Goal: Task Accomplishment & Management: Use online tool/utility

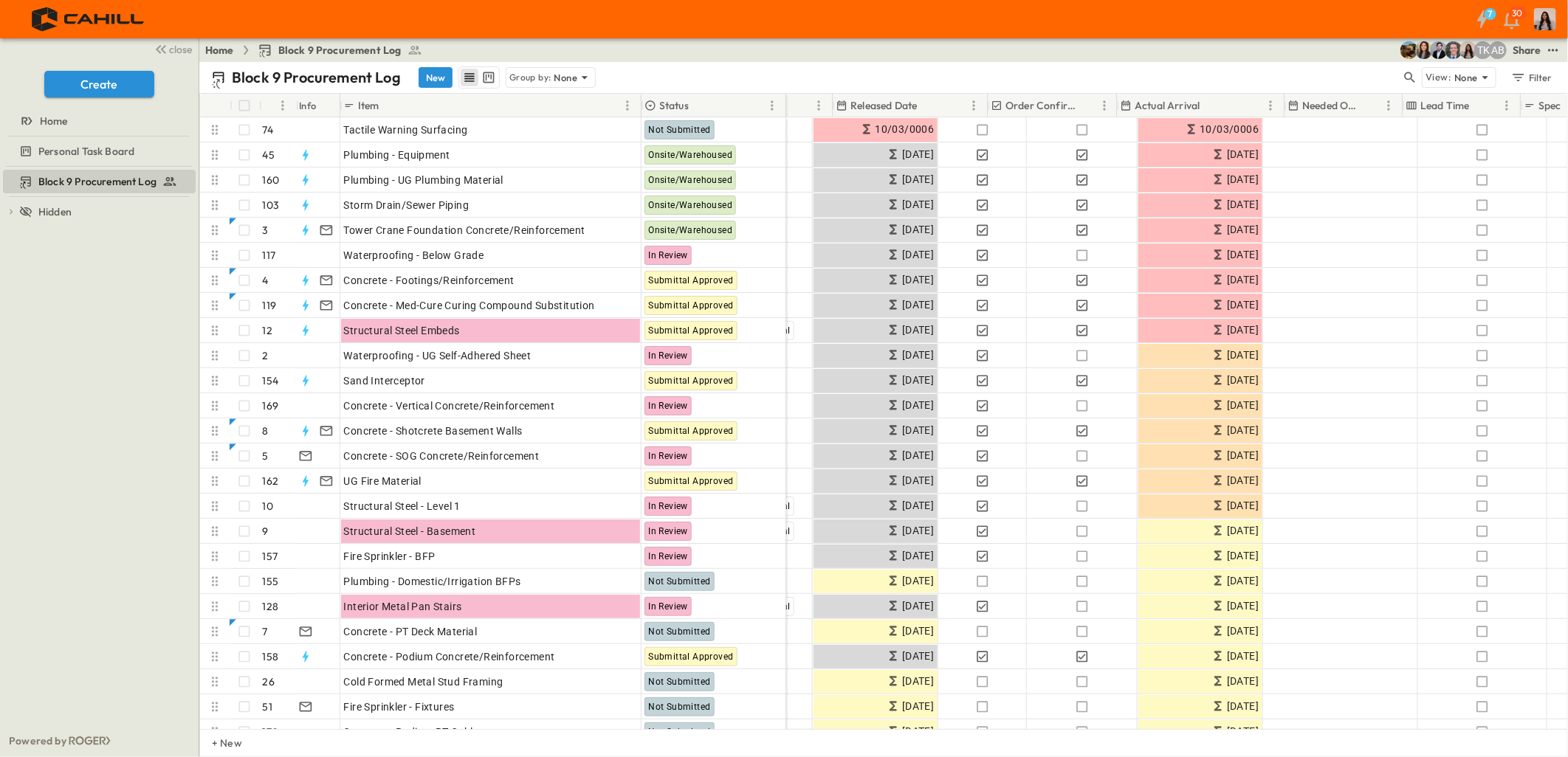
scroll to position [0, 542]
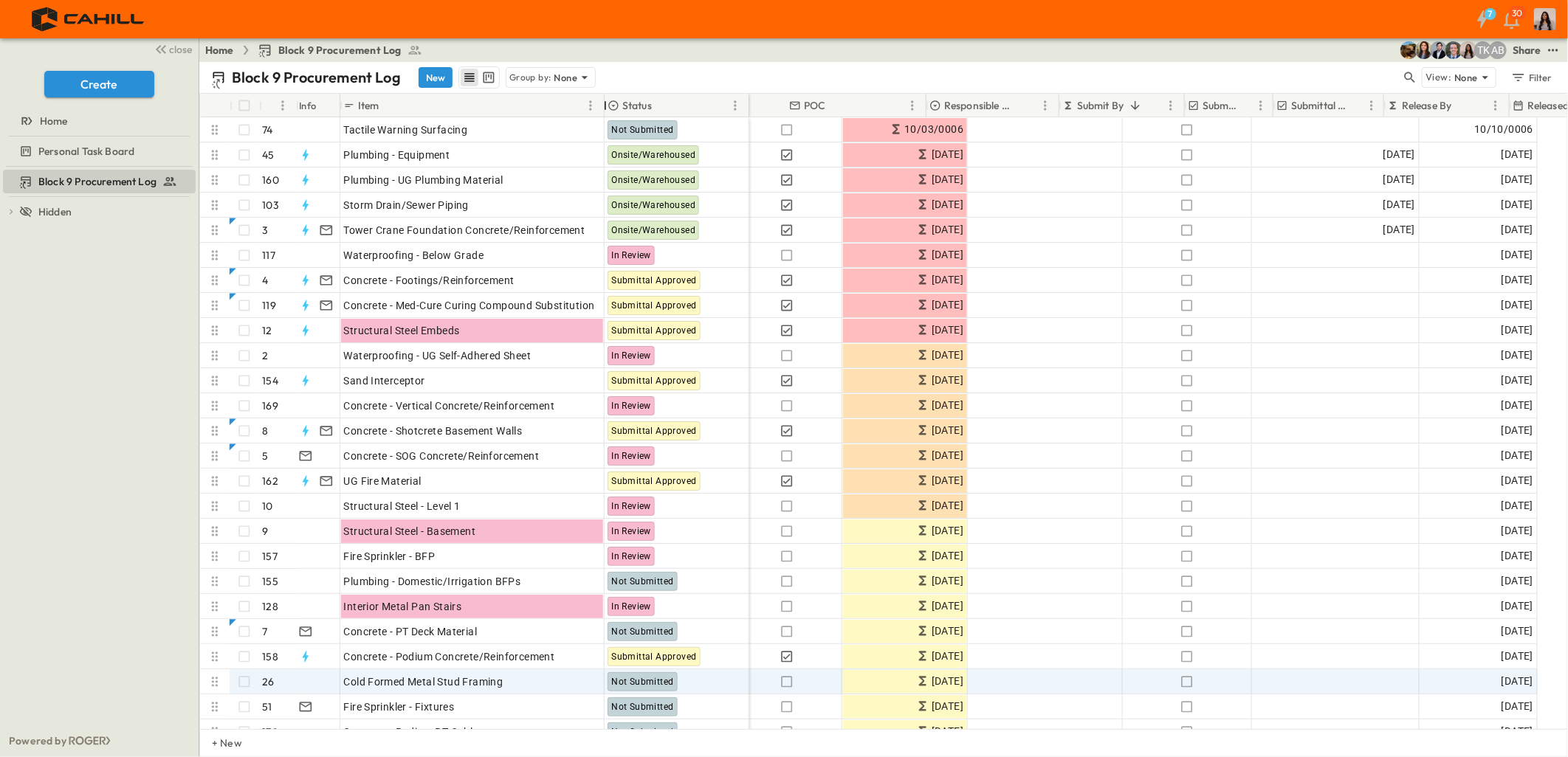
drag, startPoint x: 640, startPoint y: 103, endPoint x: 747, endPoint y: 106, distance: 107.0
click at [604, 122] on div "# Info Item Status POC Responsible Contractor Submit By Submitted? Submittal Ap…" at bounding box center [884, 411] width 1367 height 635
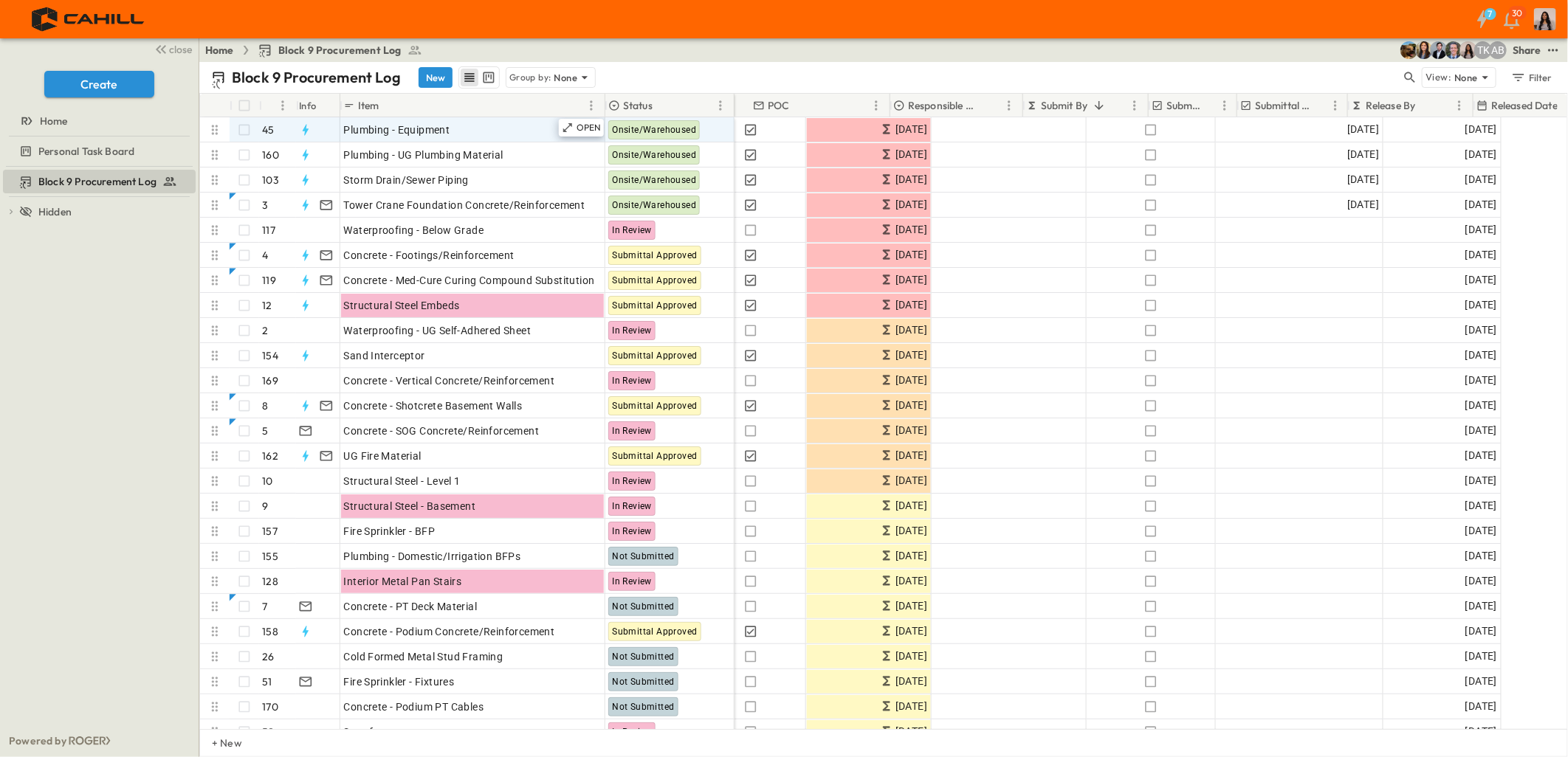
scroll to position [0, 0]
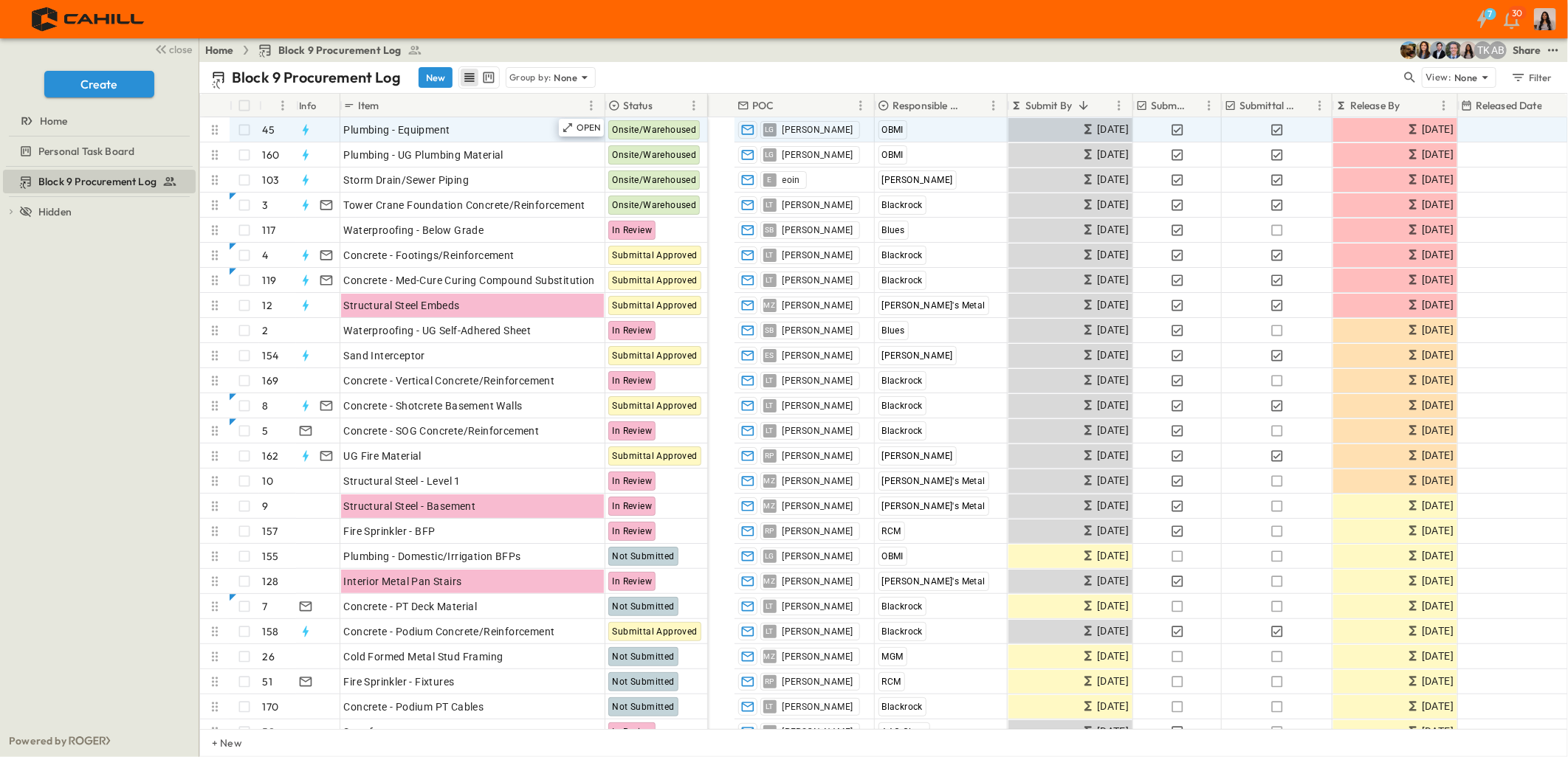
drag, startPoint x: 749, startPoint y: 107, endPoint x: 707, endPoint y: 131, distance: 48.4
click at [707, 131] on div "# Info Item Status POC Responsible Contractor Submit By Submitted? Submittal Ap…" at bounding box center [884, 411] width 1367 height 635
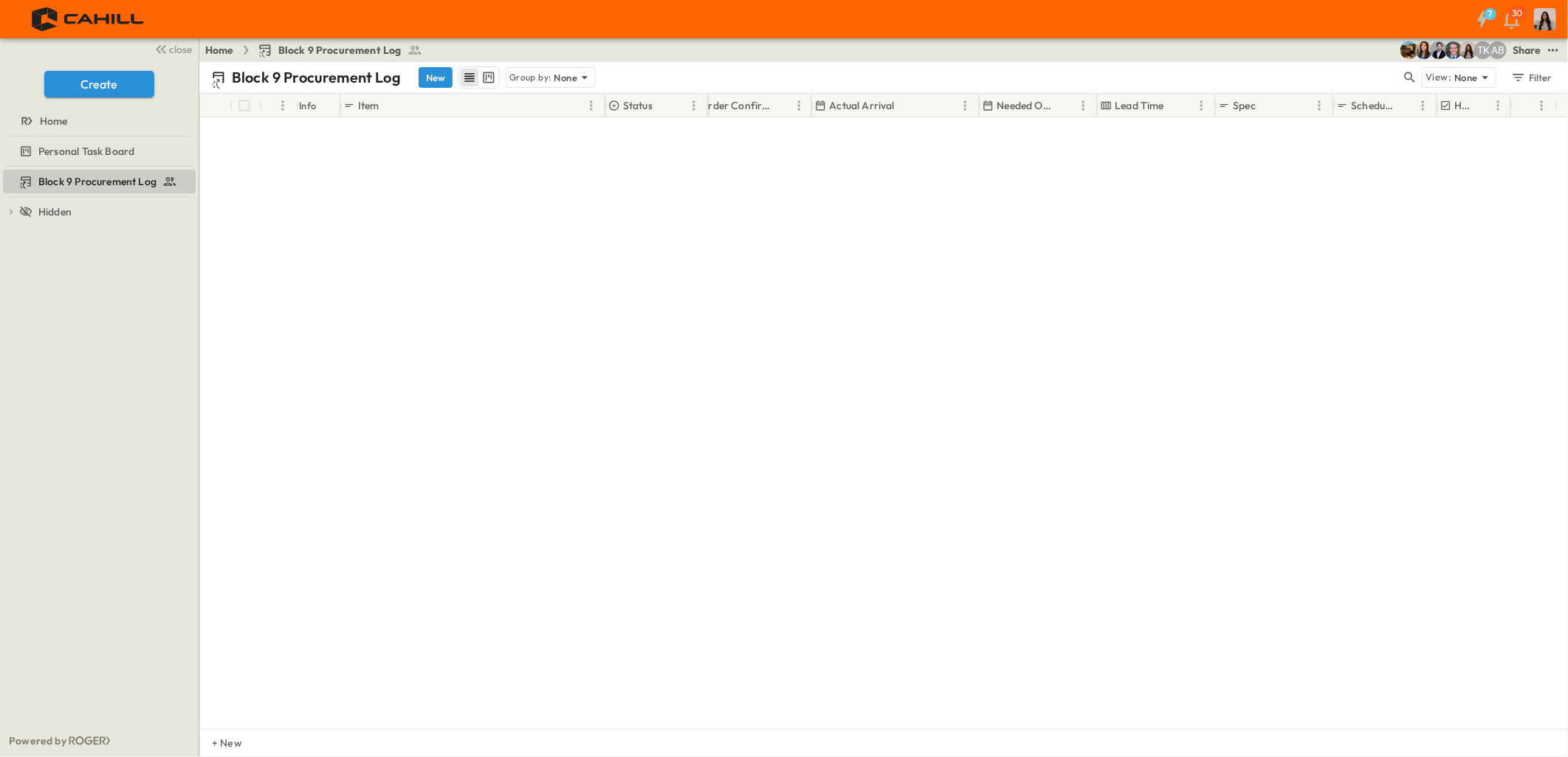
scroll to position [3816, 904]
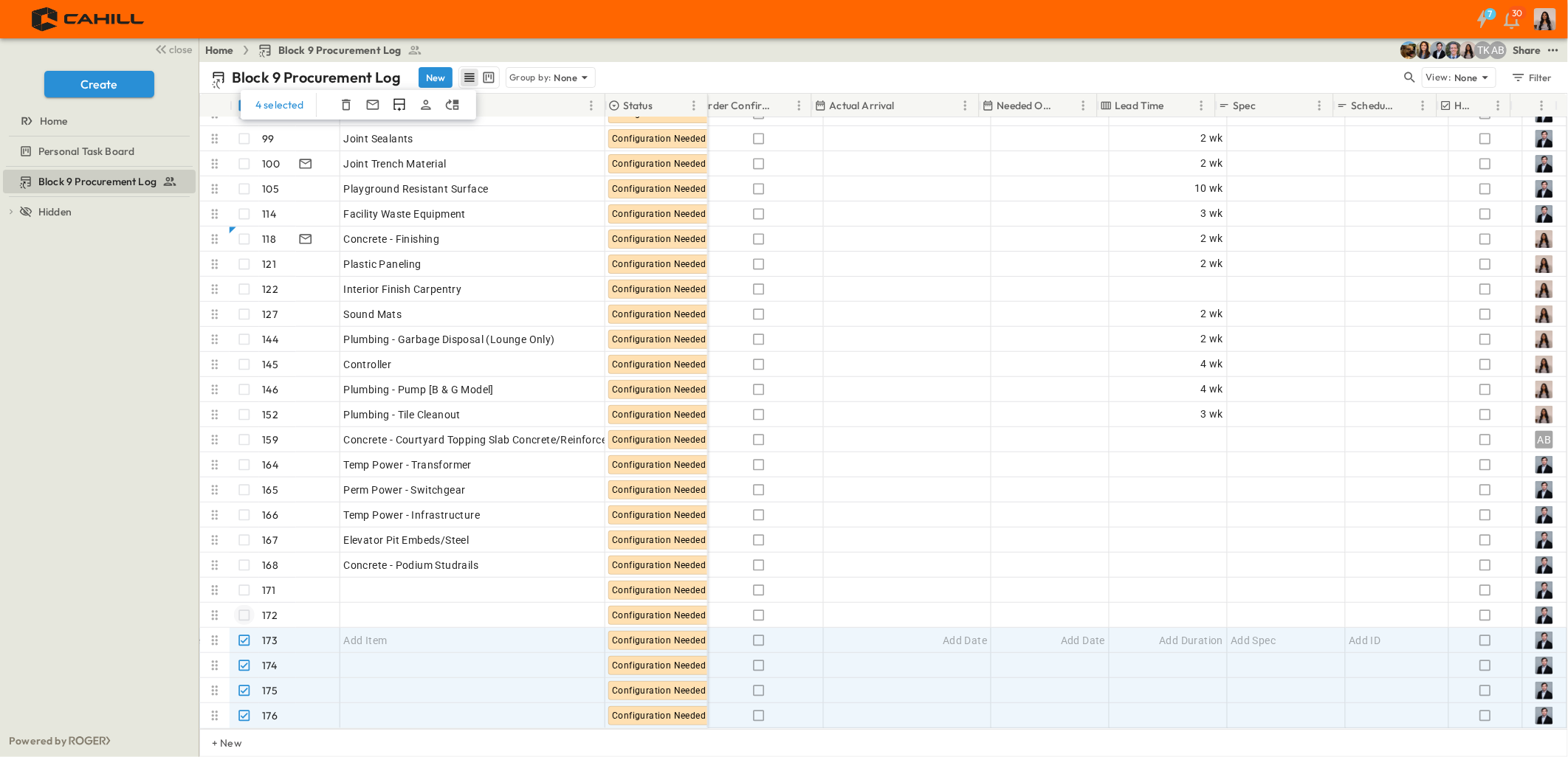
click at [115, 631] on div "Block 9 Procurement Log To pick up a draggable item, press the space bar. While…" at bounding box center [99, 445] width 199 height 557
click at [128, 599] on div "Block 9 Procurement Log To pick up a draggable item, press the space bar. While…" at bounding box center [99, 445] width 199 height 557
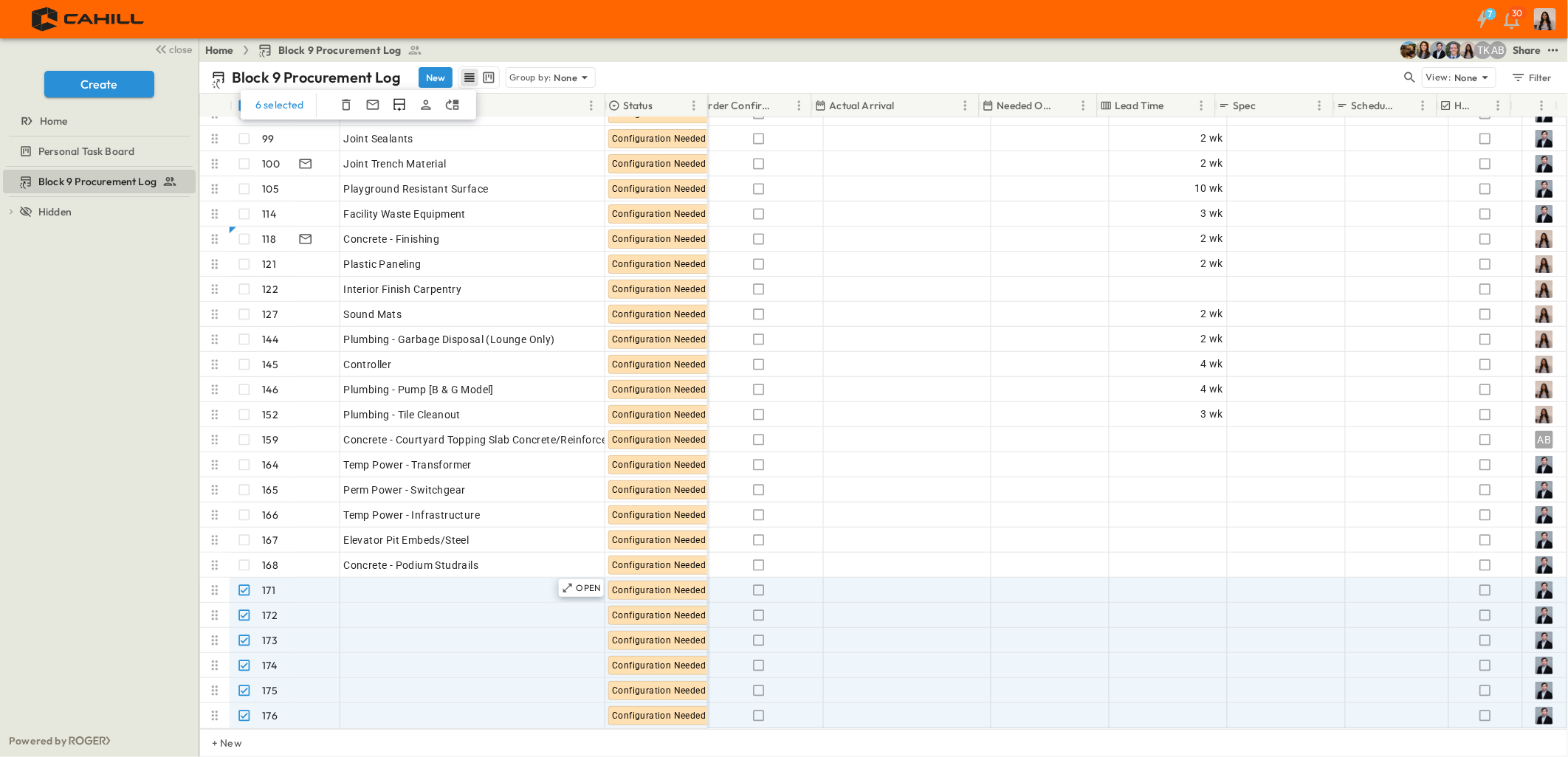
drag, startPoint x: 343, startPoint y: 106, endPoint x: 467, endPoint y: 570, distance: 480.3
click at [343, 106] on icon "button" at bounding box center [347, 105] width 15 height 15
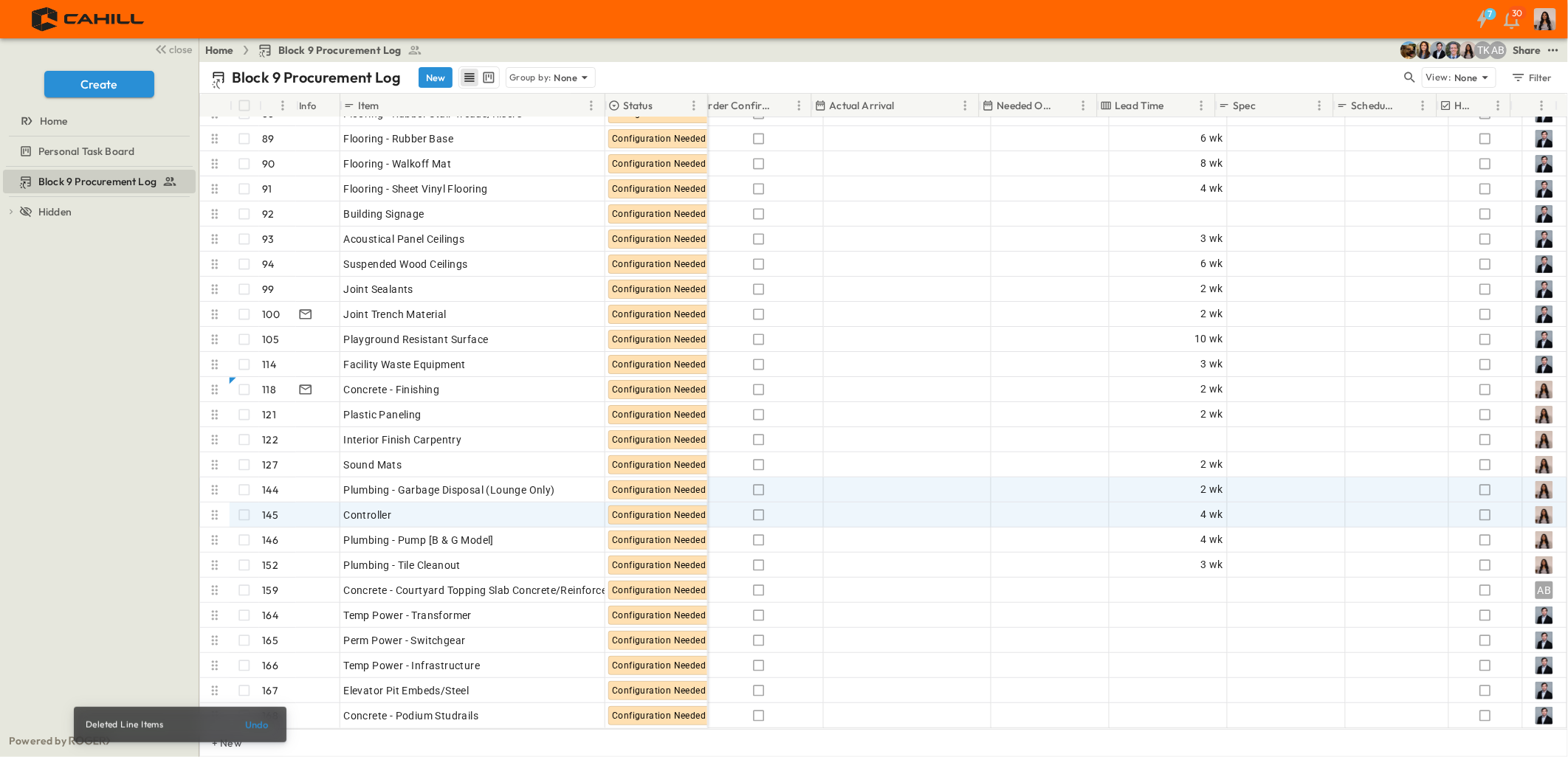
scroll to position [3666, 904]
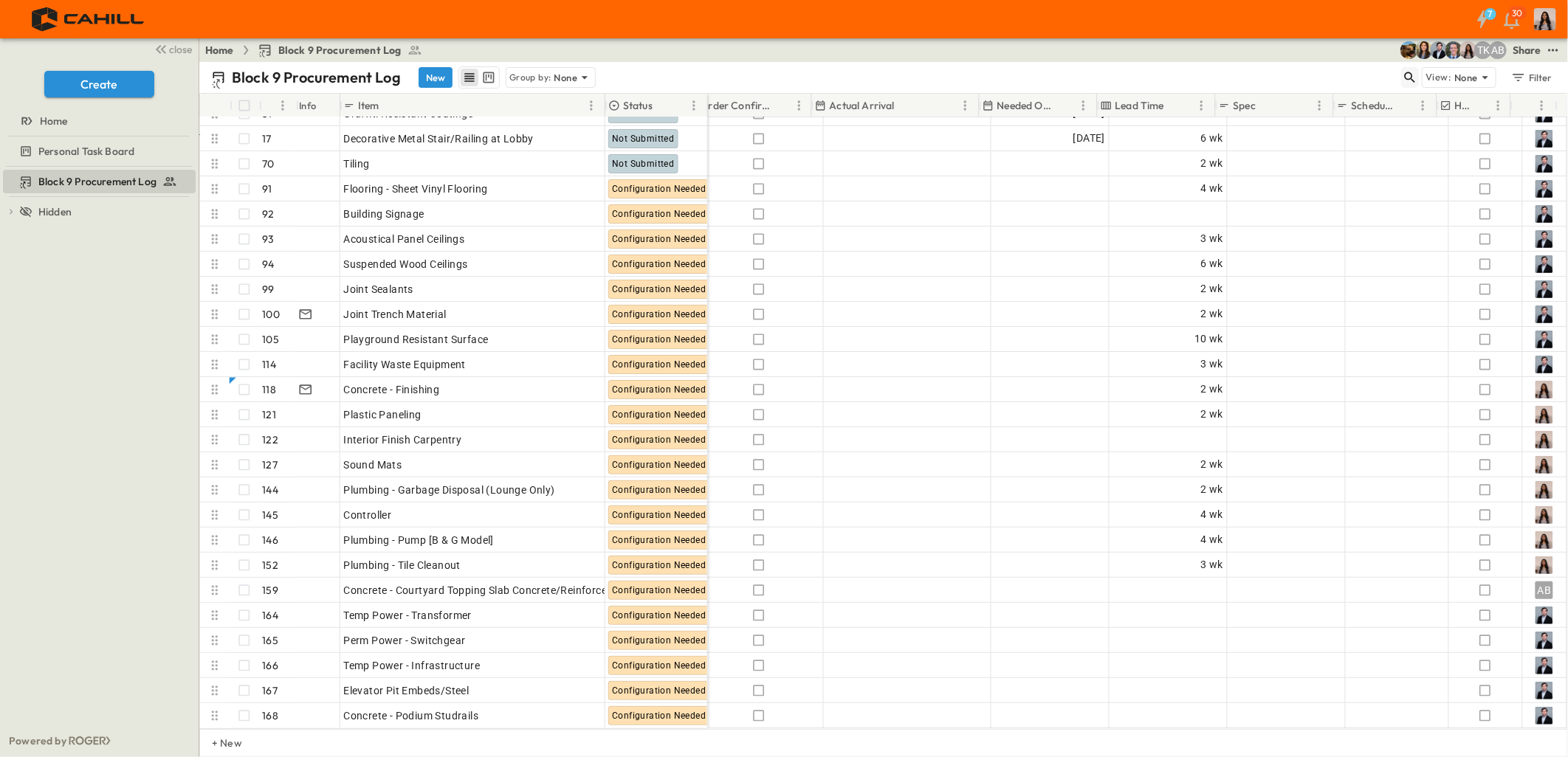
click at [1407, 76] on icon "button" at bounding box center [1410, 77] width 15 height 15
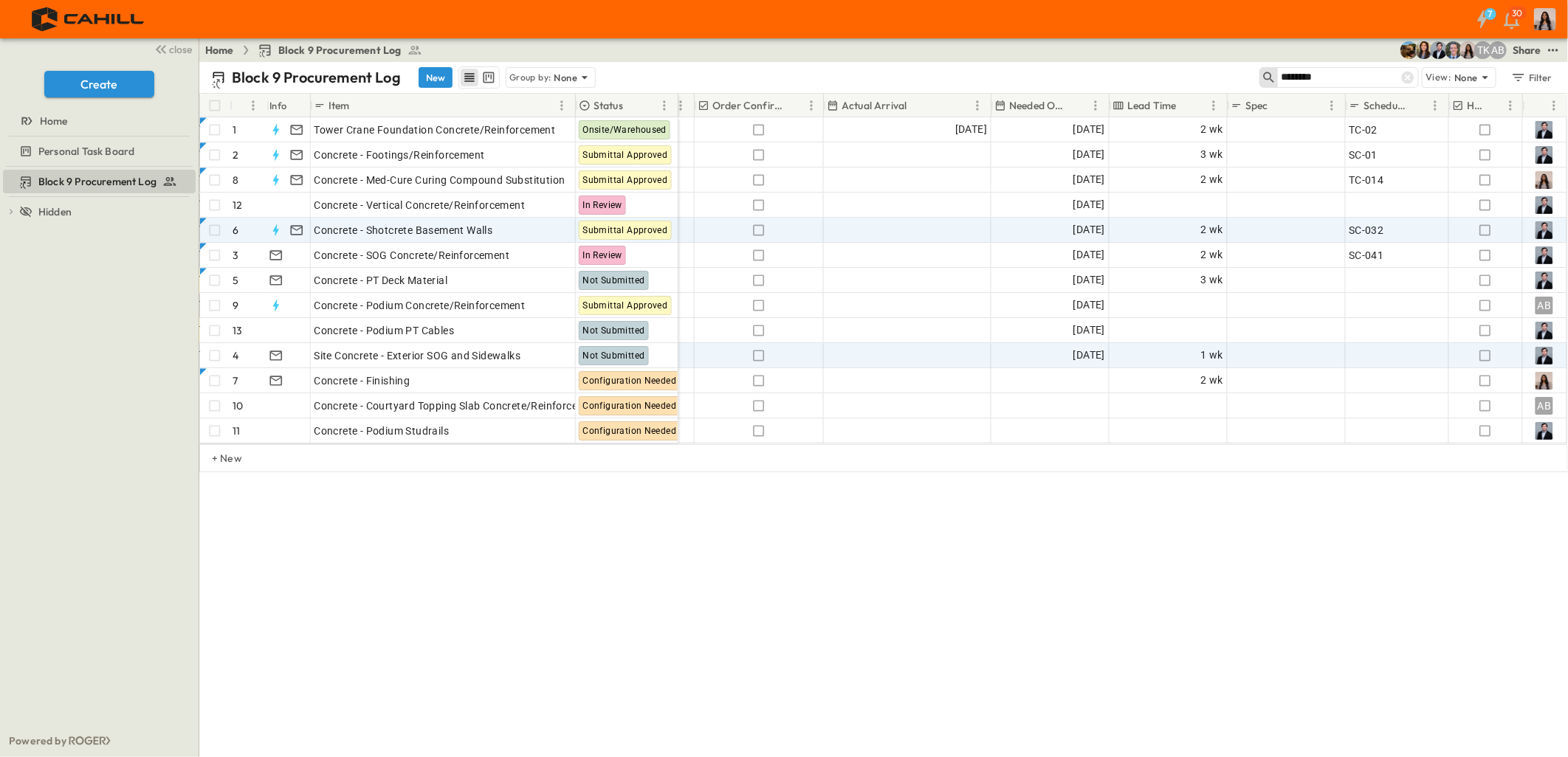
scroll to position [0, 862]
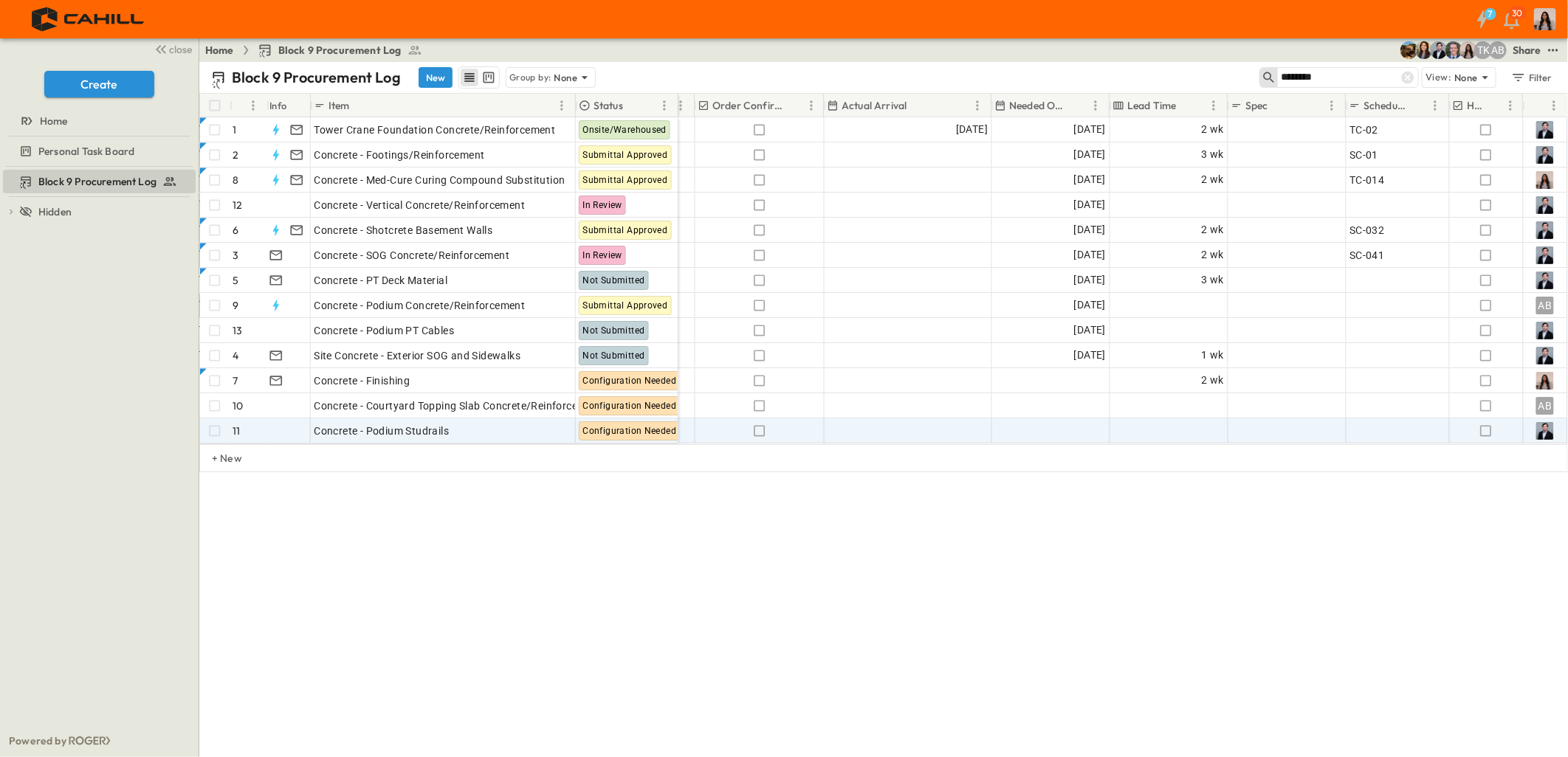
type input "********"
click at [1039, 426] on div "Add Date" at bounding box center [1051, 430] width 117 height 24
click at [1192, 455] on icon "Next month" at bounding box center [1193, 457] width 18 height 11
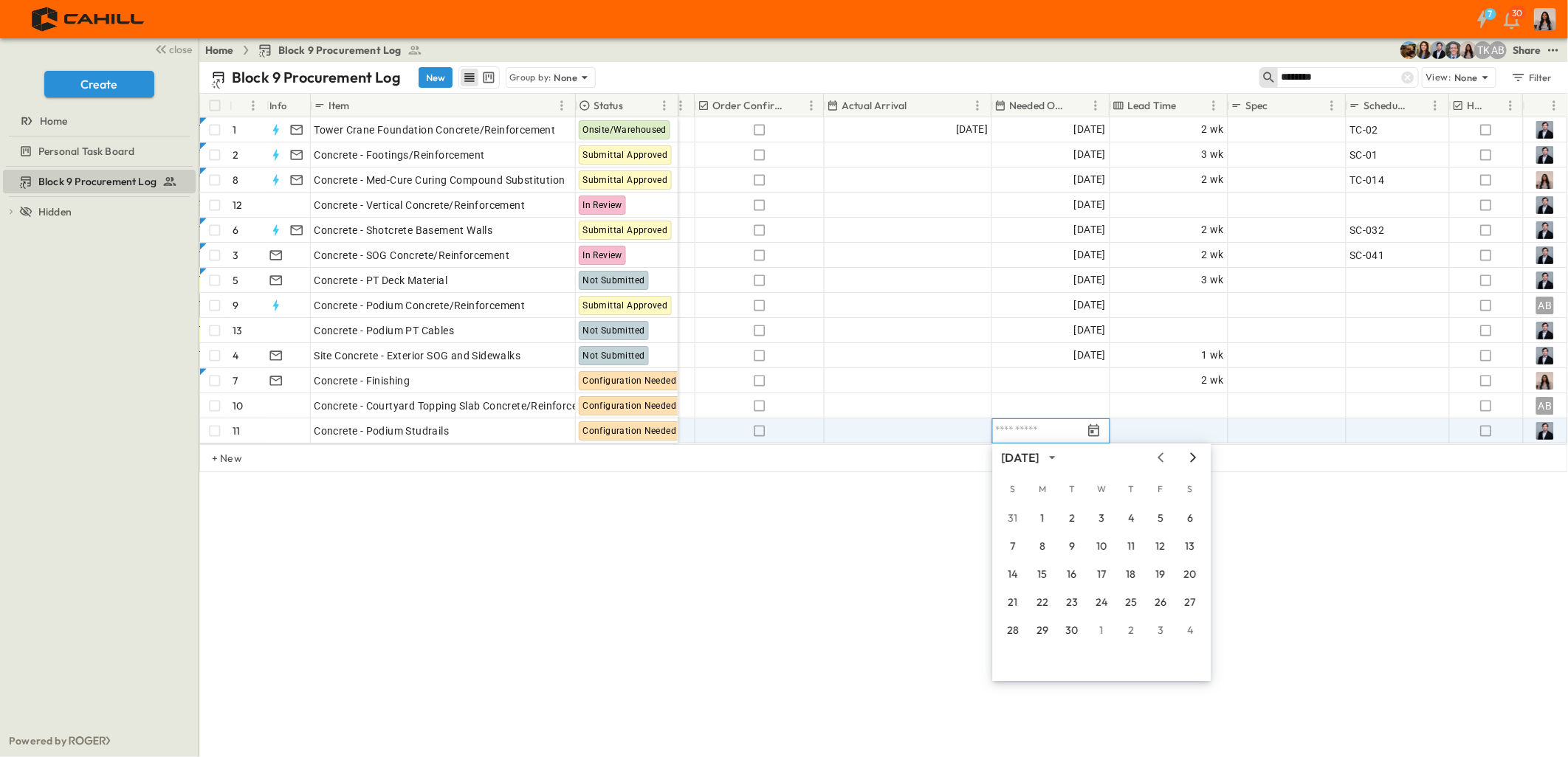
click at [1193, 458] on icon "Next month" at bounding box center [1193, 457] width 6 height 10
click at [1106, 573] on button "15" at bounding box center [1101, 575] width 26 height 26
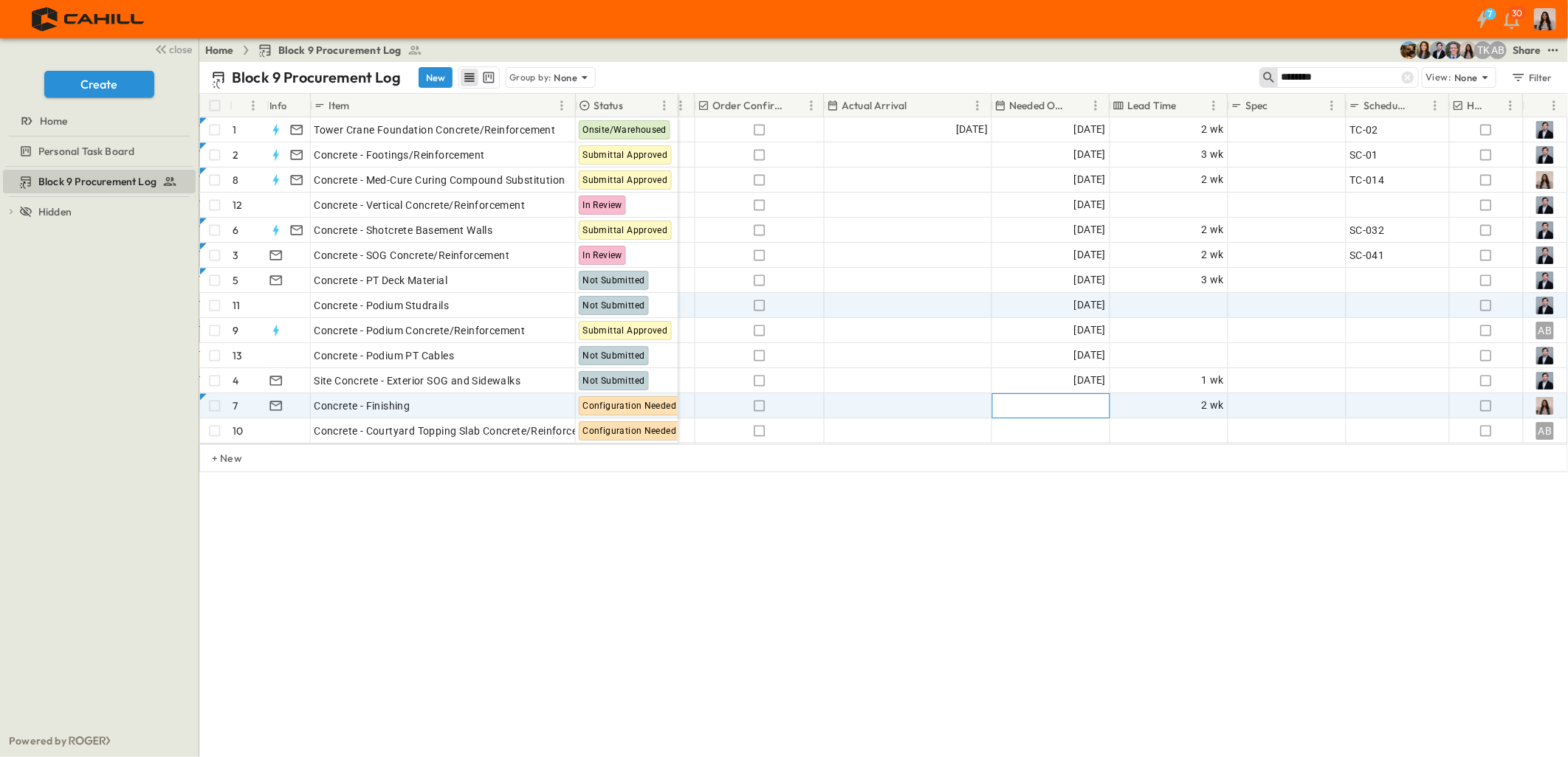
click at [1042, 402] on div "Add Date" at bounding box center [1051, 406] width 117 height 24
click at [1002, 407] on input "**********" at bounding box center [1038, 405] width 86 height 14
type input "**********"
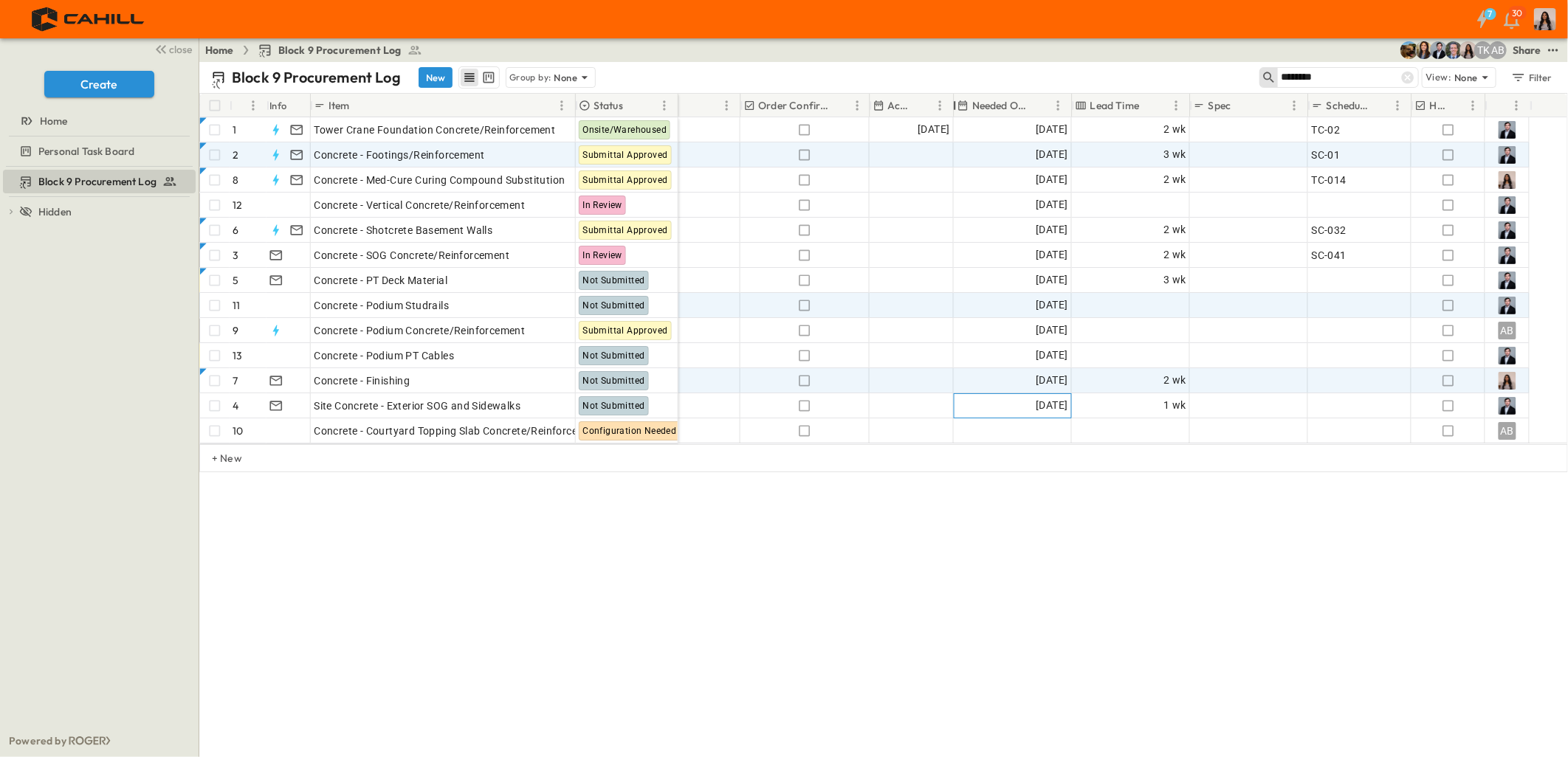
scroll to position [0, 816]
drag, startPoint x: 992, startPoint y: 107, endPoint x: 963, endPoint y: 146, distance: 48.6
click at [963, 146] on div "# Info Item Status POC Responsible Contractor Submit By Submitted? Submittal Ap…" at bounding box center [884, 268] width 1367 height 351
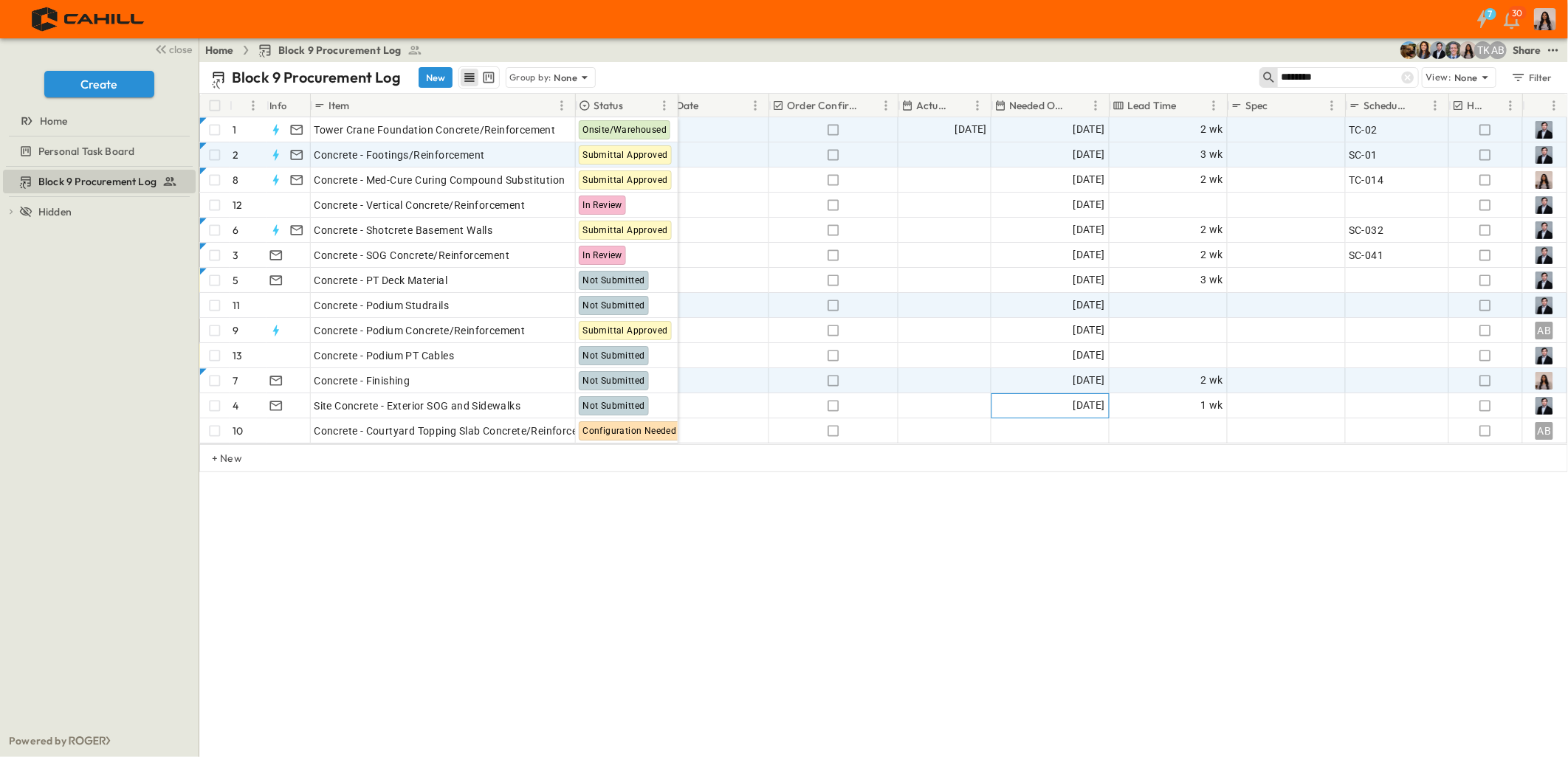
scroll to position [0, 787]
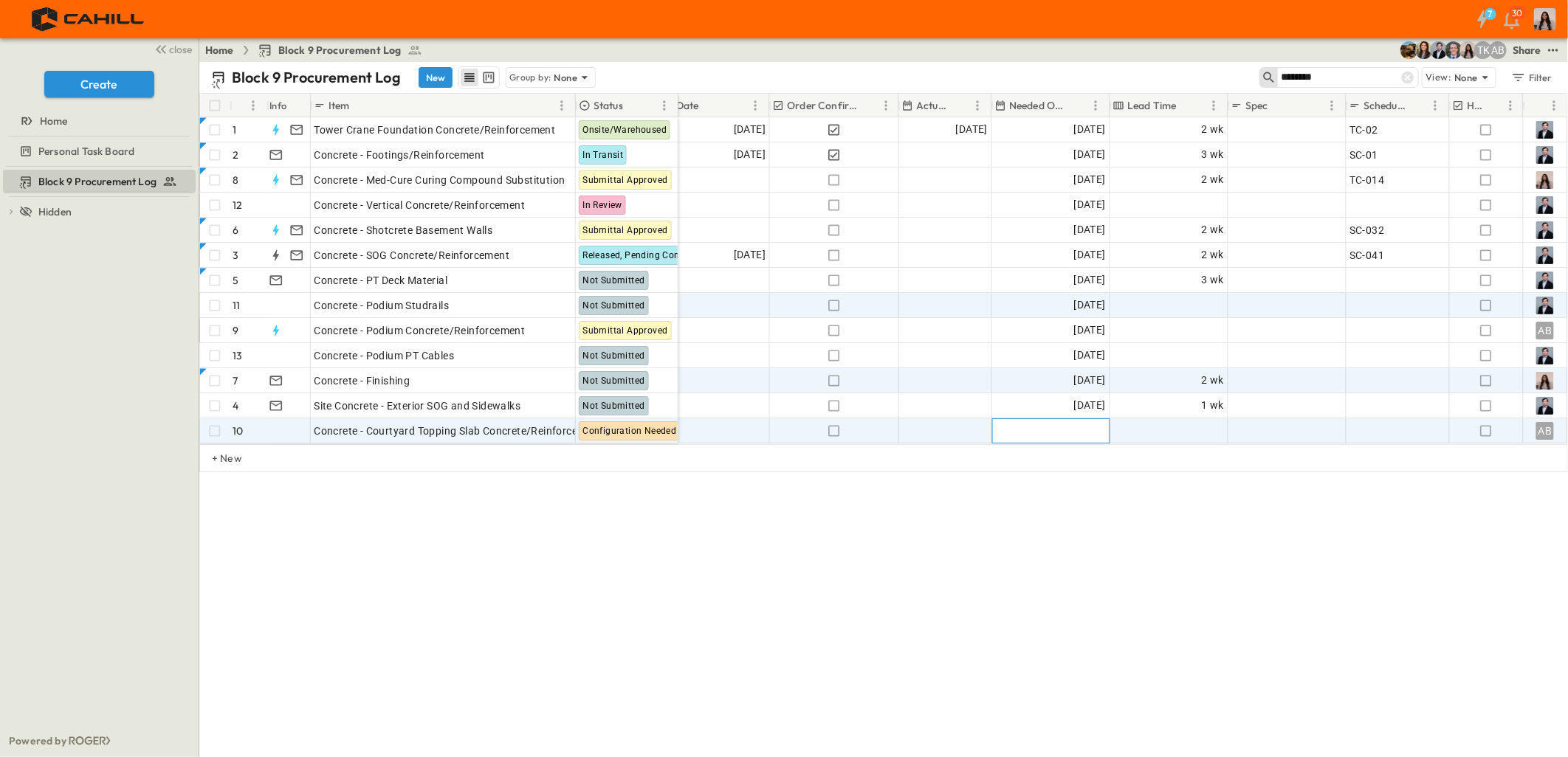
click at [1057, 425] on div "Add Date" at bounding box center [1051, 430] width 117 height 24
click at [1005, 436] on input "**********" at bounding box center [1038, 430] width 86 height 14
type input "**********"
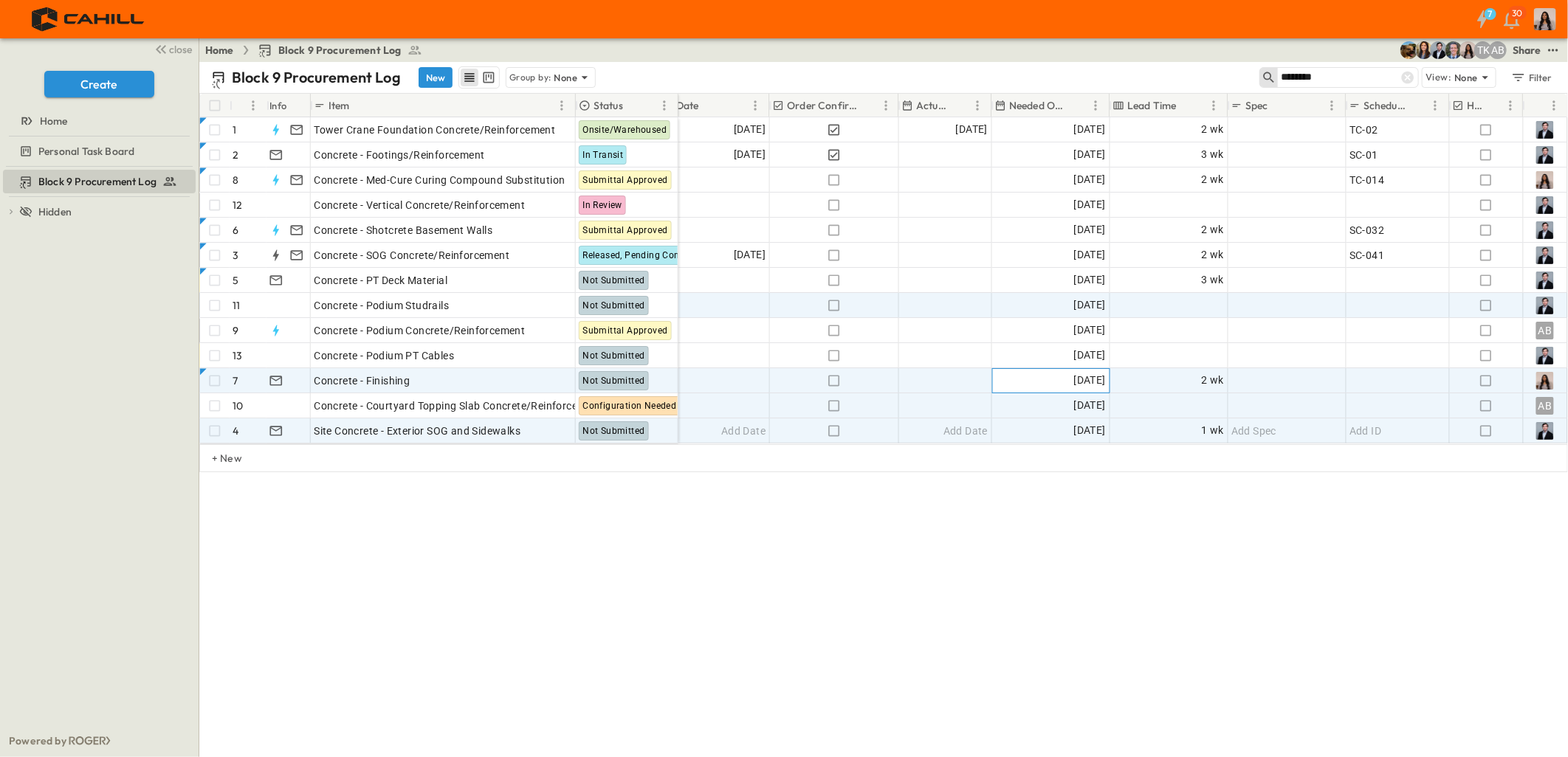
click at [1079, 379] on span "[DATE]" at bounding box center [1090, 380] width 32 height 17
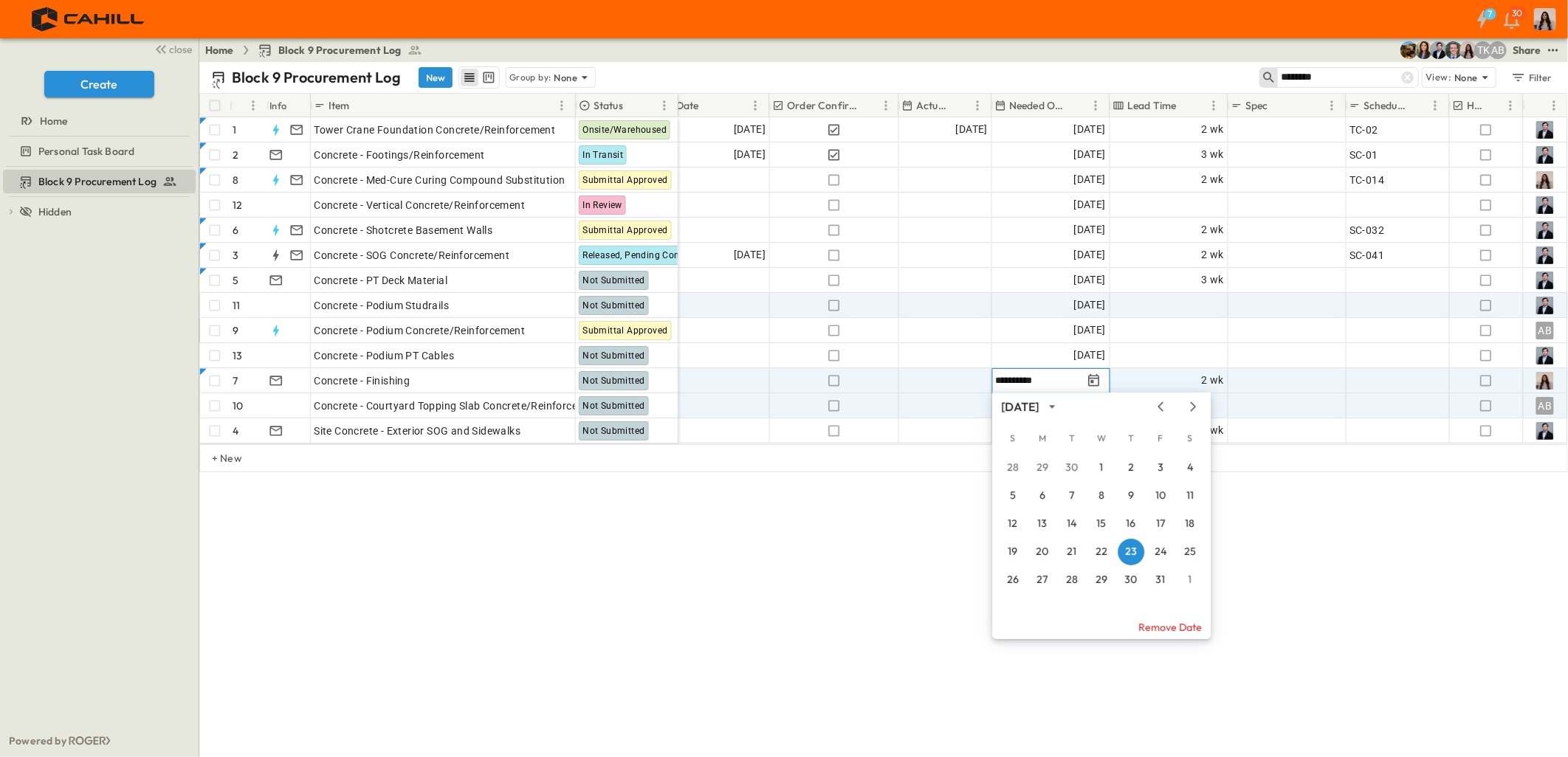
drag, startPoint x: 687, startPoint y: 573, endPoint x: 1369, endPoint y: 78, distance: 842.7
click at [687, 573] on div "Block 9 Procurement Log New Group by: None ******** View: None Filter # Info It…" at bounding box center [884, 409] width 1368 height 695
drag, startPoint x: 1369, startPoint y: 78, endPoint x: 1221, endPoint y: 67, distance: 148.4
click at [1221, 69] on div "Block 9 Procurement Log New Group by: None ******** View: None Filter" at bounding box center [884, 77] width 1368 height 31
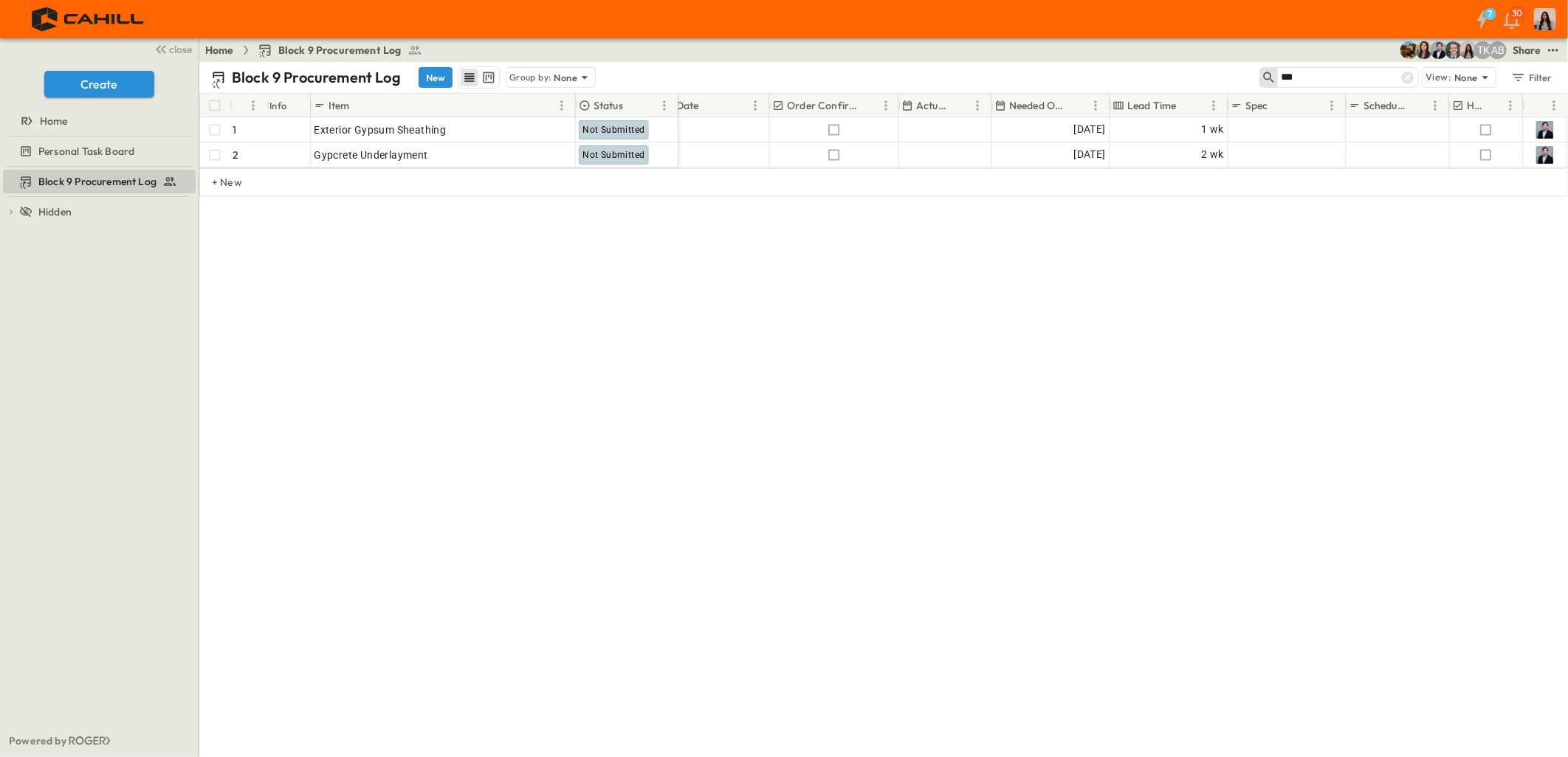
drag, startPoint x: 1260, startPoint y: 68, endPoint x: 1222, endPoint y: 71, distance: 38.1
click at [1222, 71] on div "Block 9 Procurement Log New Group by: None *** View: None Filter" at bounding box center [884, 77] width 1368 height 31
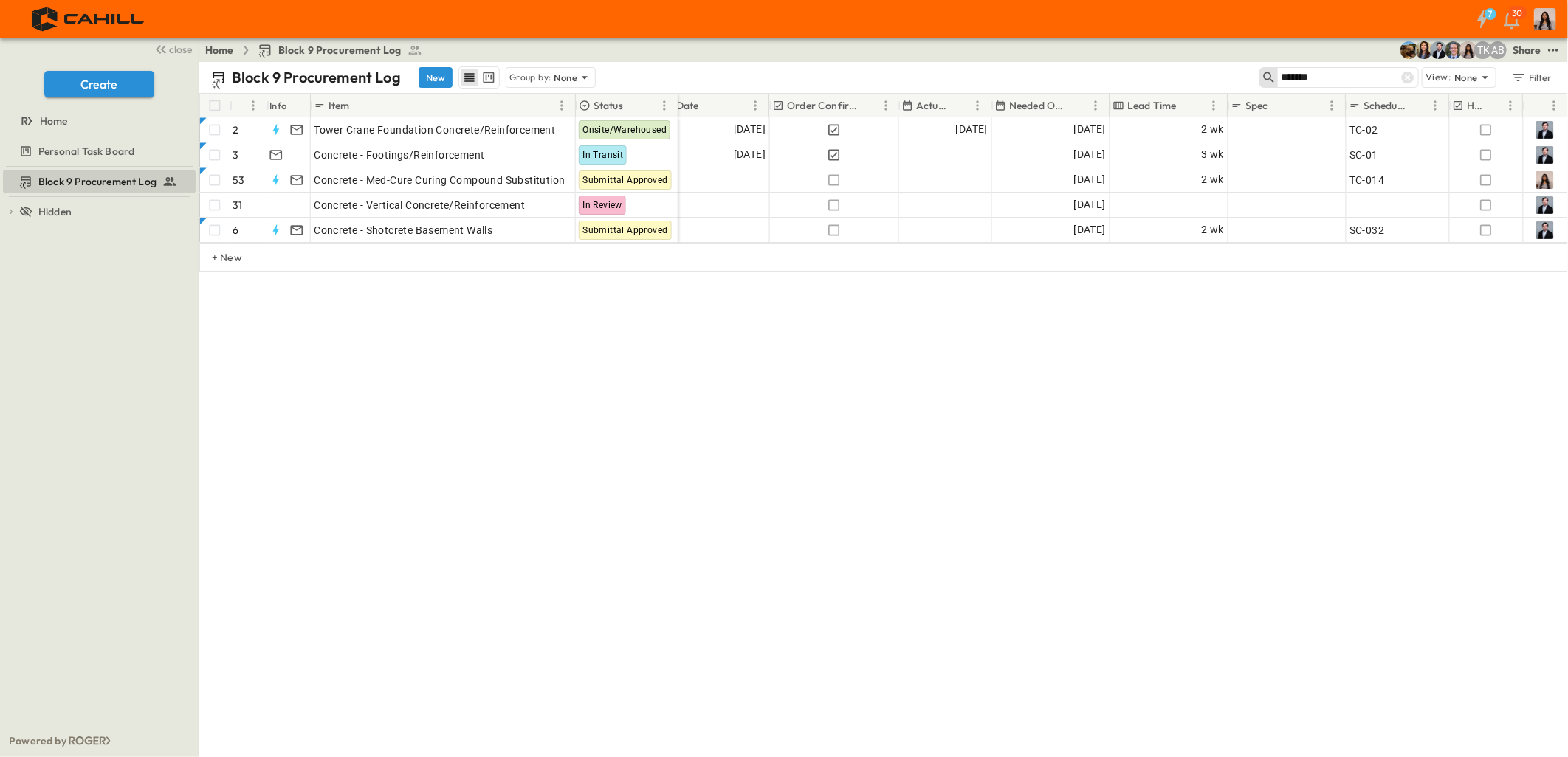
type input "********"
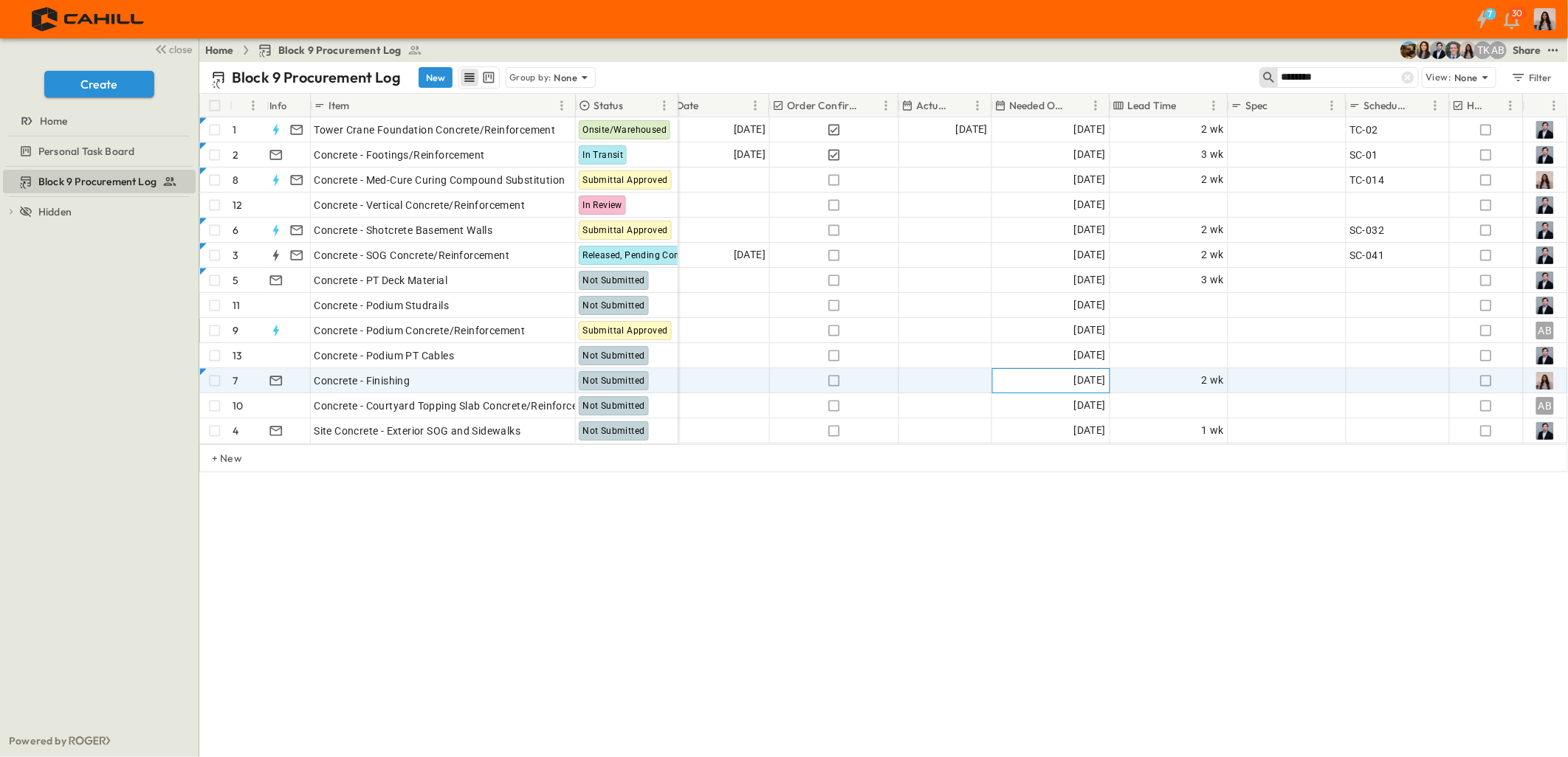
click at [1074, 380] on span "[DATE]" at bounding box center [1090, 380] width 32 height 17
click at [1001, 380] on input "**********" at bounding box center [1038, 380] width 86 height 14
type input "**********"
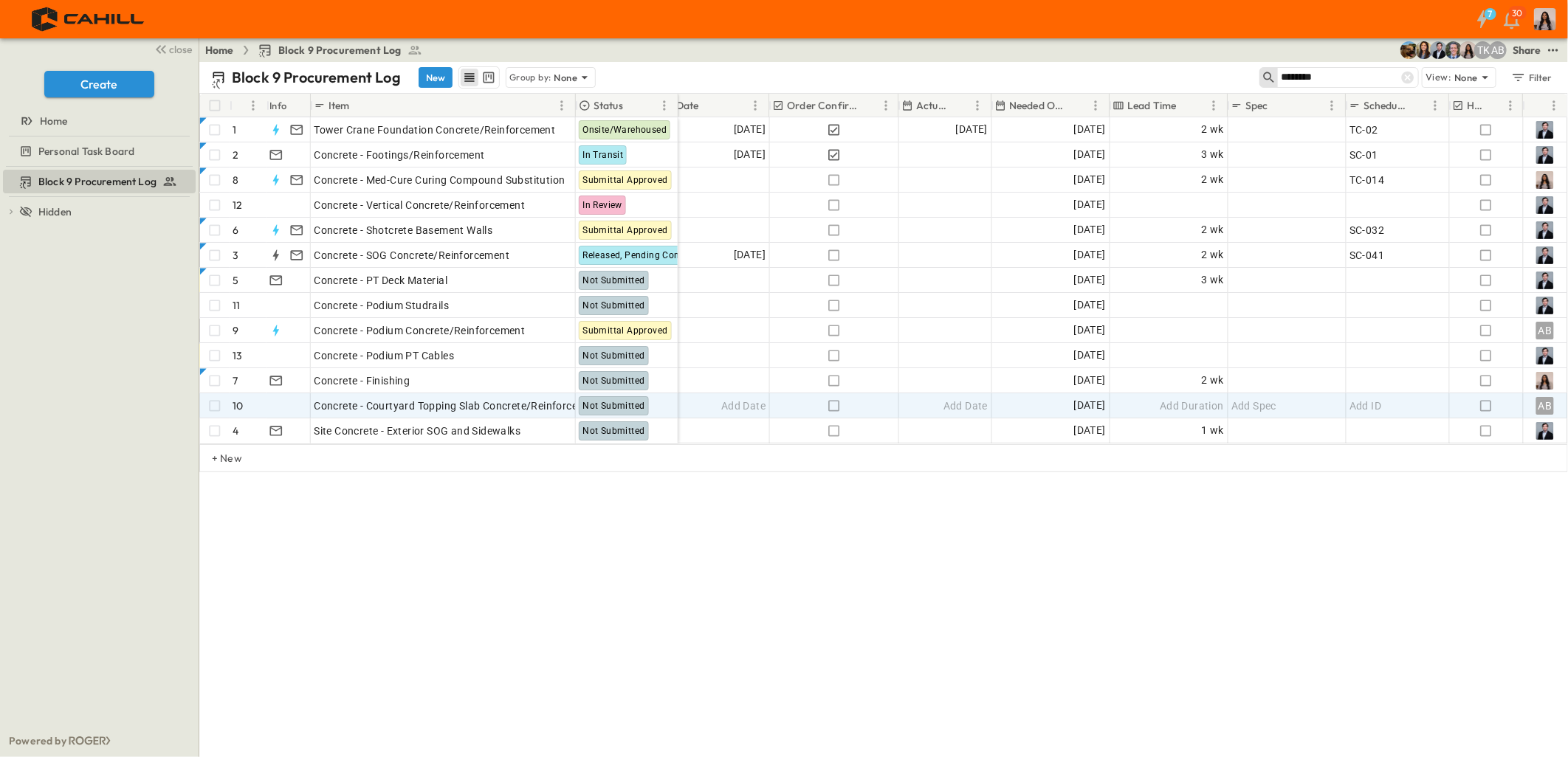
drag, startPoint x: 1384, startPoint y: 83, endPoint x: 1156, endPoint y: 81, distance: 228.0
click at [1142, 80] on div "Block 9 Procurement Log New Group by: None ******** View: None Filter" at bounding box center [884, 77] width 1368 height 31
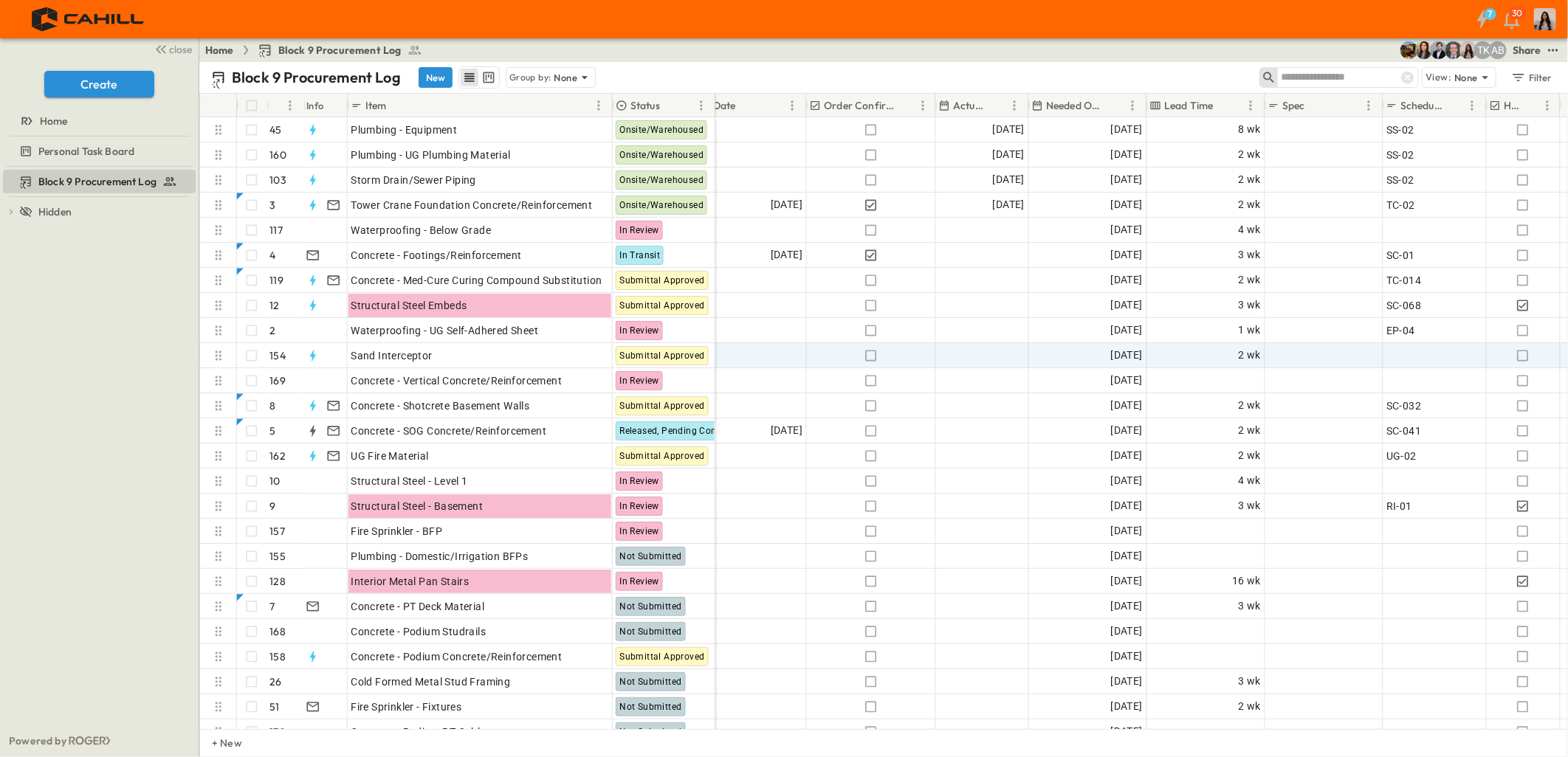
drag, startPoint x: 1285, startPoint y: 16, endPoint x: 1310, endPoint y: 345, distance: 329.9
click at [1286, 16] on div "7 30" at bounding box center [782, 19] width 1565 height 39
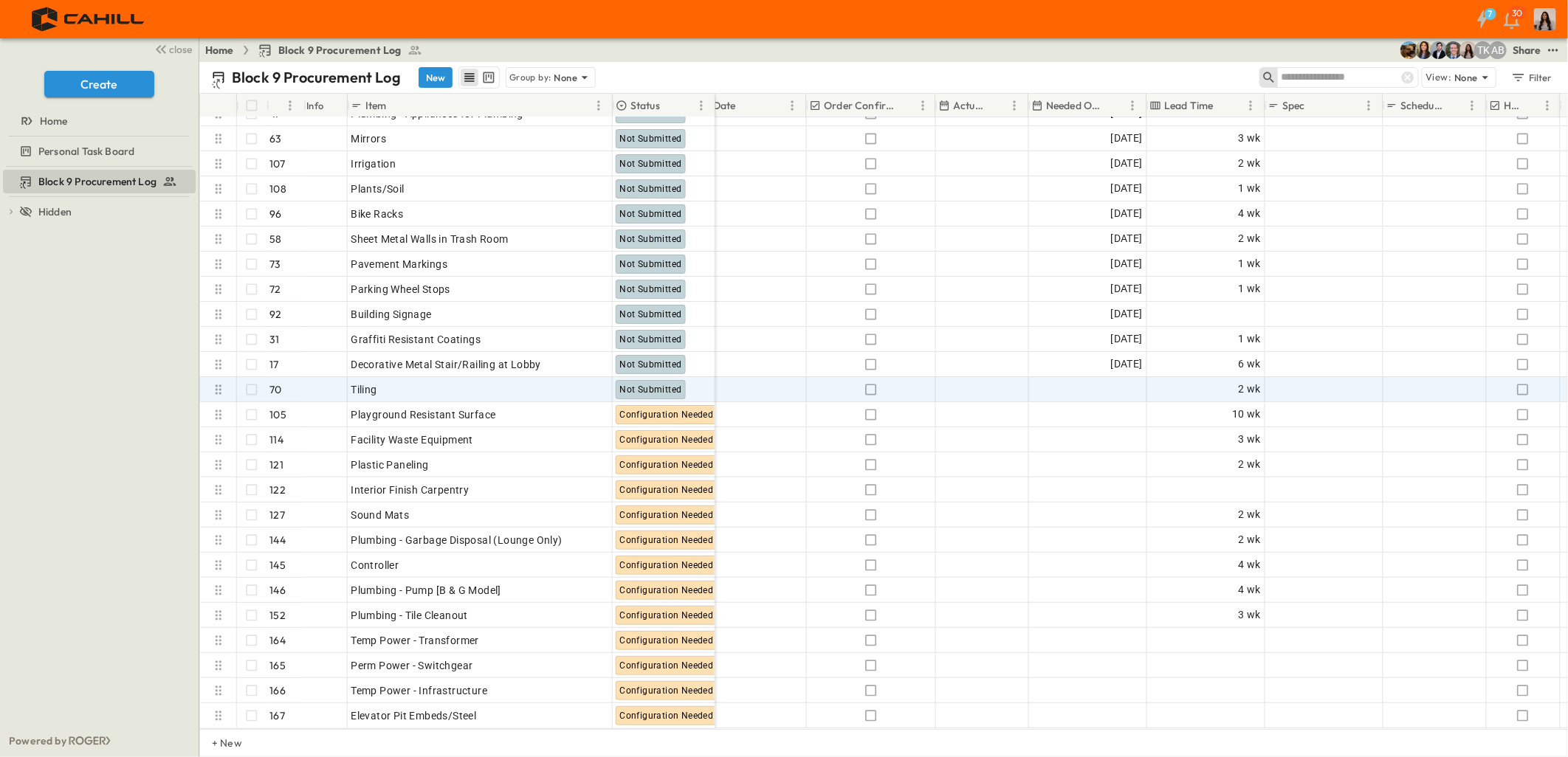
scroll to position [3666, 787]
click at [1068, 378] on div "Add Date" at bounding box center [1087, 389] width 117 height 24
type input "**********"
click at [1039, 383] on input "**********" at bounding box center [1075, 389] width 86 height 14
click at [864, 25] on div "7 30" at bounding box center [782, 19] width 1565 height 39
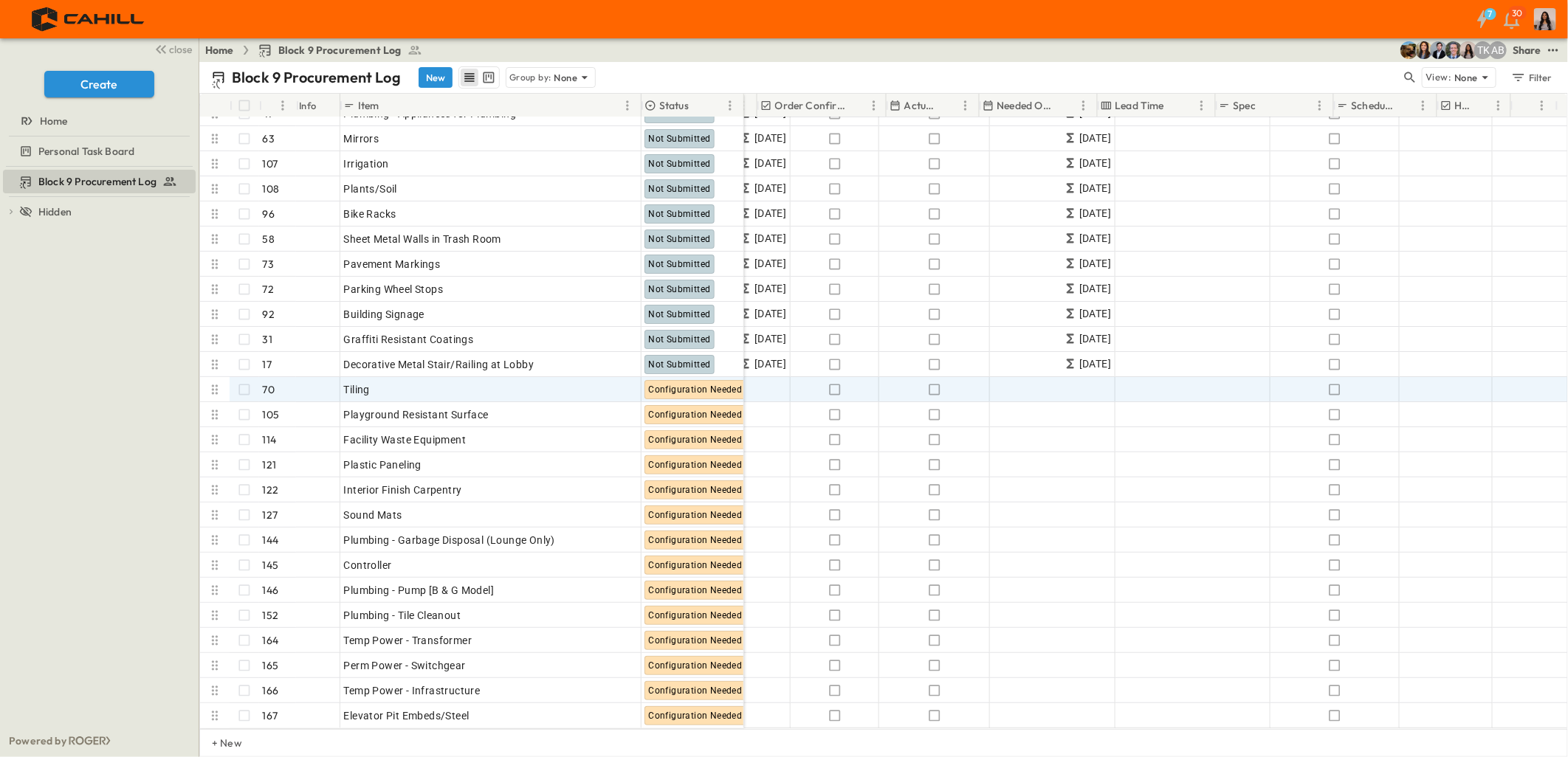
scroll to position [3665, 865]
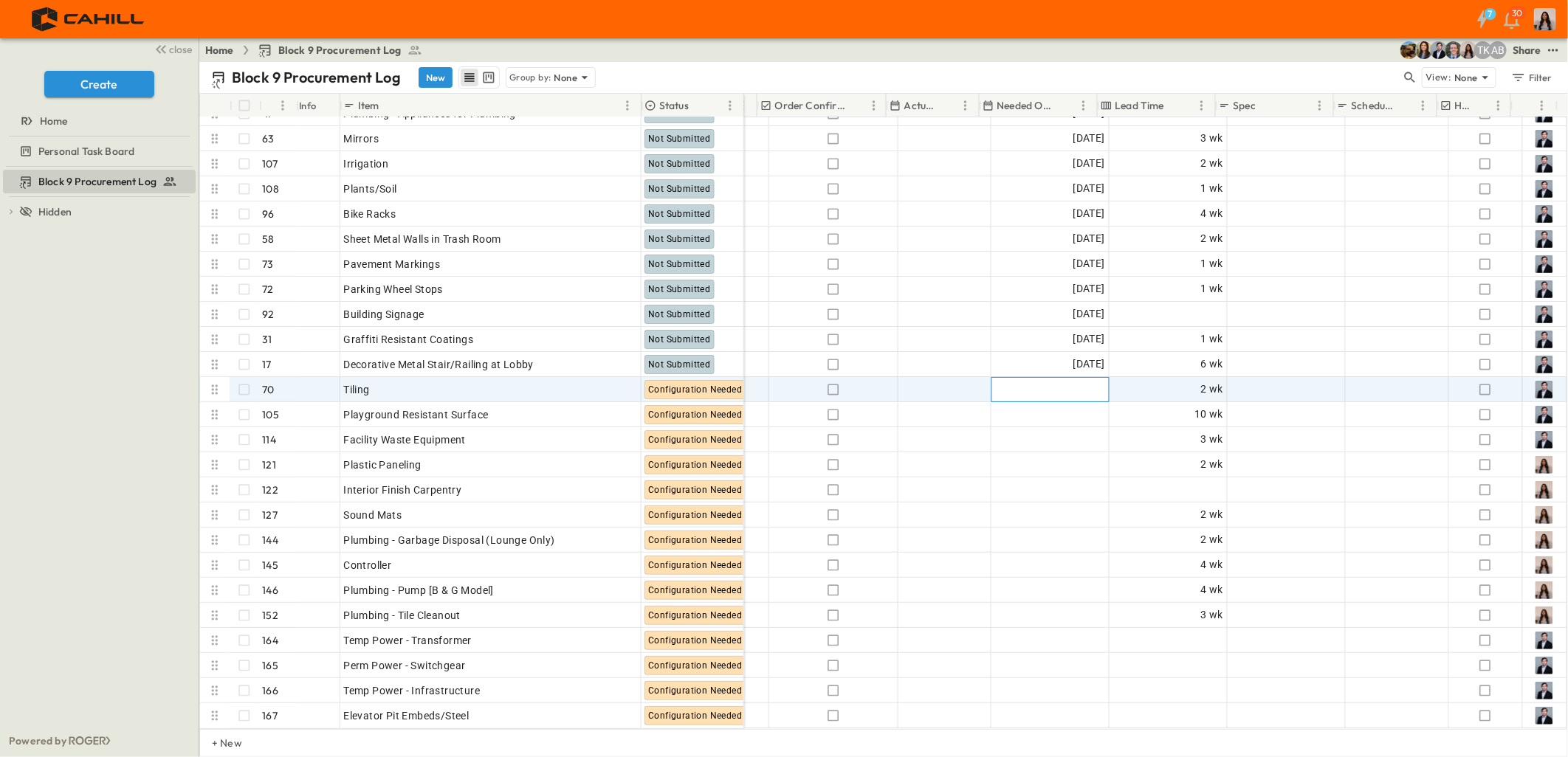
click at [1045, 378] on div "Add Date" at bounding box center [1050, 389] width 117 height 24
click at [995, 383] on input "text" at bounding box center [1037, 389] width 86 height 14
type input "**********"
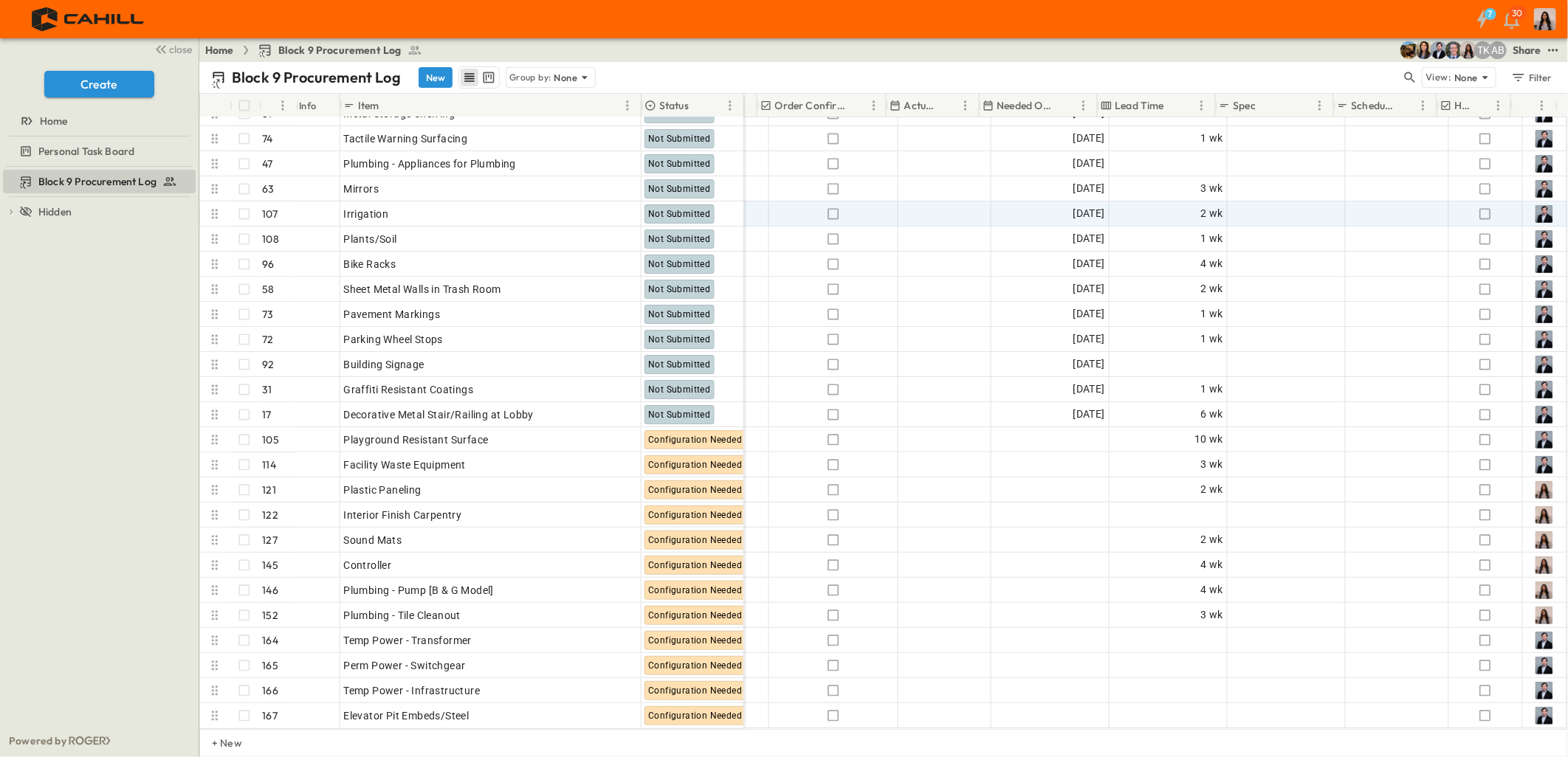
scroll to position [3666, 865]
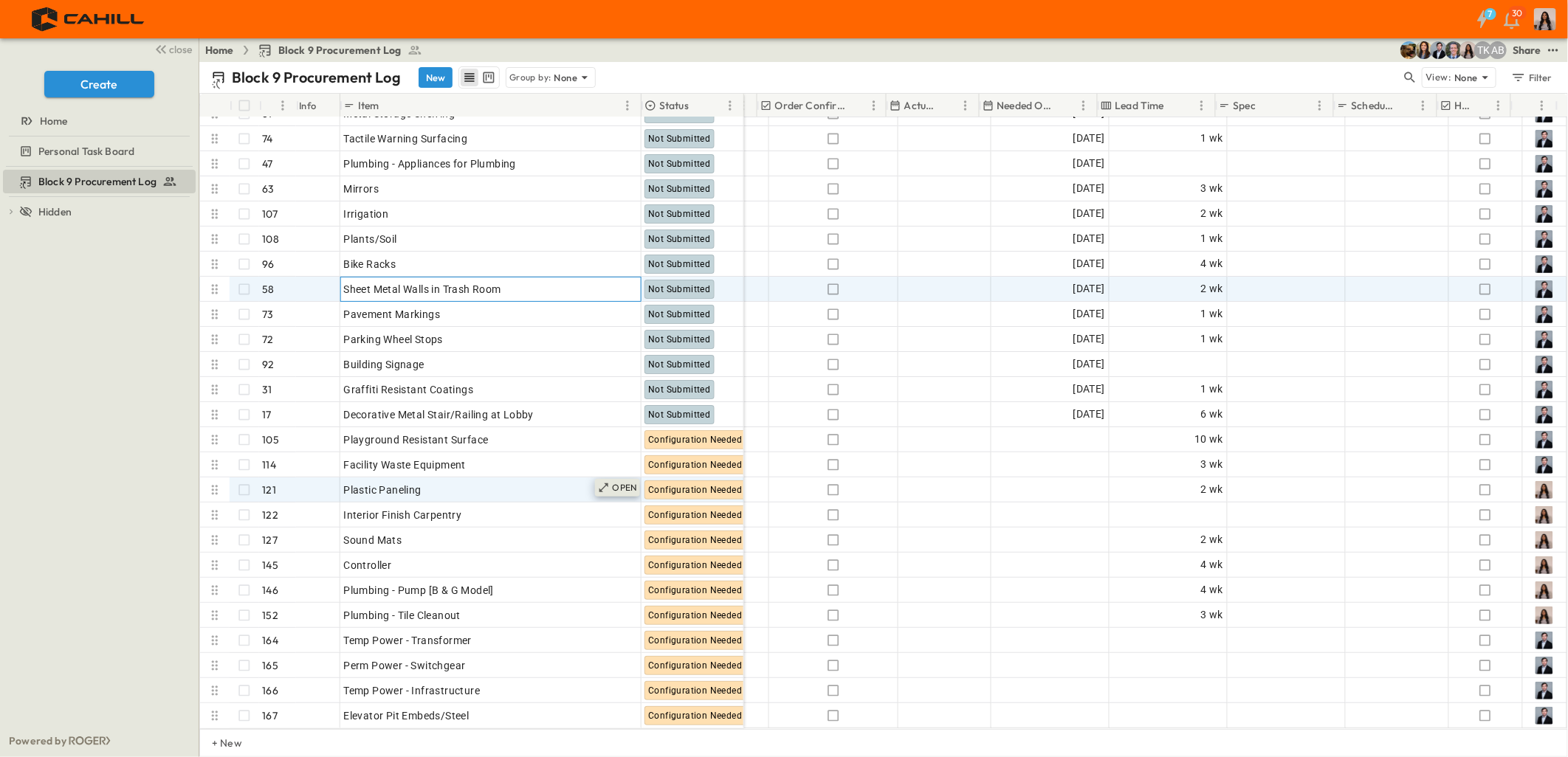
drag, startPoint x: 572, startPoint y: 283, endPoint x: 618, endPoint y: 466, distance: 188.7
click at [555, 411] on div "Metal Fences/Gates - BOK Panels 130 OPEN Metal Fences/Gates - BOK Panels Not Su…" at bounding box center [472, 402] width 544 height 653
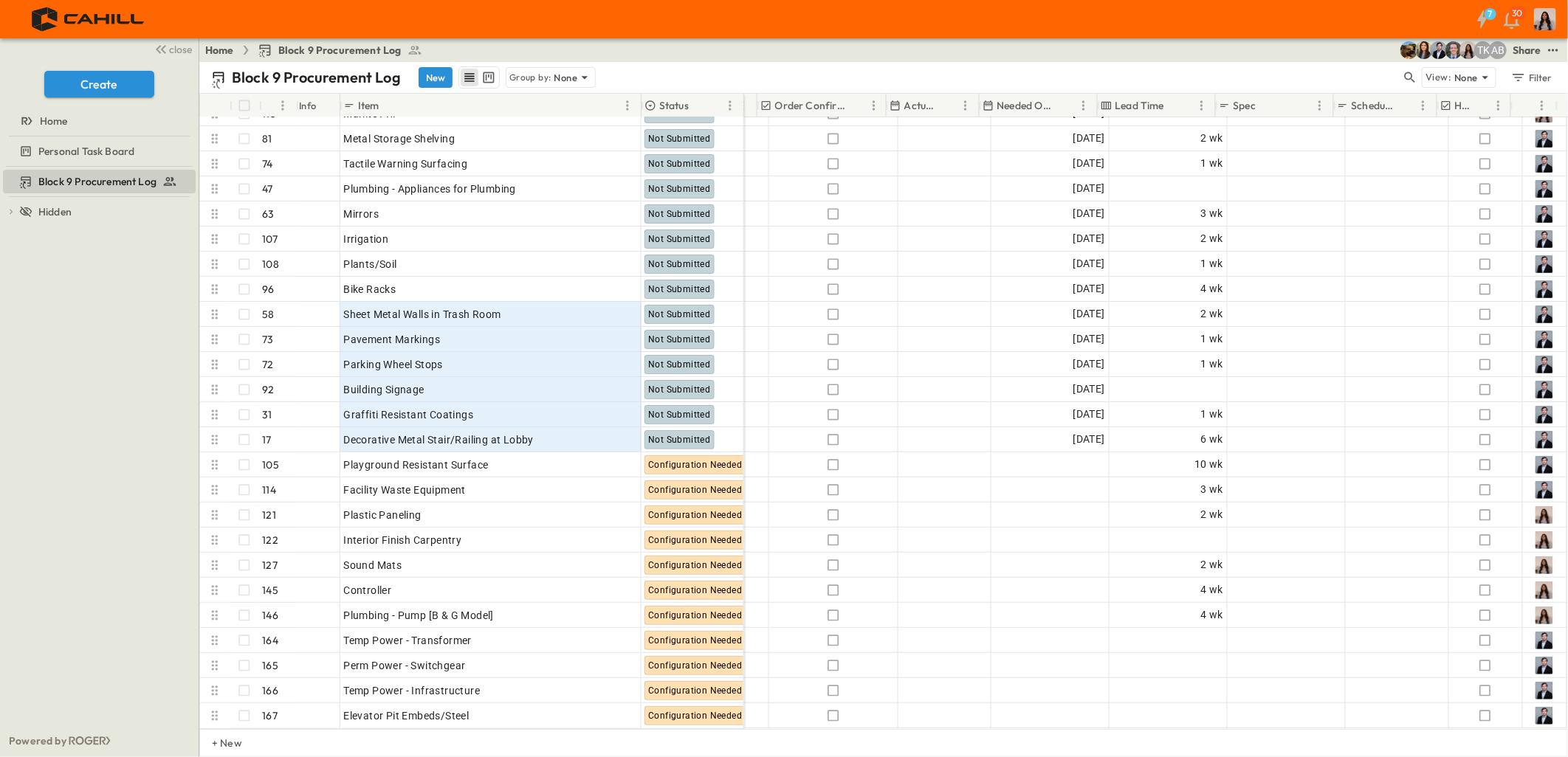
click at [1134, 6] on div "7 30" at bounding box center [782, 19] width 1565 height 39
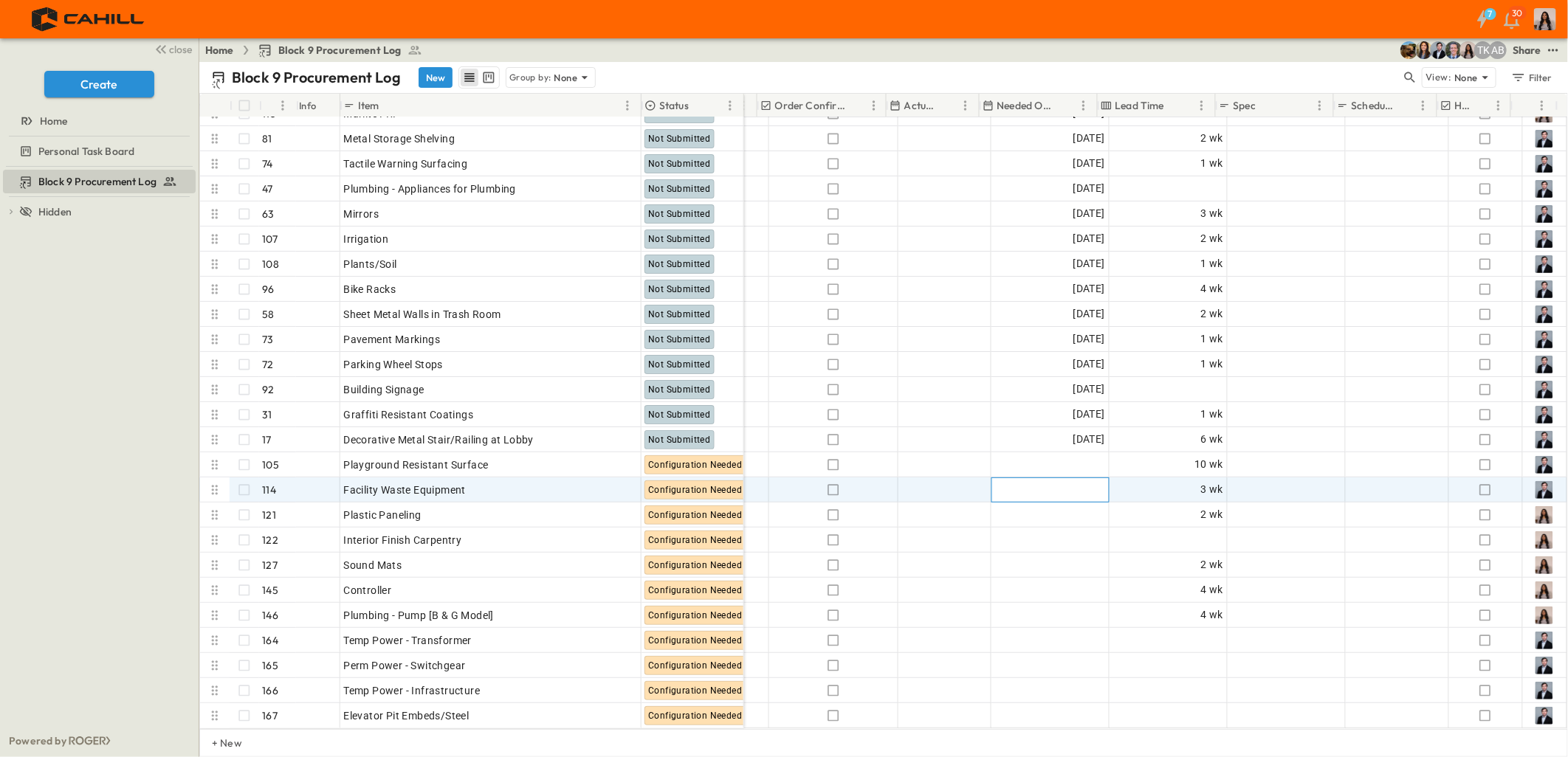
click at [1079, 483] on span "Add Date" at bounding box center [1083, 490] width 44 height 15
click at [995, 483] on input "text" at bounding box center [1037, 489] width 86 height 14
type input "**********"
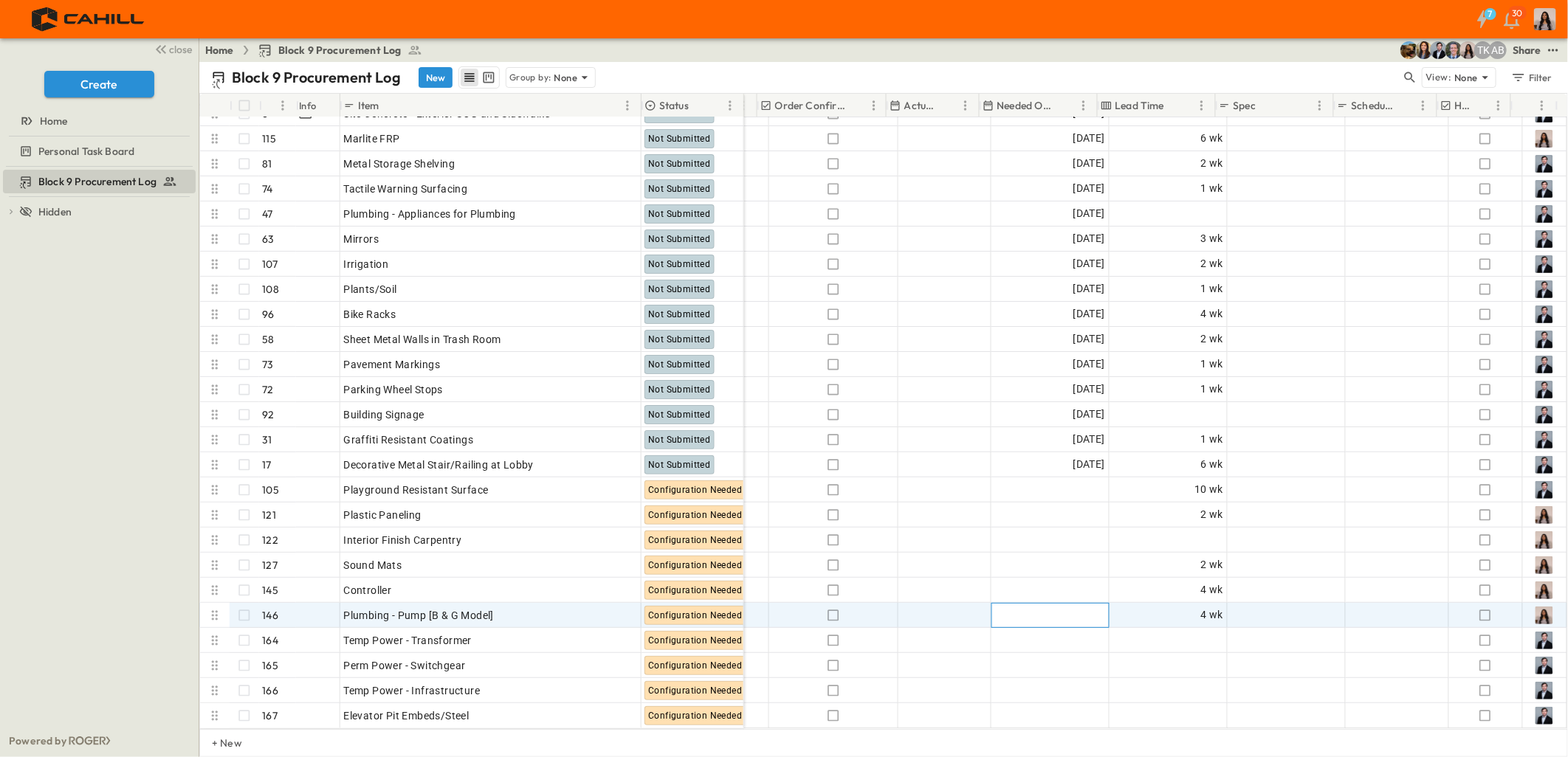
click at [1023, 603] on div "Add Date" at bounding box center [1050, 615] width 117 height 24
click at [996, 608] on input "text" at bounding box center [1037, 615] width 86 height 14
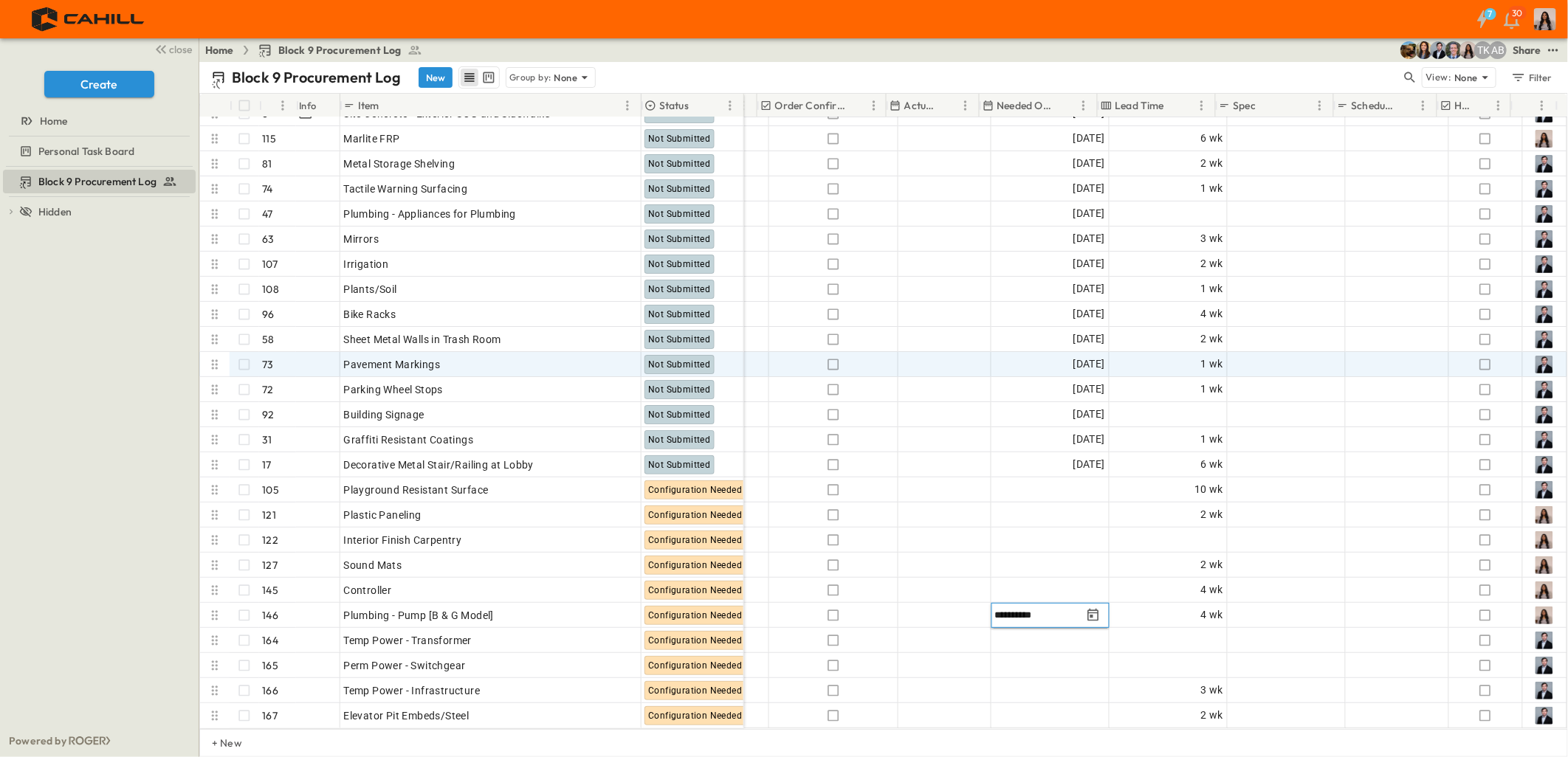
type input "**********"
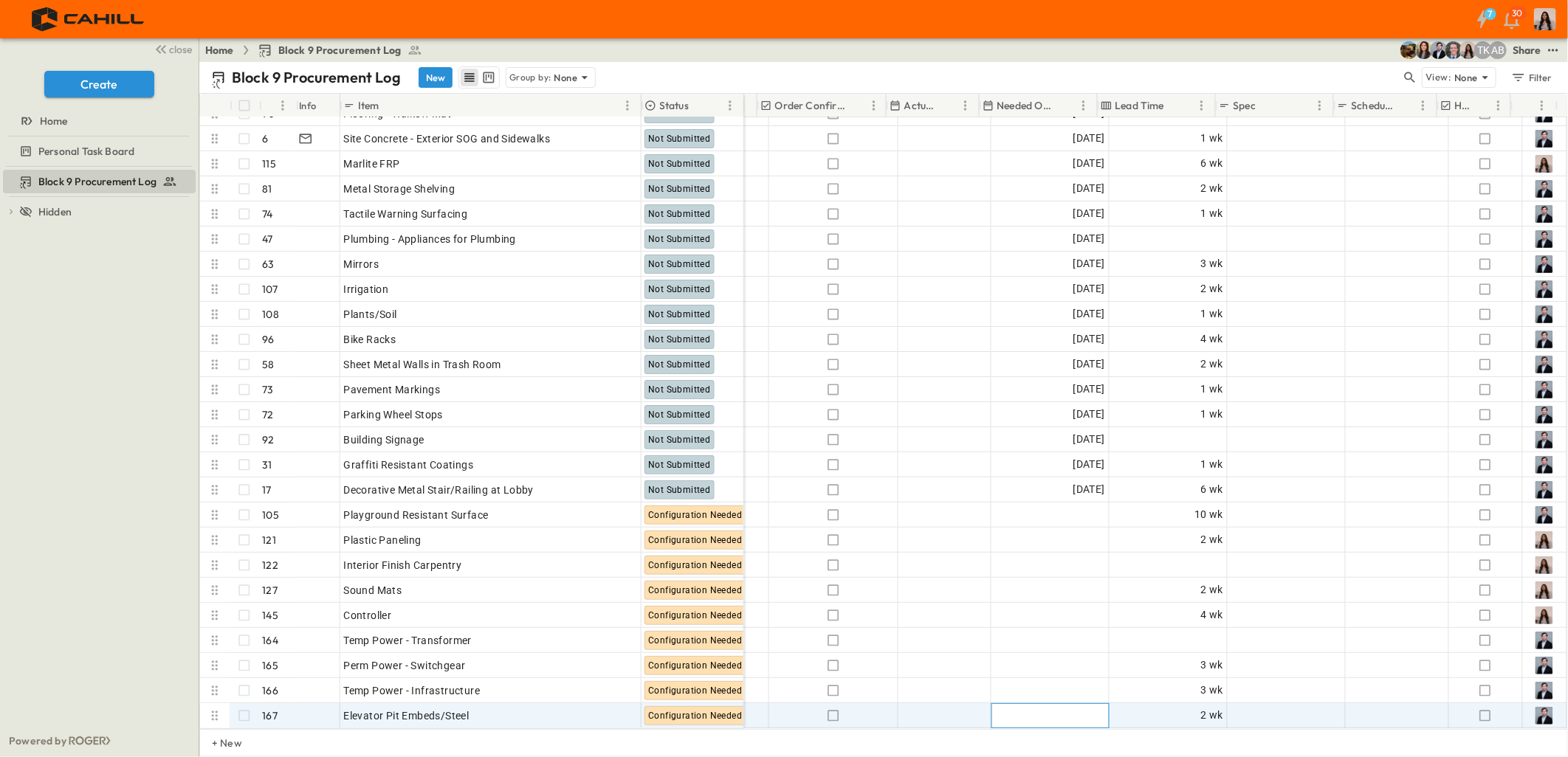
click at [1060, 709] on span "Add Date" at bounding box center [1083, 716] width 44 height 15
click at [995, 709] on input "text" at bounding box center [1037, 715] width 86 height 14
type input "**********"
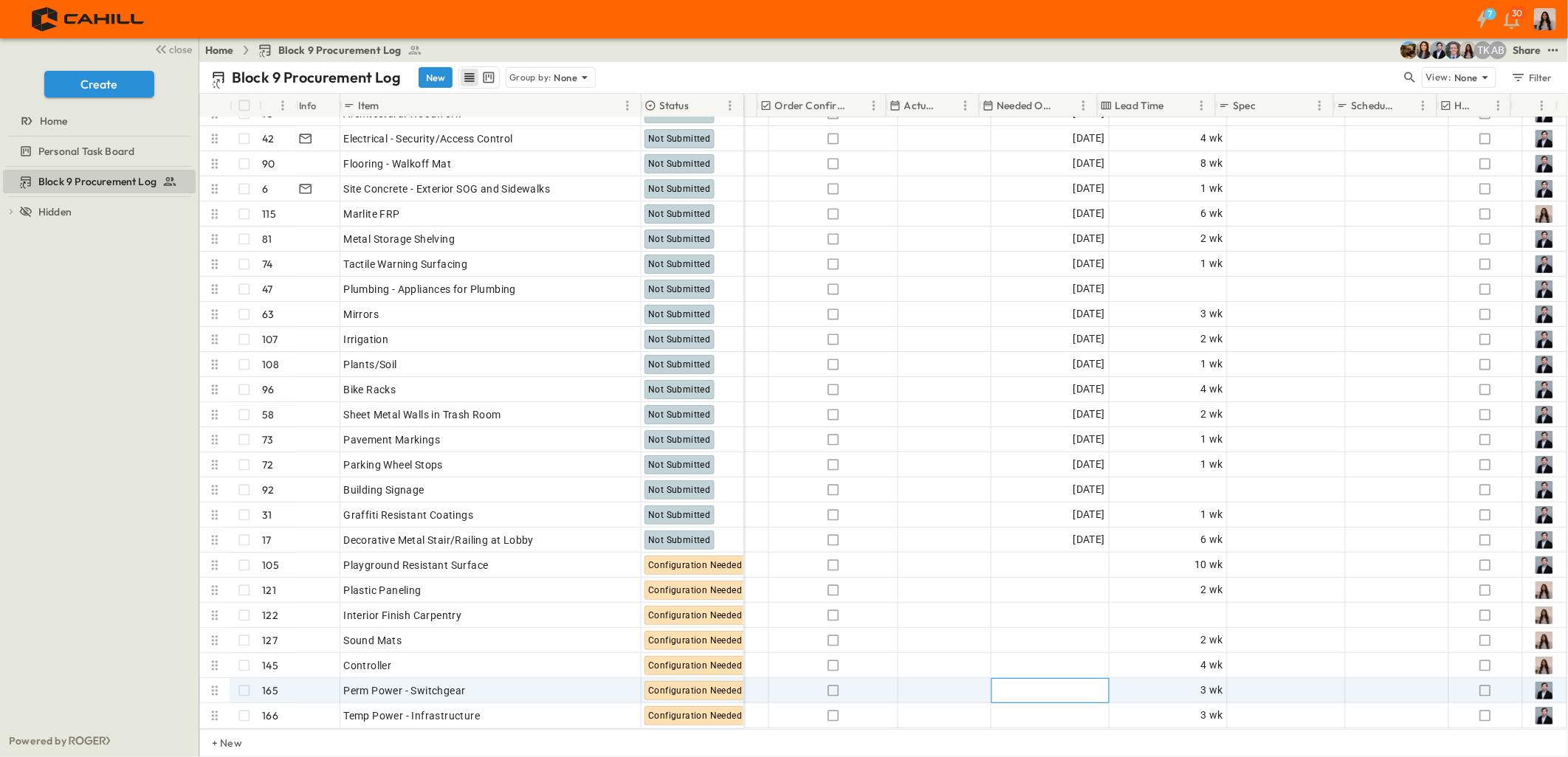
click at [1044, 679] on div "Add Date" at bounding box center [1050, 690] width 117 height 24
click at [995, 683] on input "text" at bounding box center [1037, 690] width 86 height 14
click at [1005, 683] on input "**********" at bounding box center [1037, 690] width 86 height 14
type input "**********"
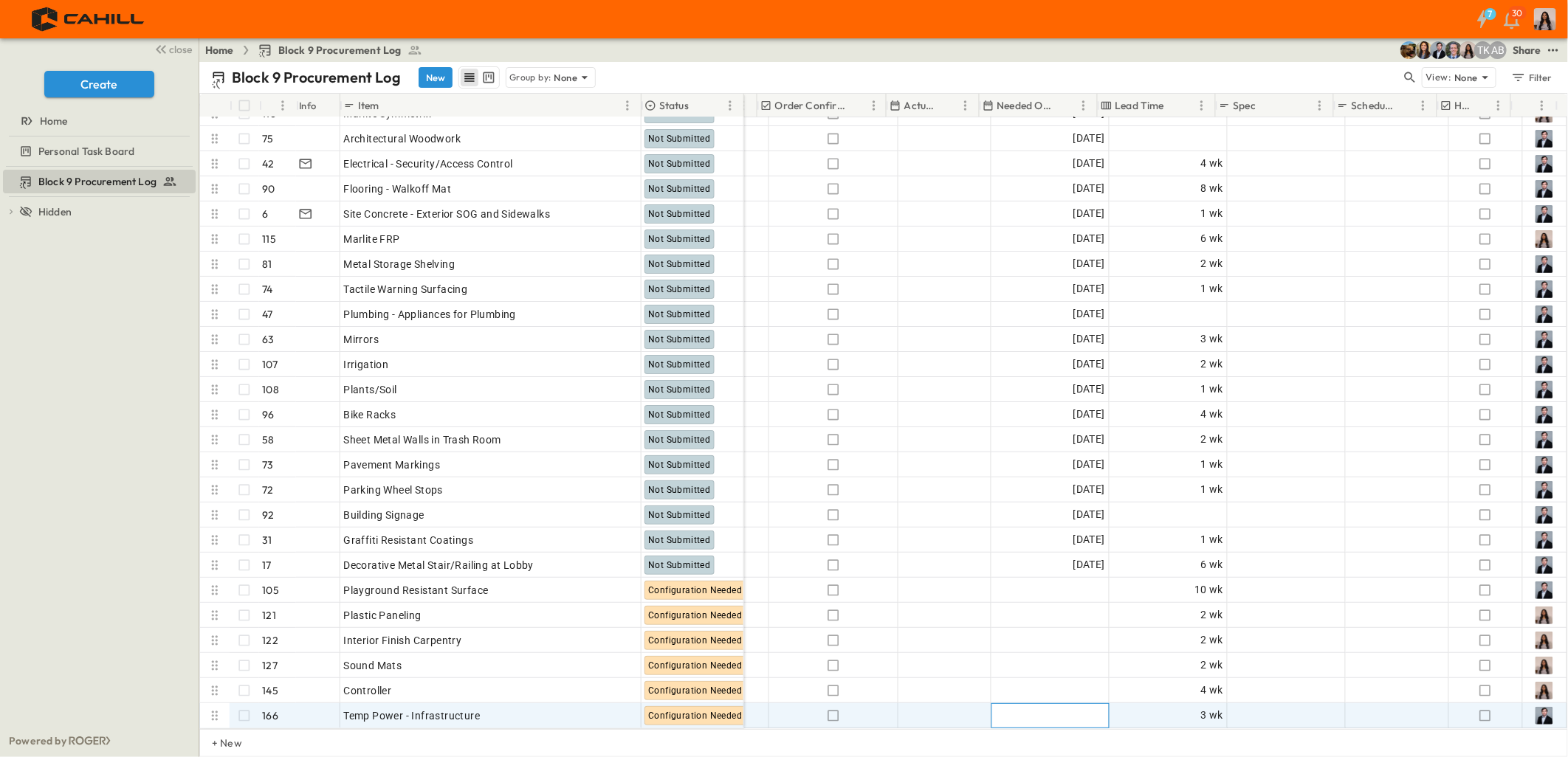
click at [1060, 709] on span "Add Date" at bounding box center [1083, 716] width 44 height 15
click at [995, 709] on input "text" at bounding box center [1037, 715] width 86 height 14
type input "**********"
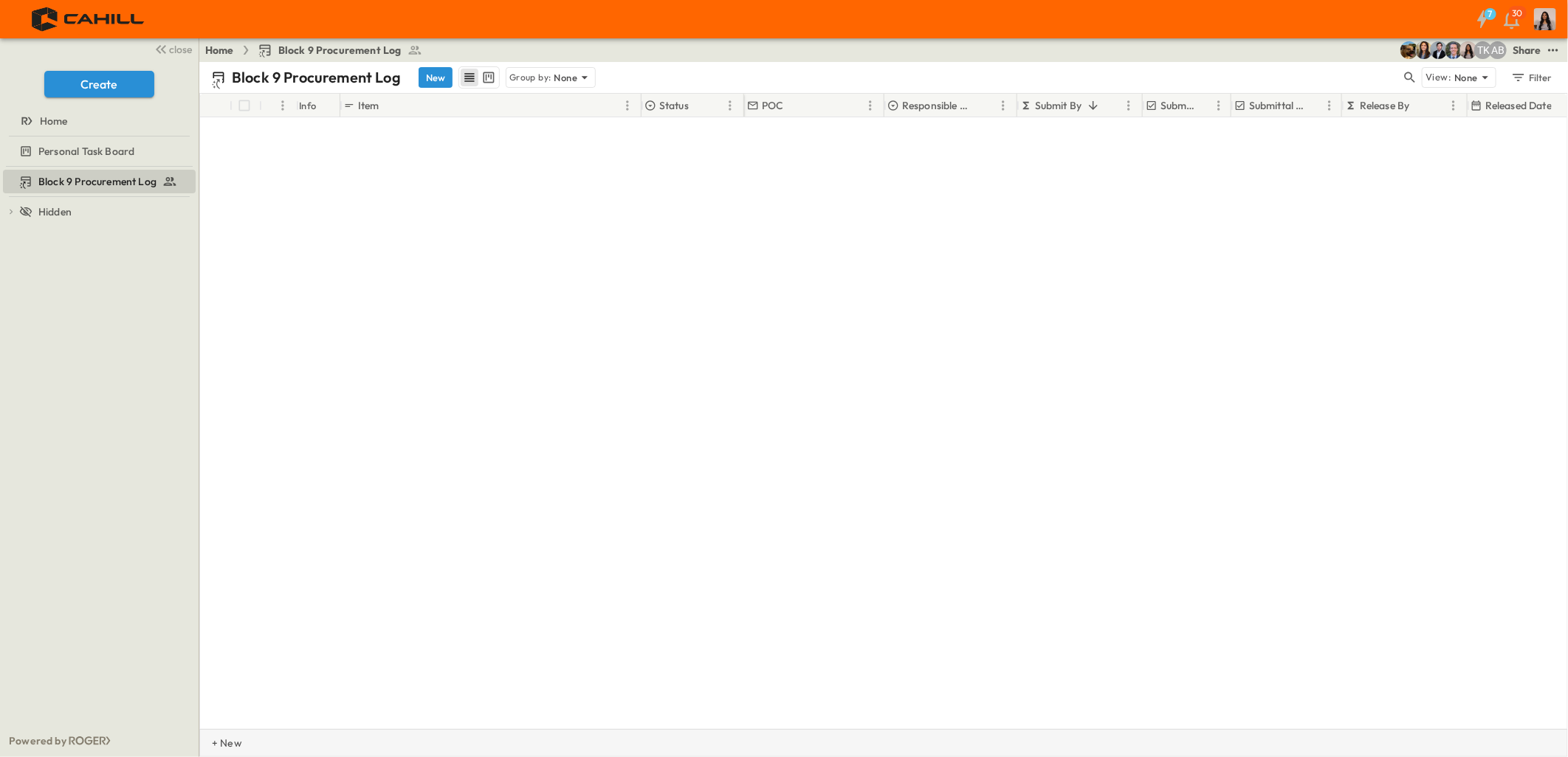
scroll to position [3616, 0]
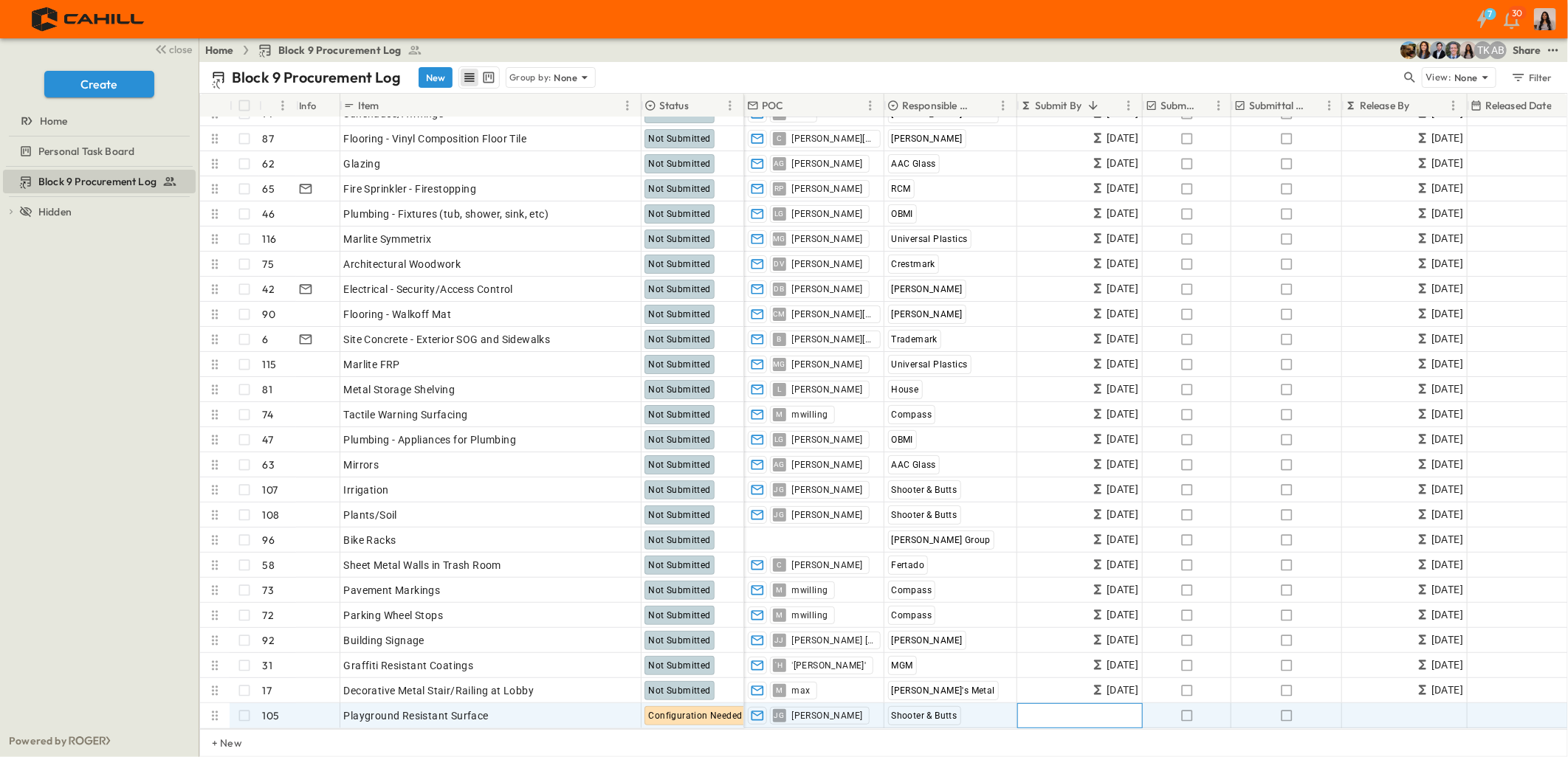
click at [1110, 708] on span "(Calculated)" at bounding box center [1100, 716] width 77 height 16
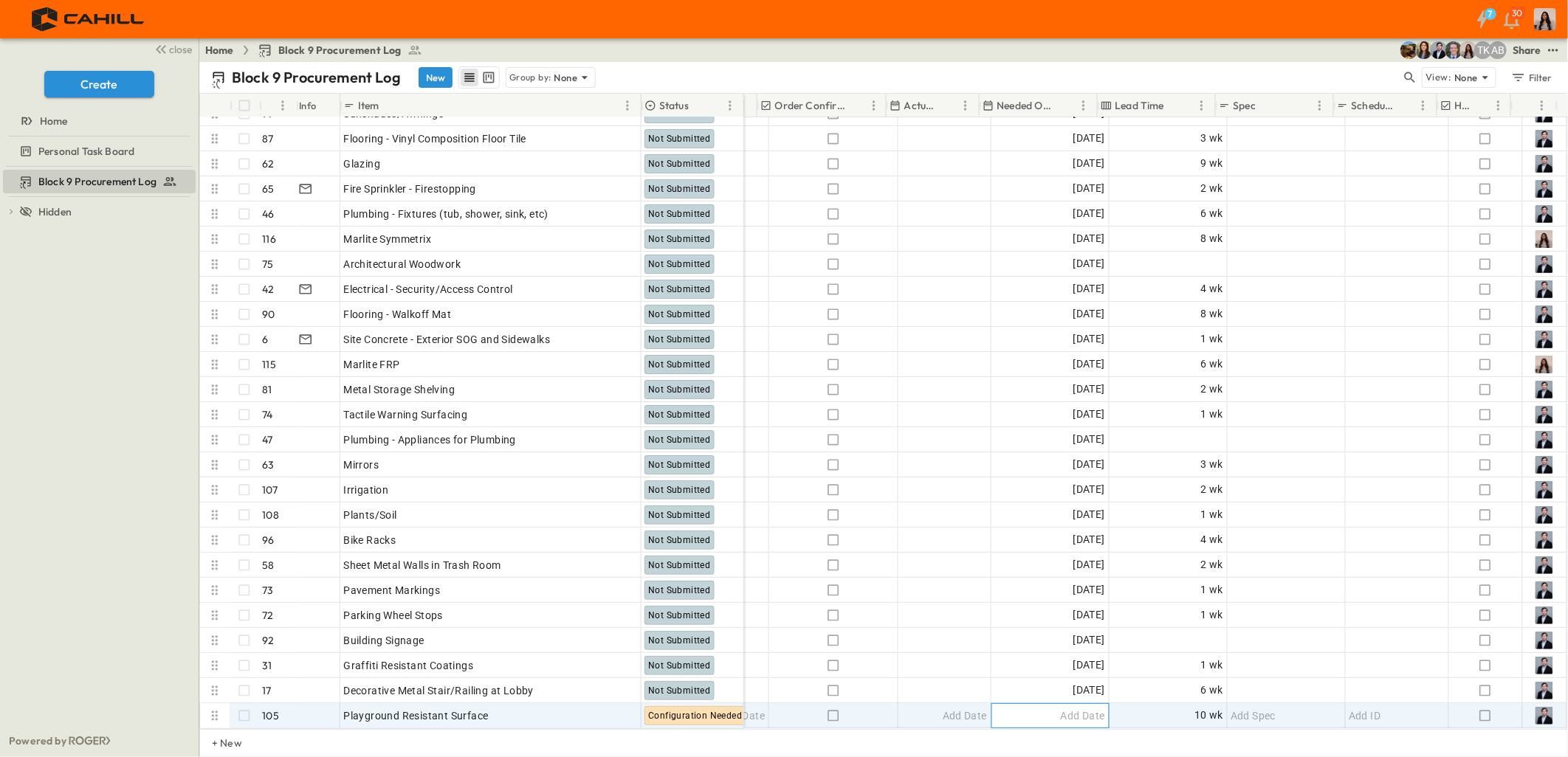
click at [1060, 709] on span "Add Date" at bounding box center [1083, 716] width 44 height 15
click at [995, 709] on input "text" at bounding box center [1037, 715] width 86 height 14
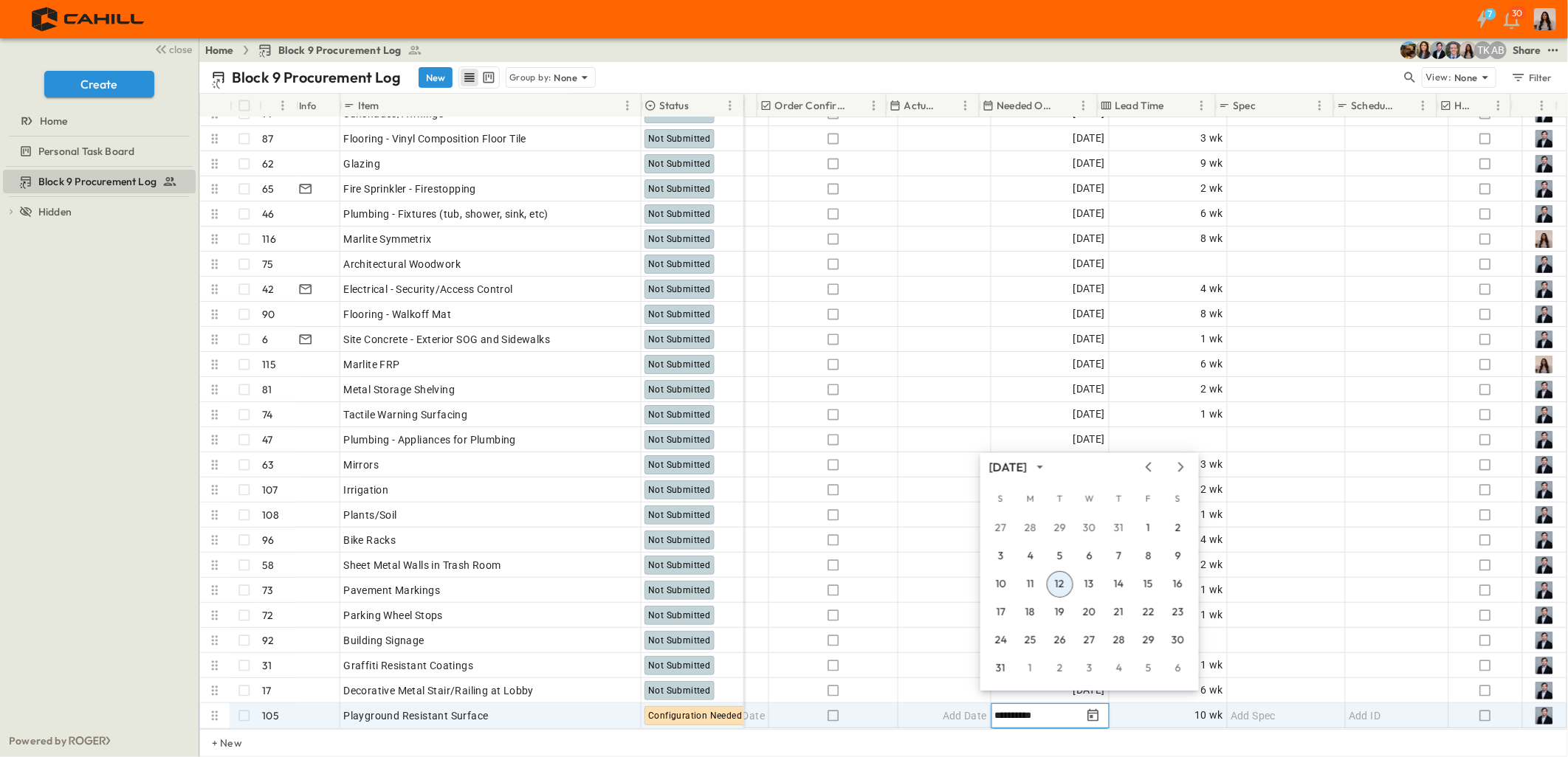
scroll to position [3617, 865]
type input "**********"
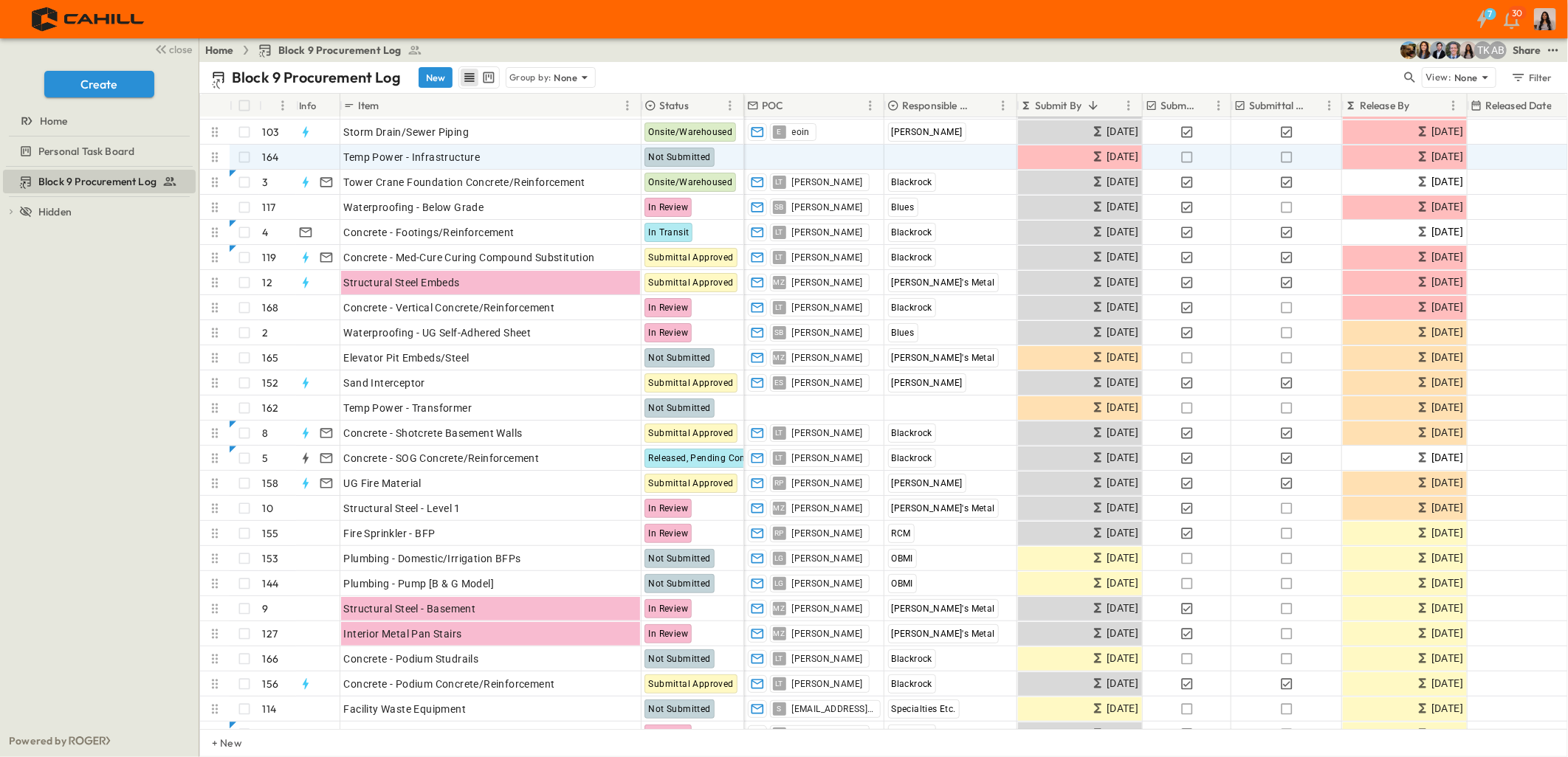
scroll to position [82, 0]
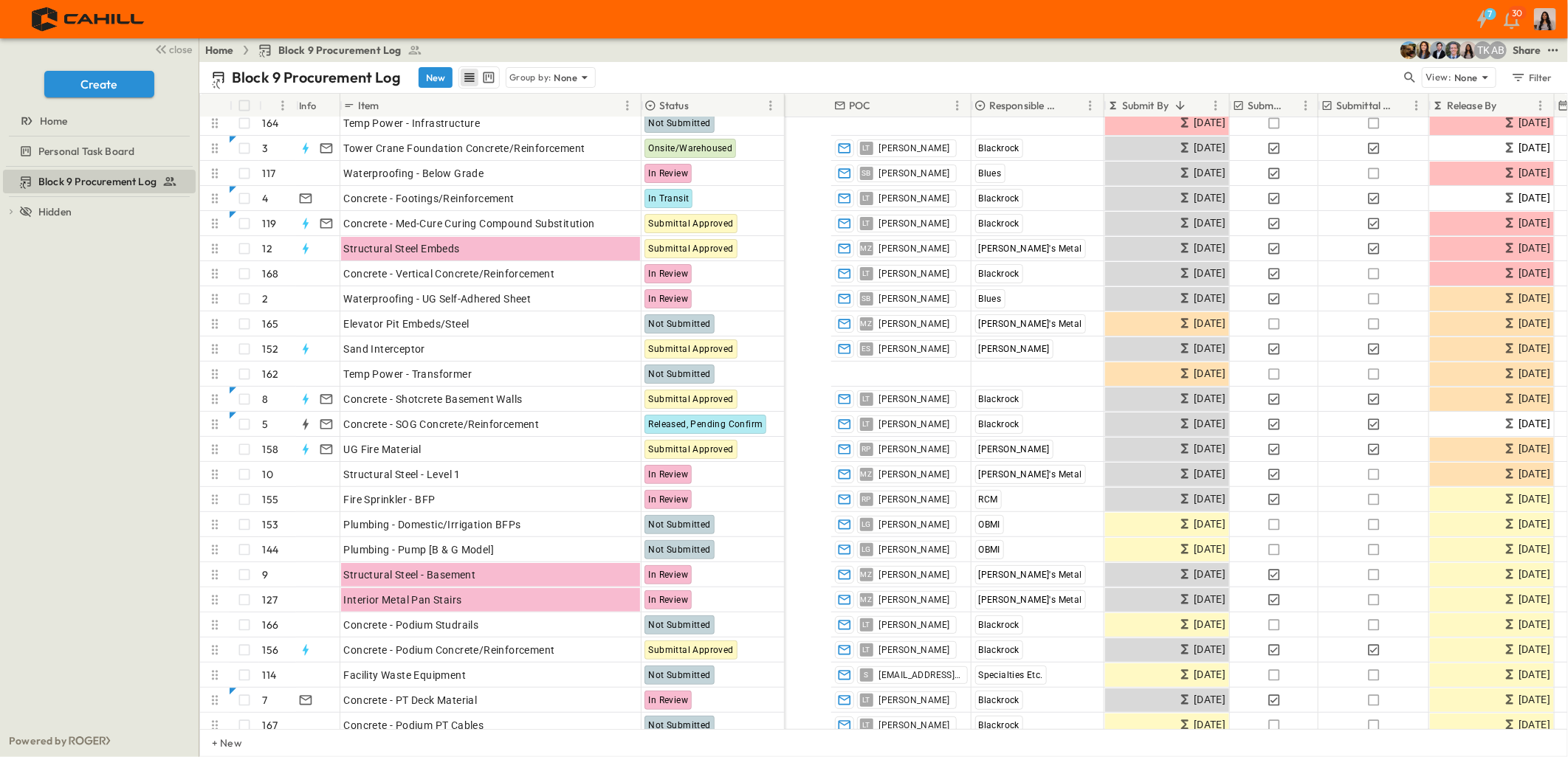
drag, startPoint x: 740, startPoint y: 107, endPoint x: 825, endPoint y: 726, distance: 624.8
click at [769, 122] on div "# Info Item Status POC Responsible Contractor Submit By Submitted? Submittal Ap…" at bounding box center [884, 411] width 1367 height 635
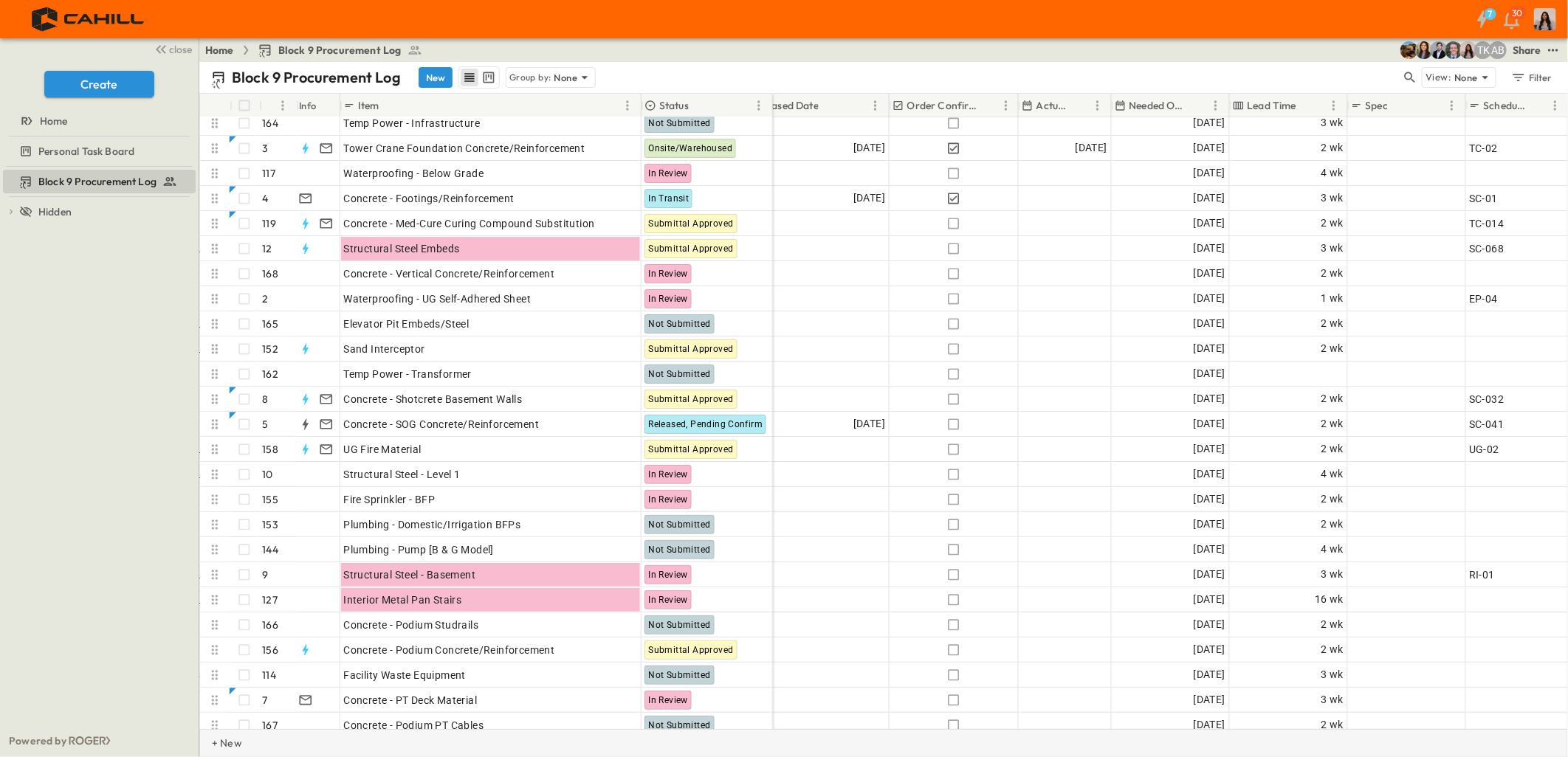
scroll to position [82, 754]
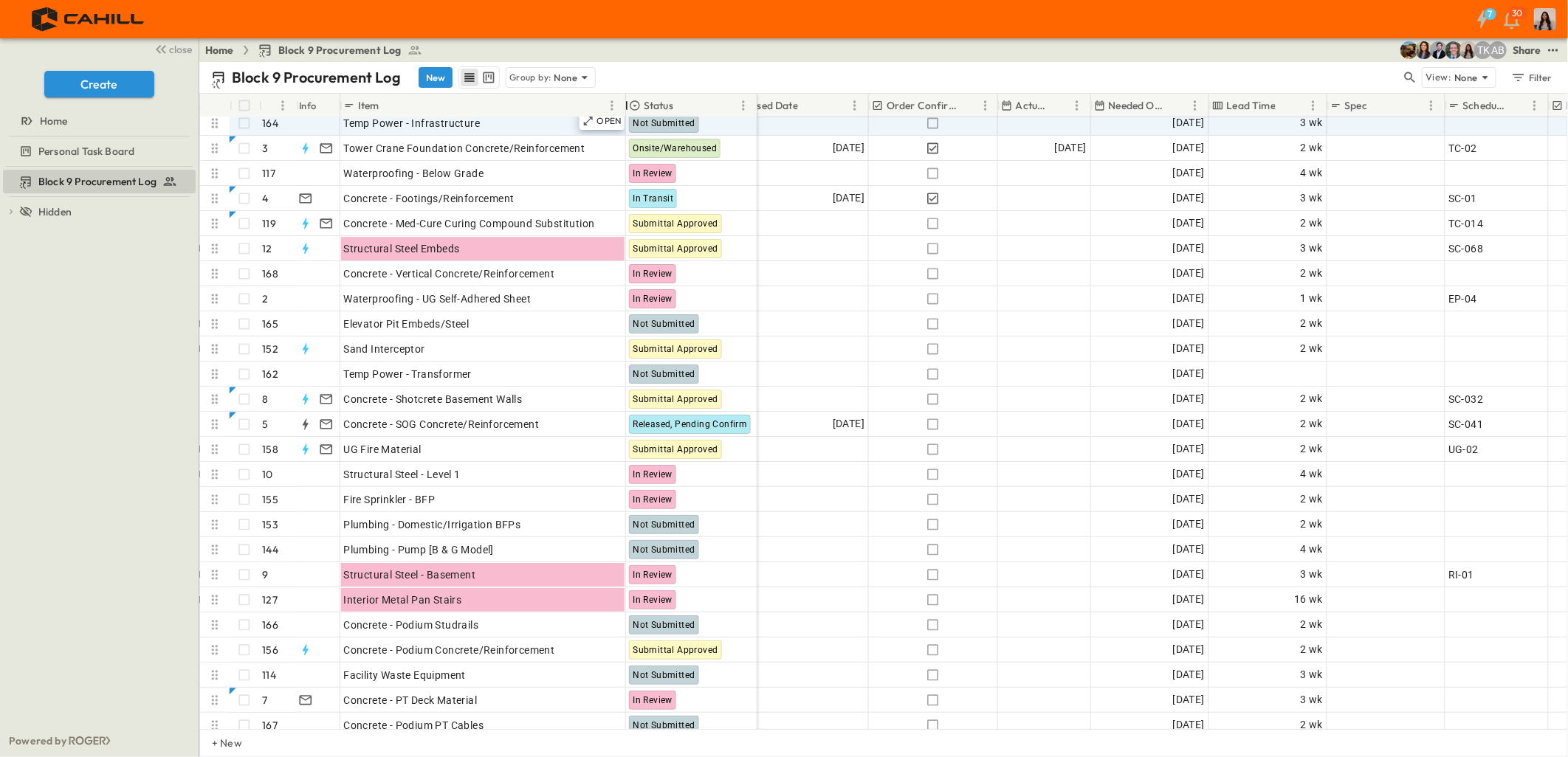
drag, startPoint x: 640, startPoint y: 113, endPoint x: 624, endPoint y: 133, distance: 25.6
click at [624, 133] on div "# Info Item Status POC Responsible Contractor Submit By Submitted? Submittal Ap…" at bounding box center [884, 411] width 1367 height 635
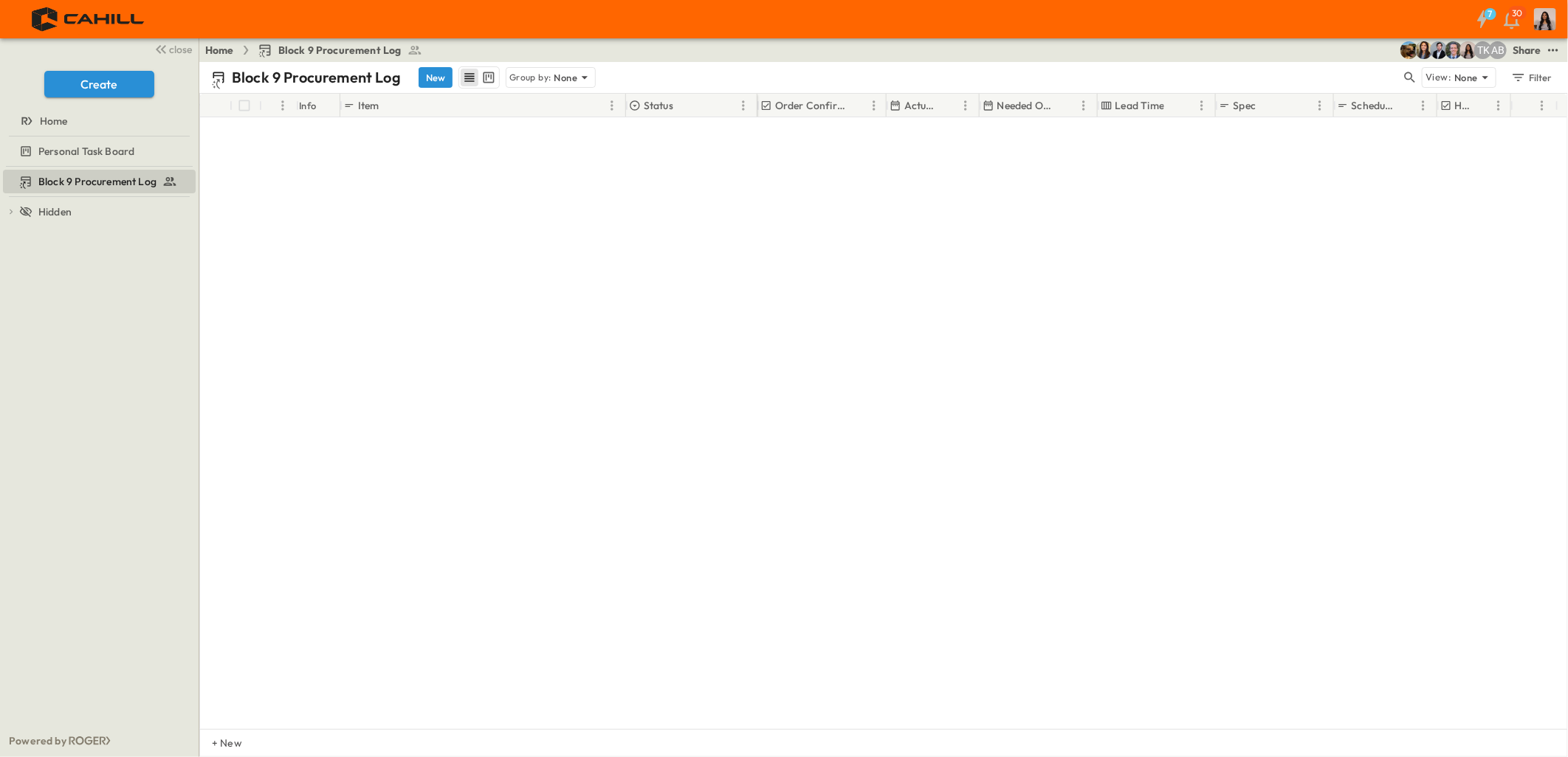
scroll to position [984, 878]
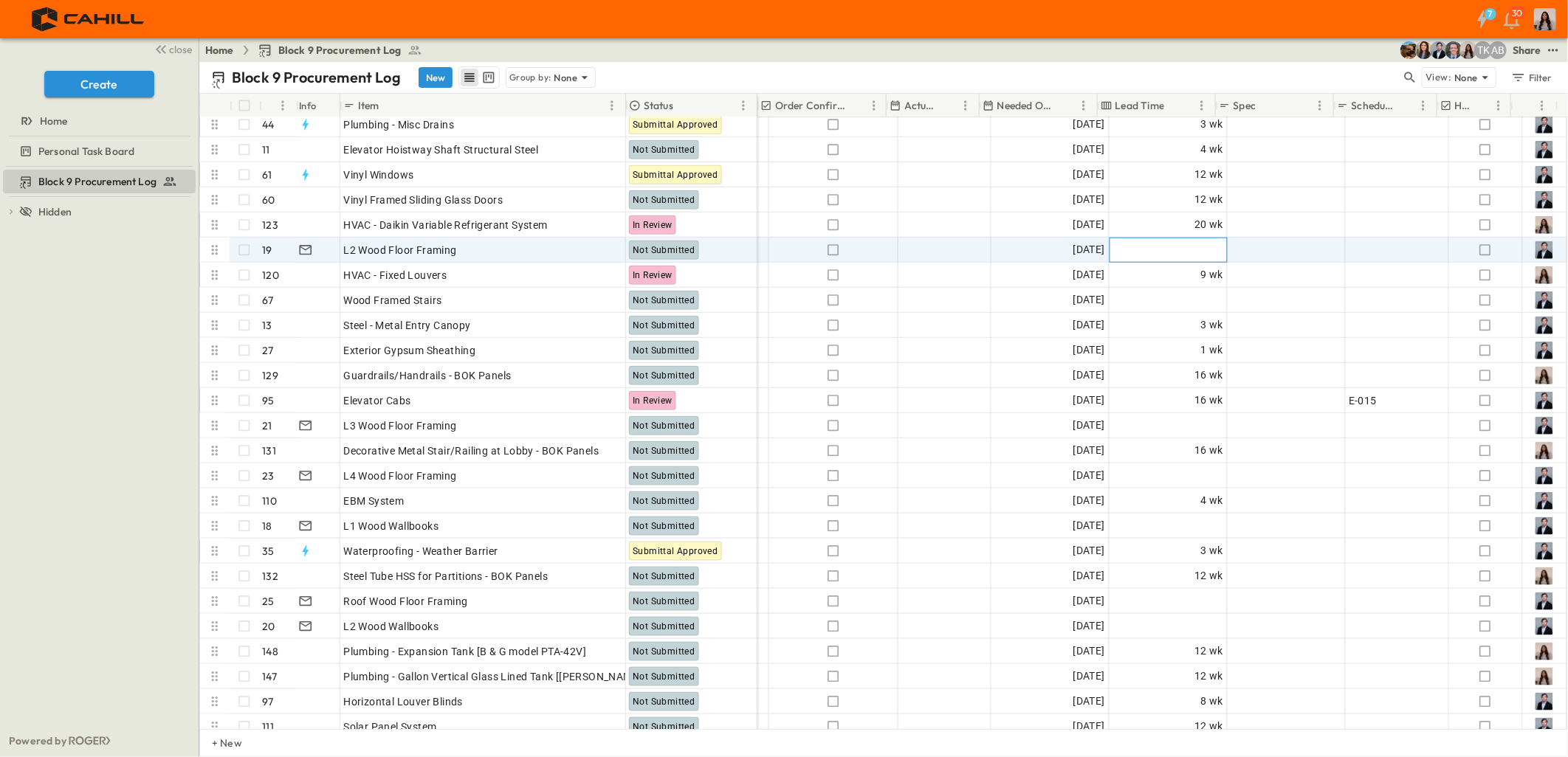
click at [1191, 250] on span "Add Duration" at bounding box center [1191, 250] width 64 height 15
type input "*"
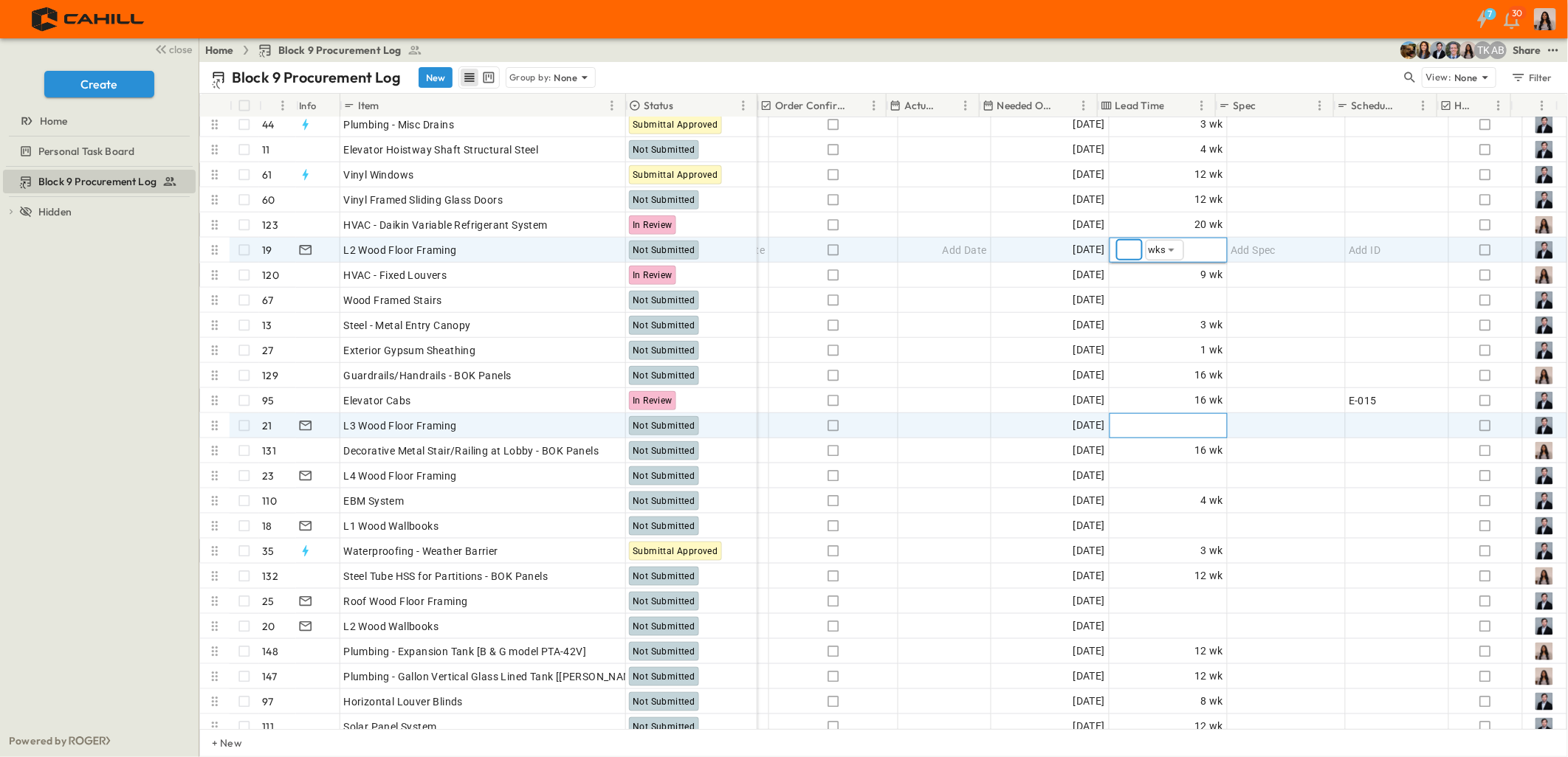
click at [1206, 429] on span "Add Duration" at bounding box center [1191, 426] width 64 height 15
click at [1206, 442] on span "16 wk" at bounding box center [1208, 450] width 29 height 17
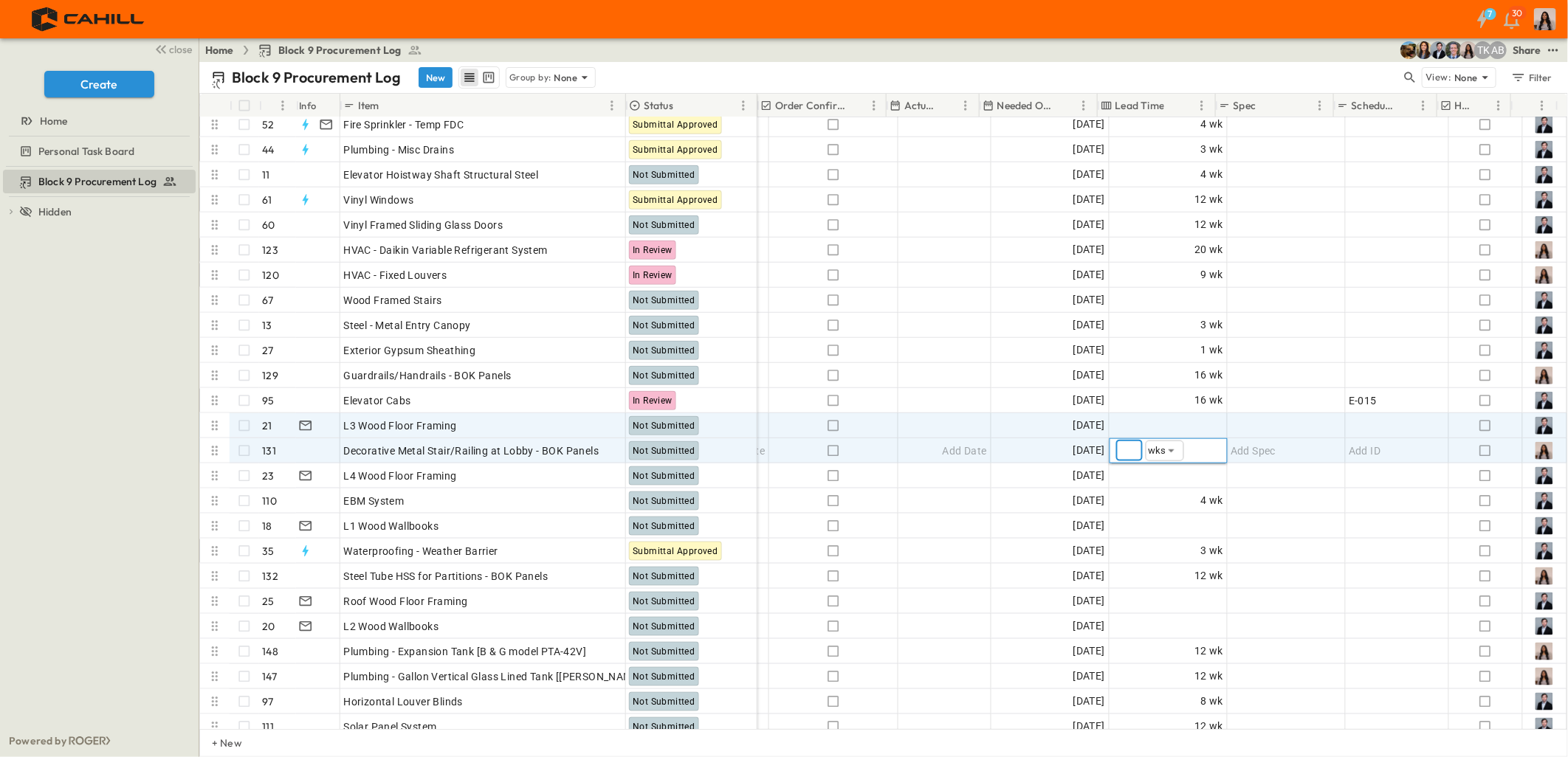
scroll to position [1009, 878]
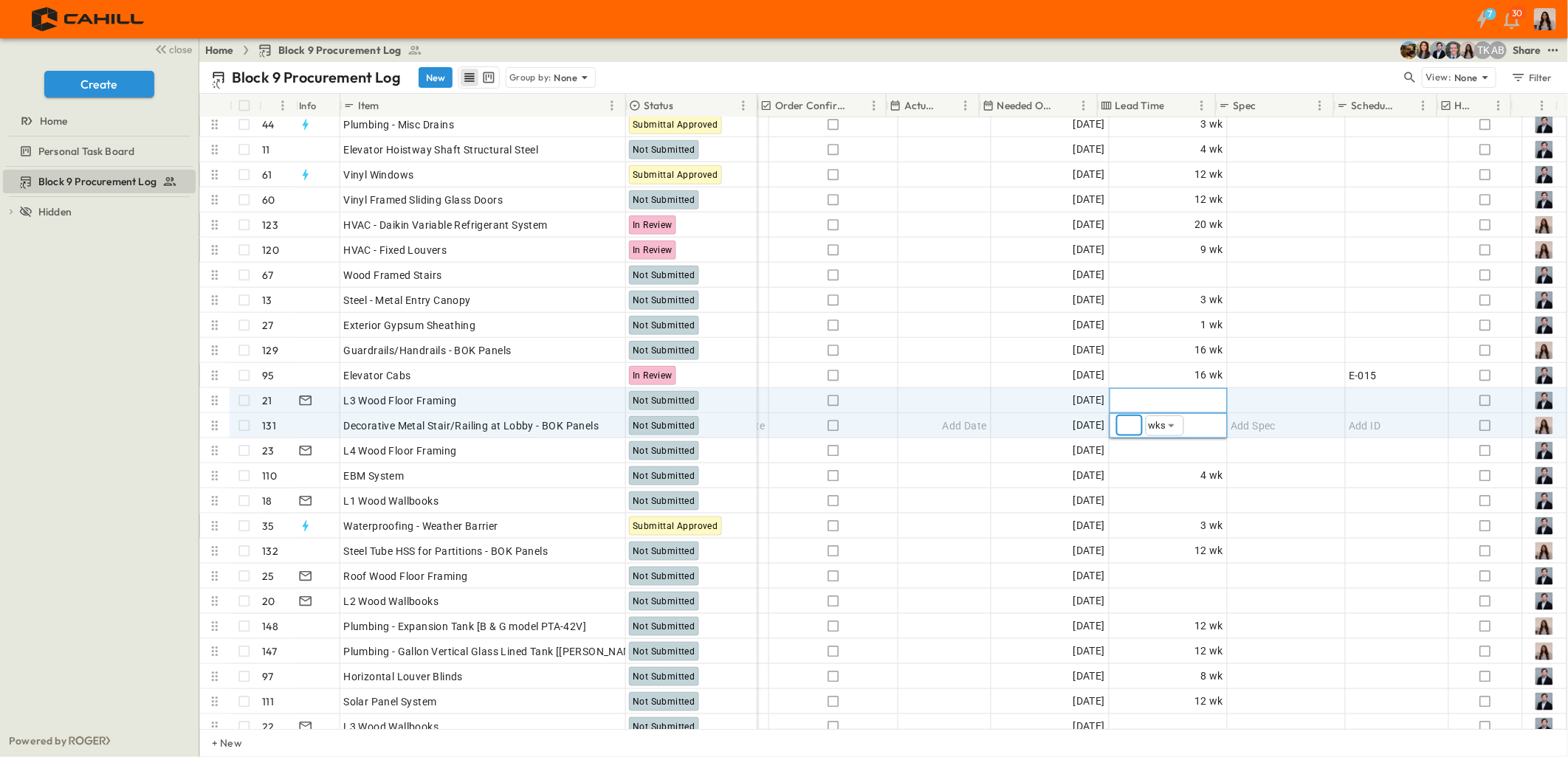
click at [1184, 397] on span "Add Duration" at bounding box center [1191, 401] width 64 height 15
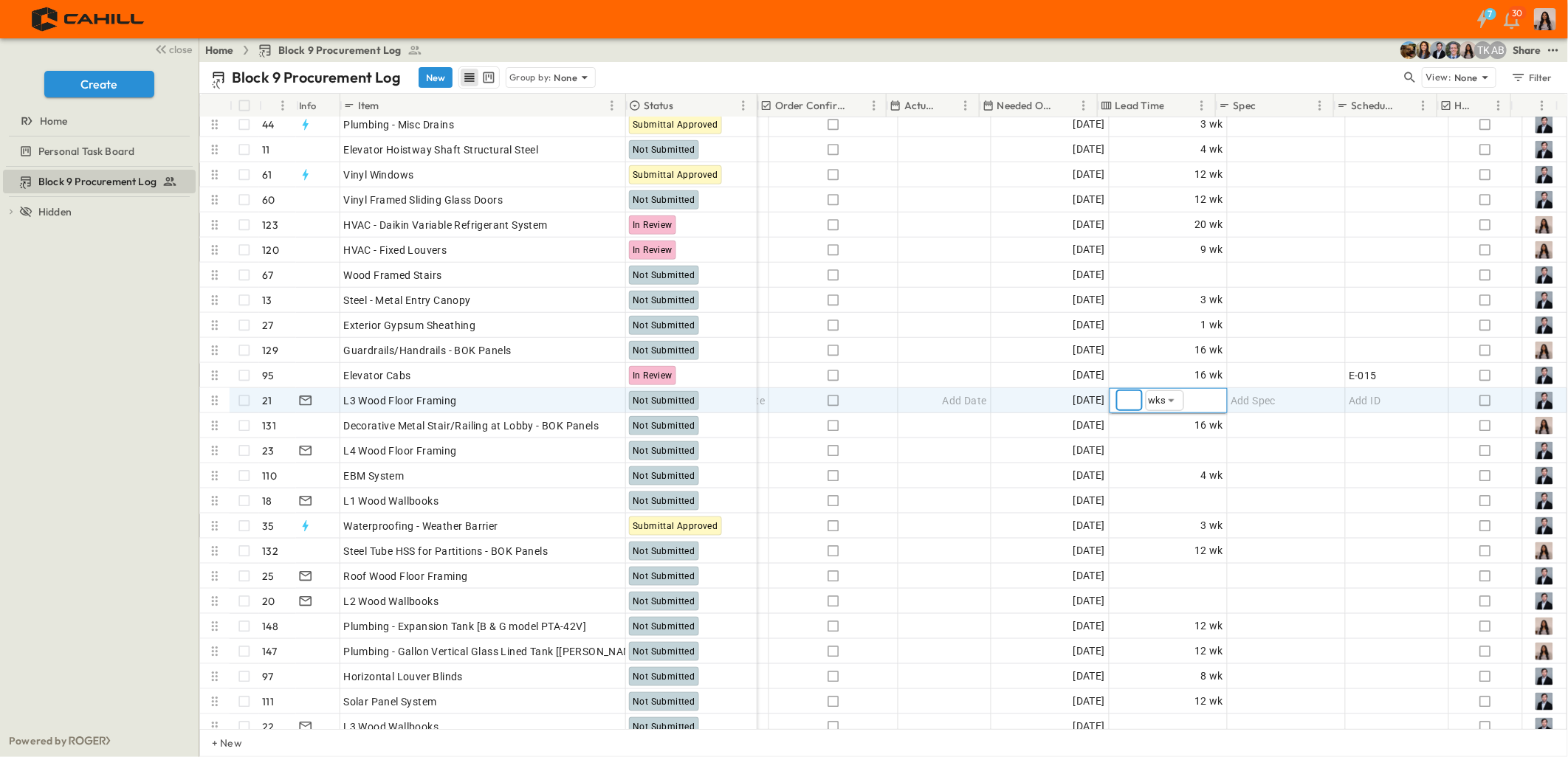
type input "*"
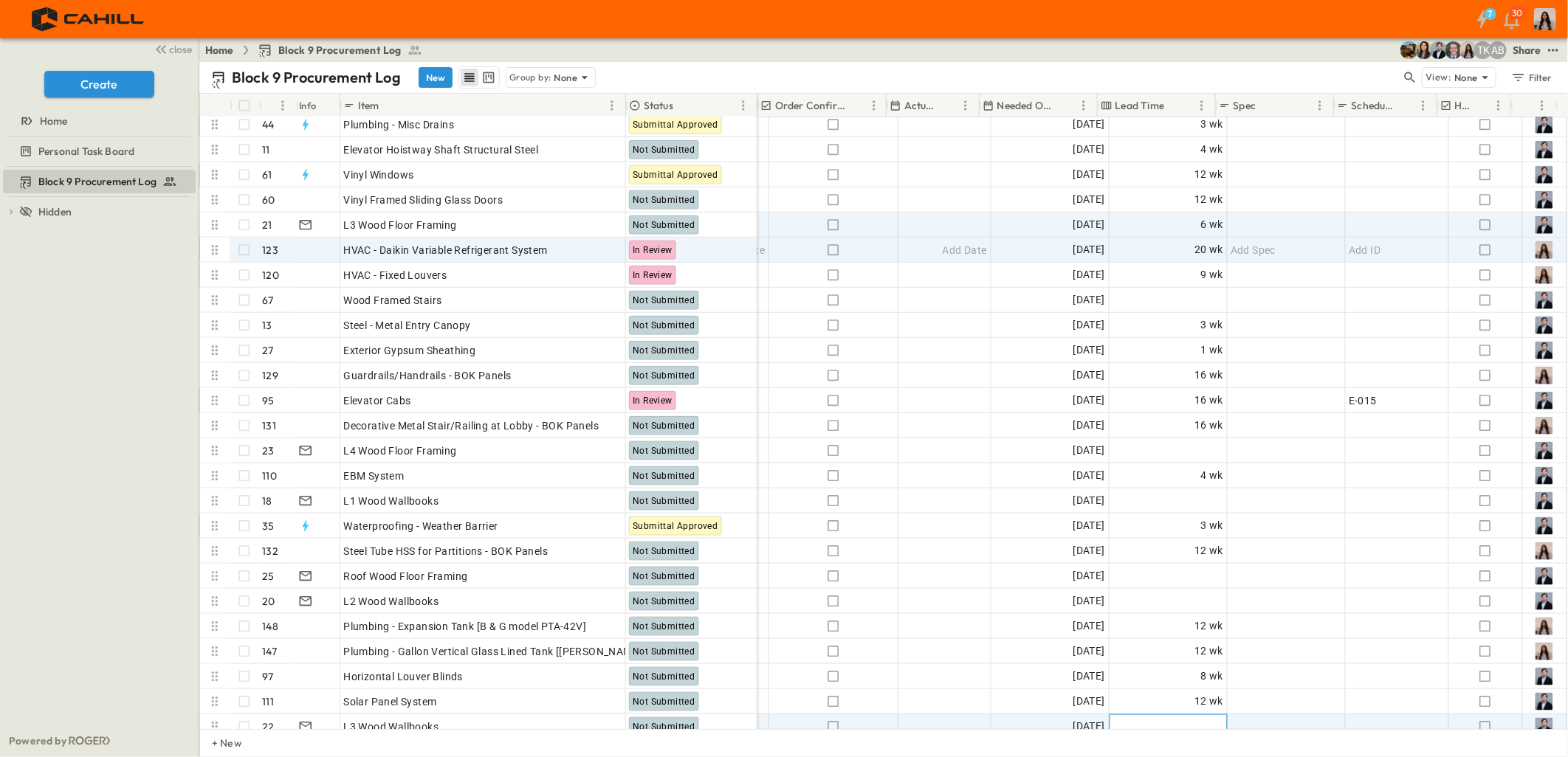
click at [1134, 715] on div "Add Duration" at bounding box center [1168, 727] width 117 height 24
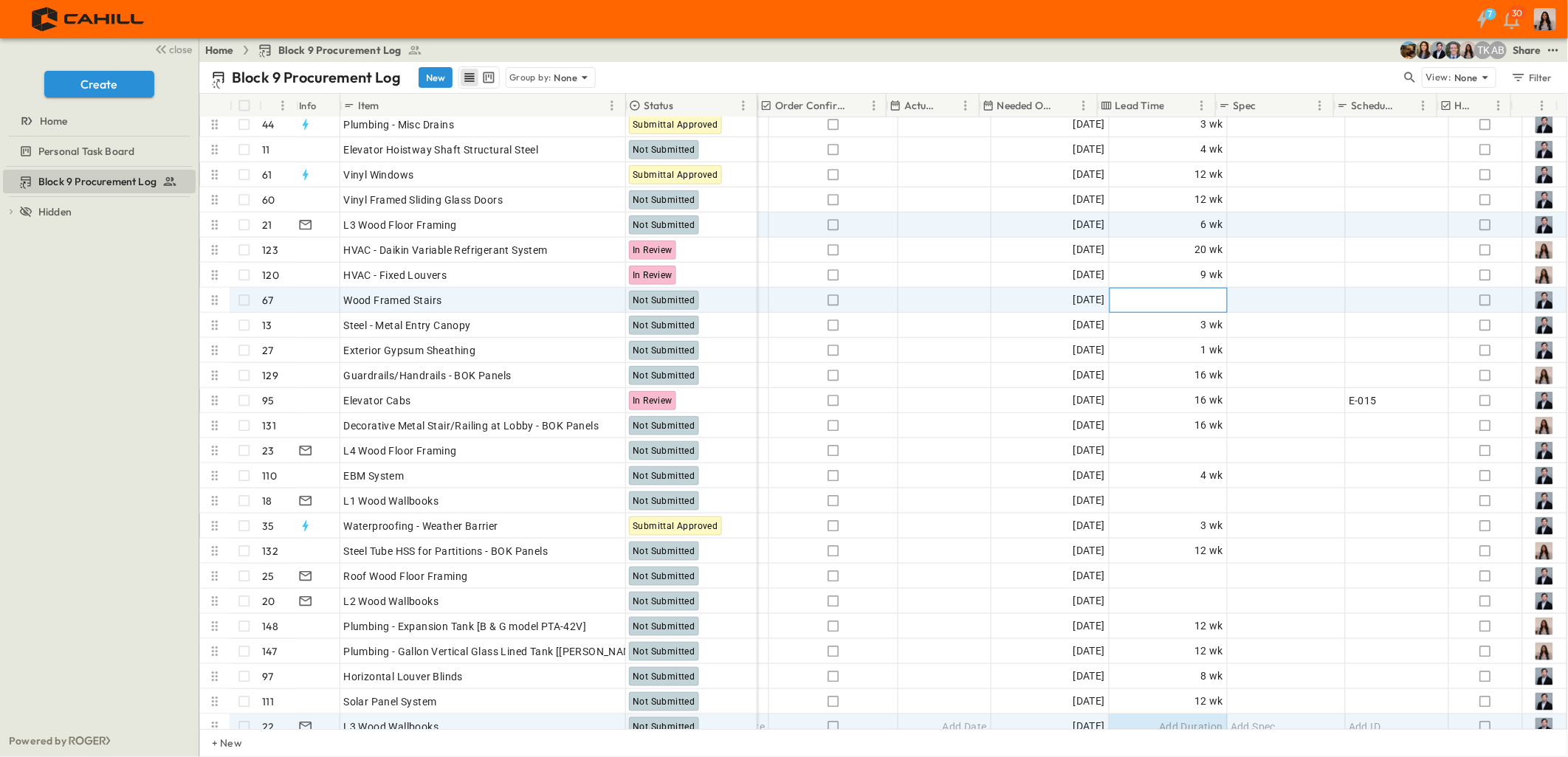
click at [1193, 303] on span "Add Duration" at bounding box center [1191, 301] width 64 height 15
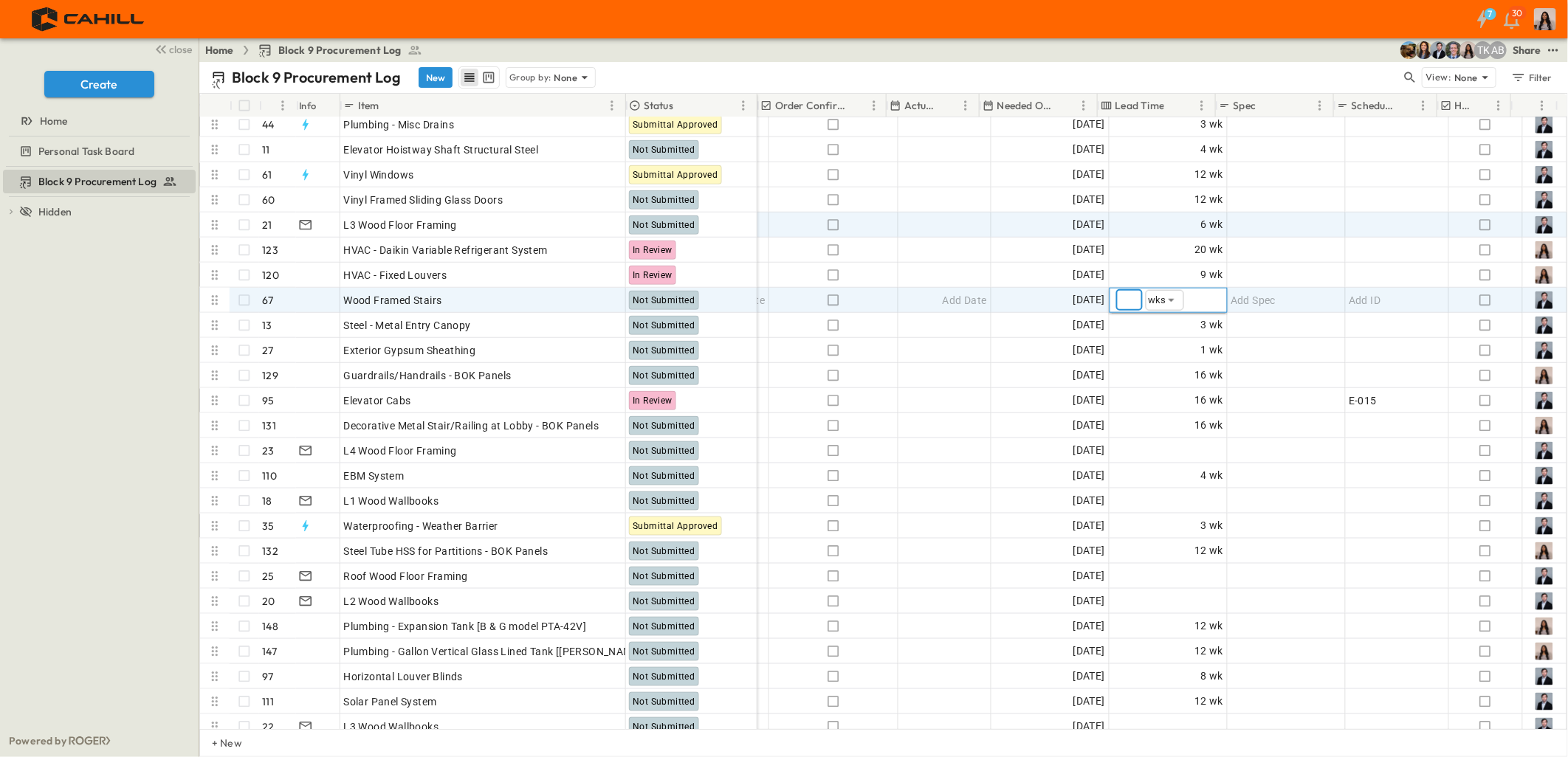
type input "*"
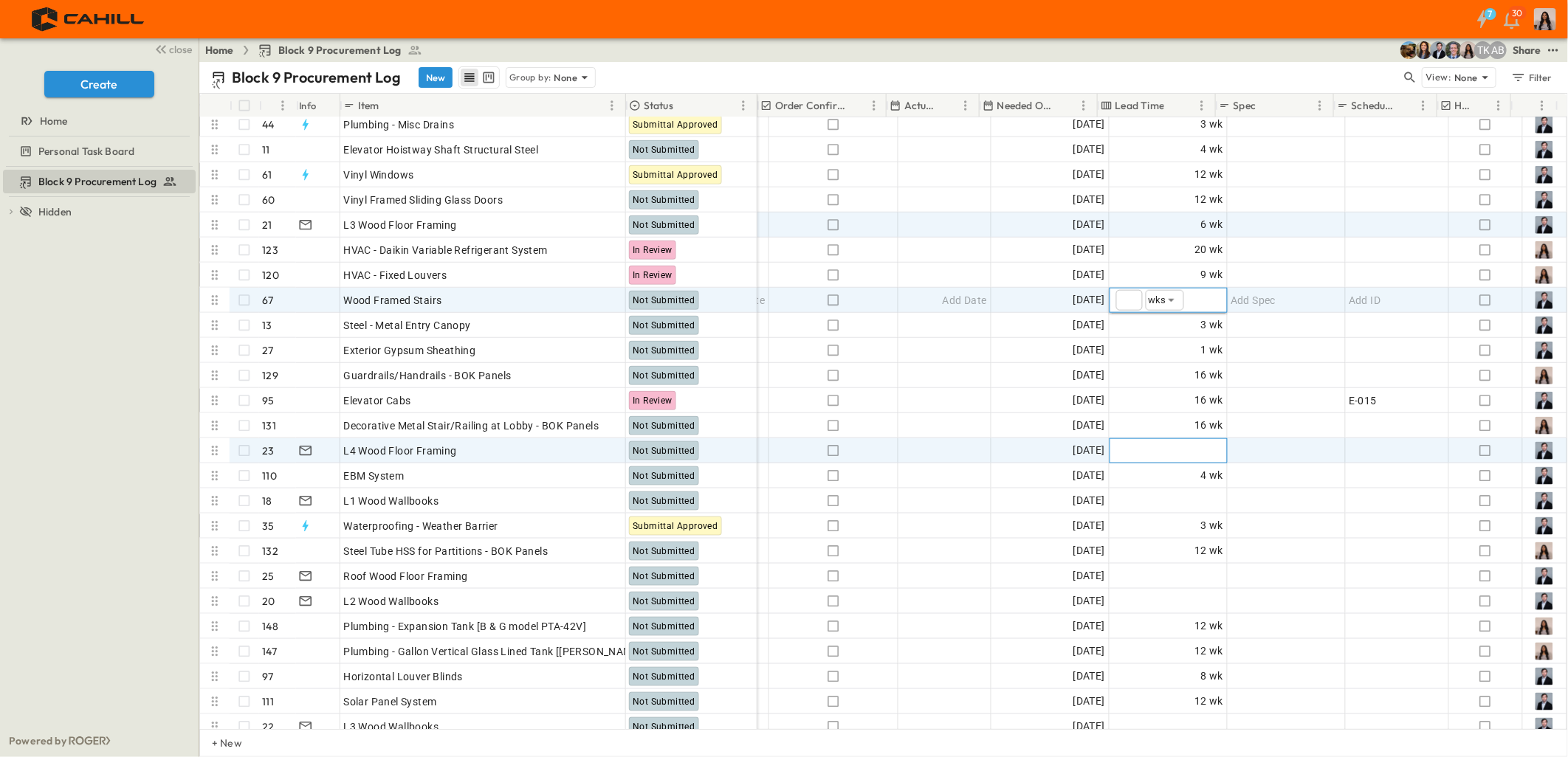
click at [1189, 452] on span "Add Duration" at bounding box center [1191, 451] width 64 height 15
click at [1201, 233] on span "6 wk" at bounding box center [1212, 224] width 23 height 17
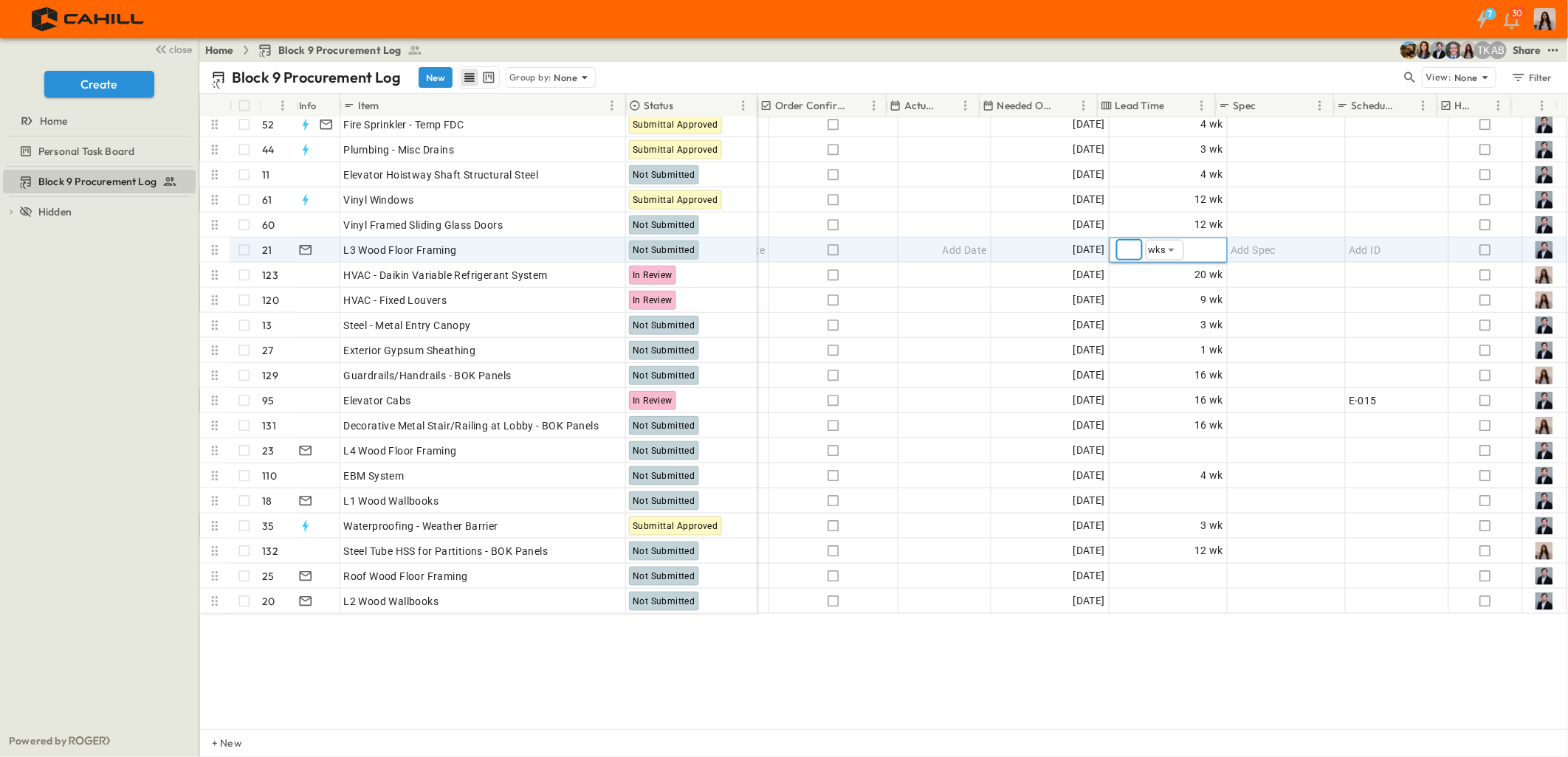
scroll to position [808, 878]
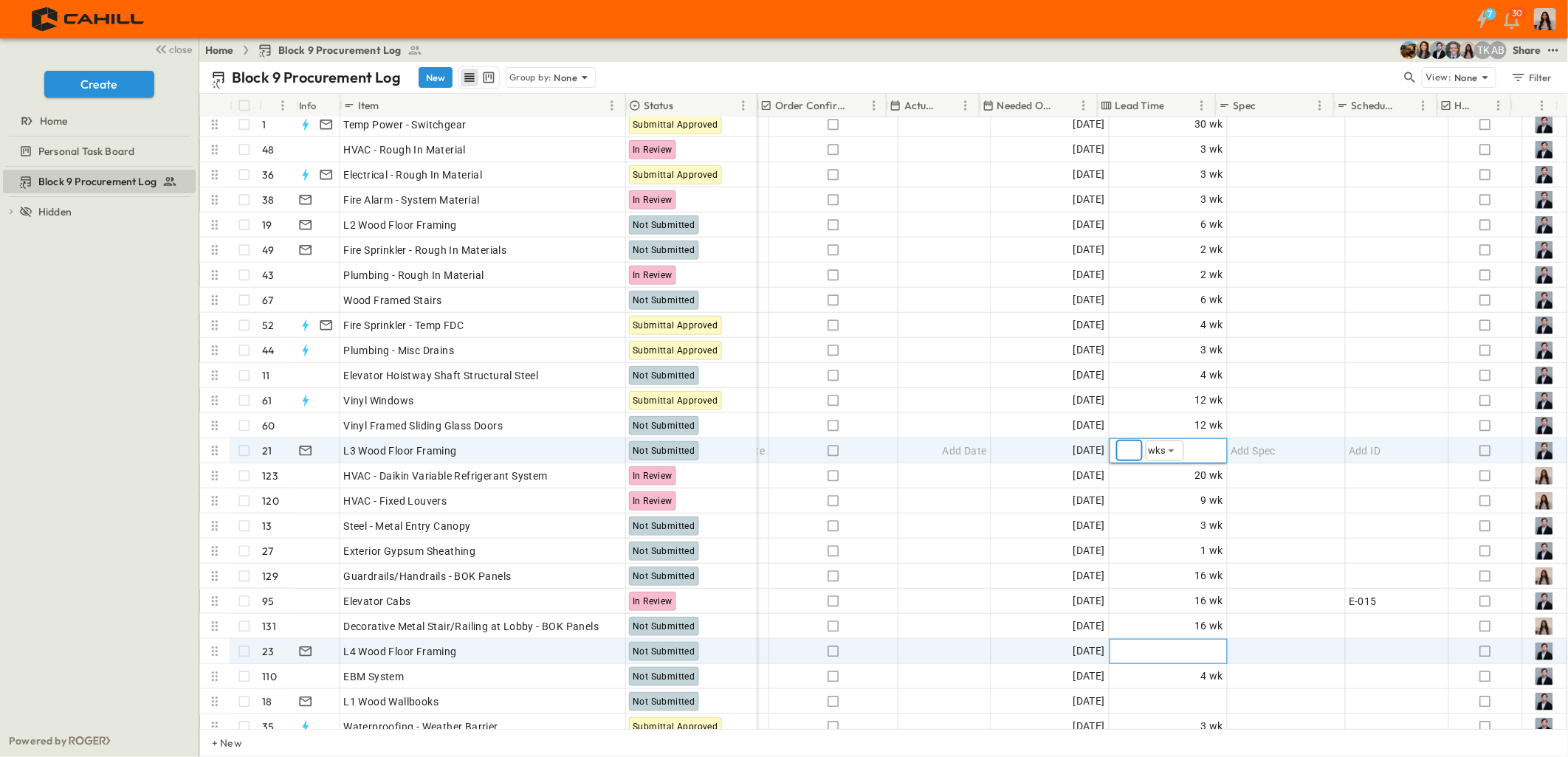
click at [1190, 653] on span "Add Duration" at bounding box center [1191, 652] width 64 height 15
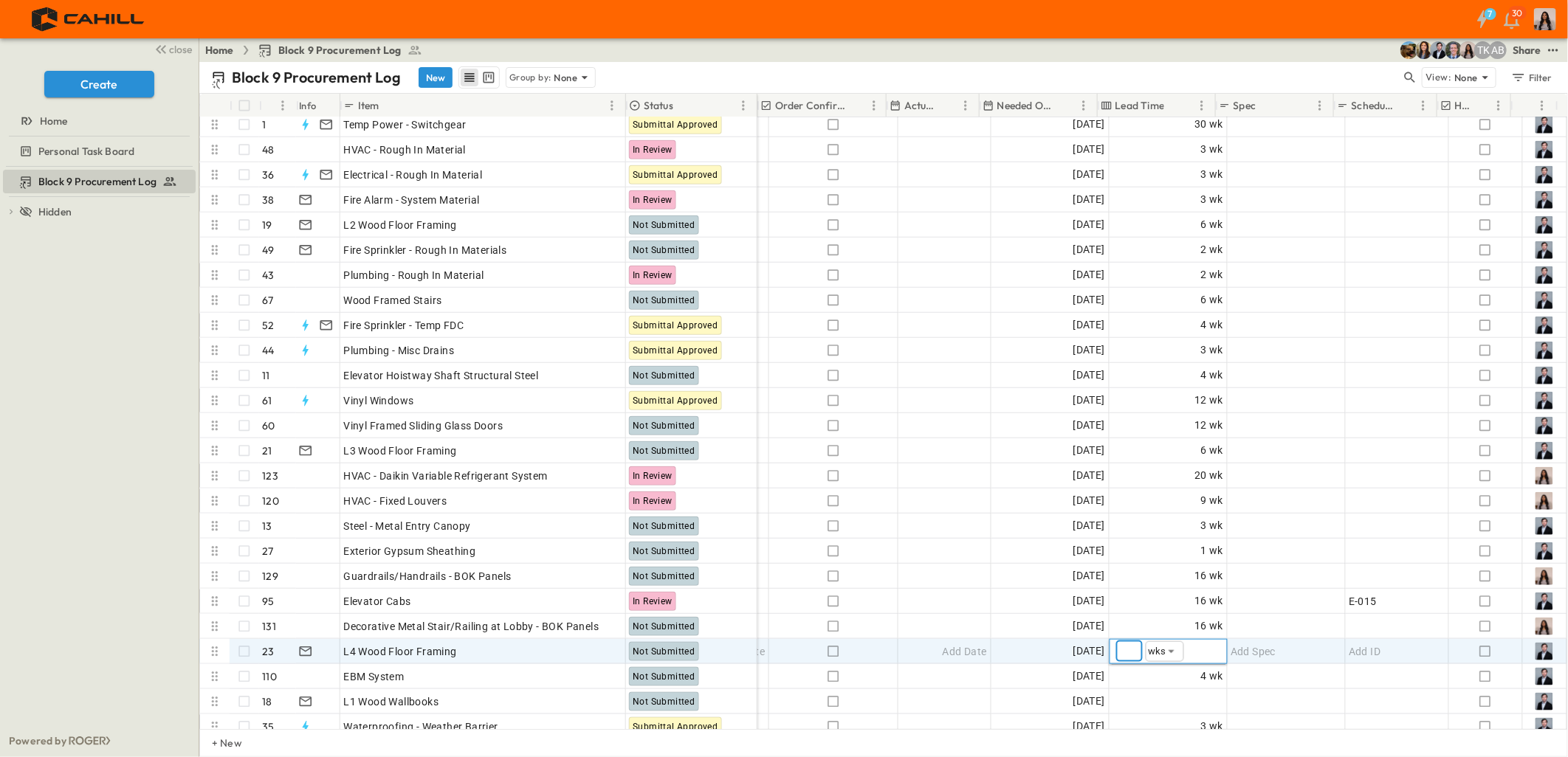
type input "*"
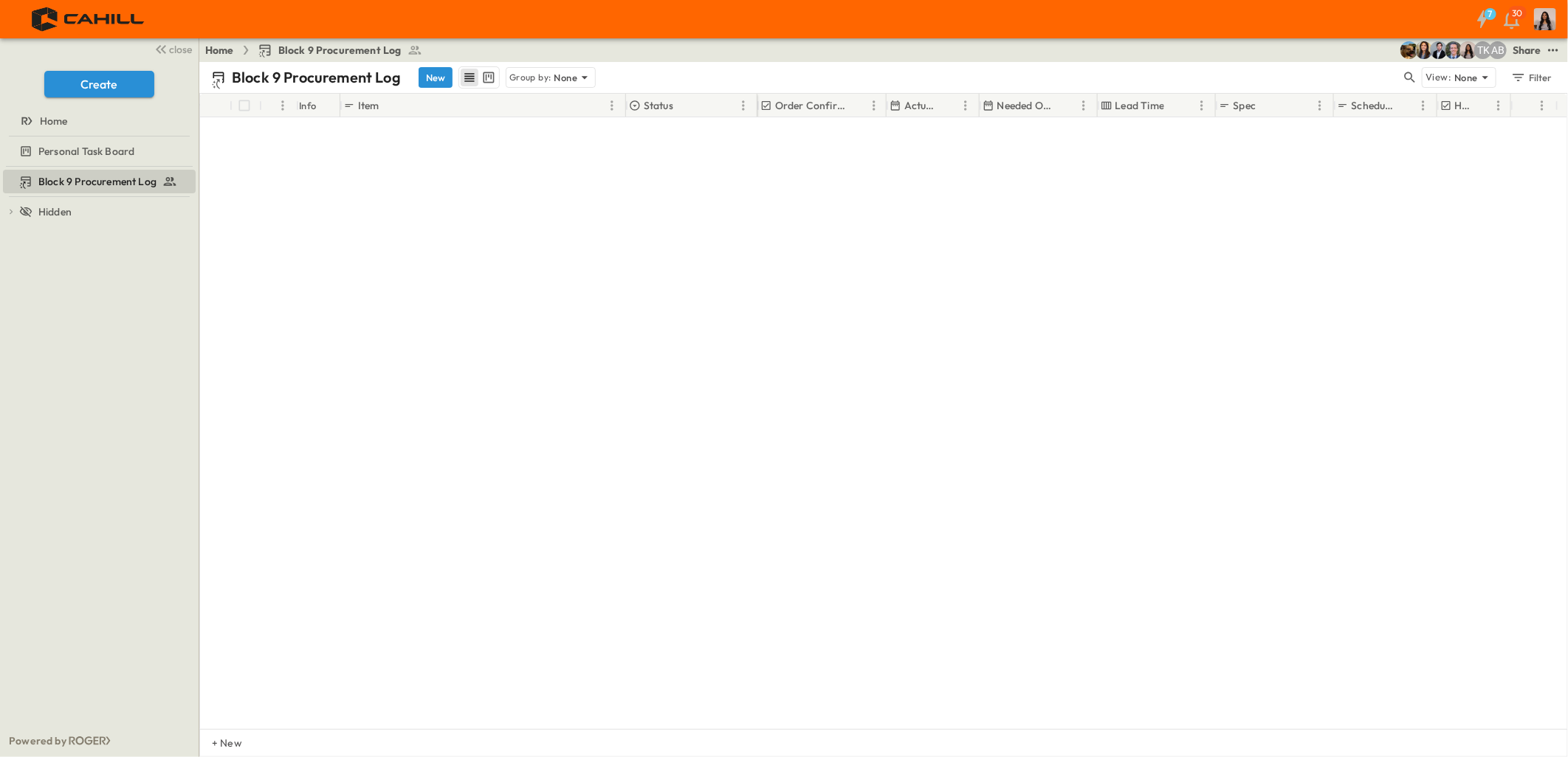
scroll to position [1066, 878]
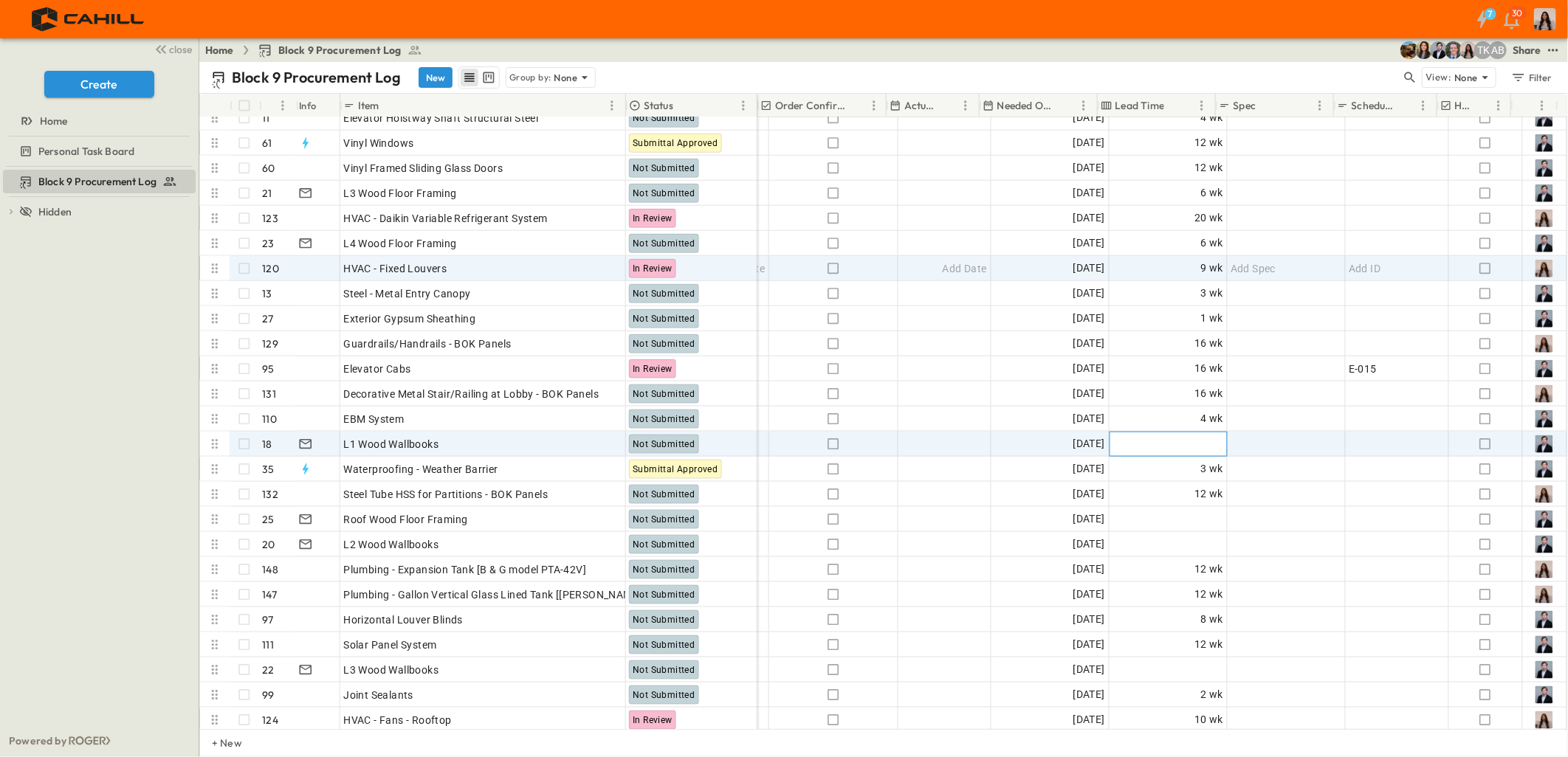
click at [1198, 443] on span "Add Duration" at bounding box center [1191, 444] width 64 height 15
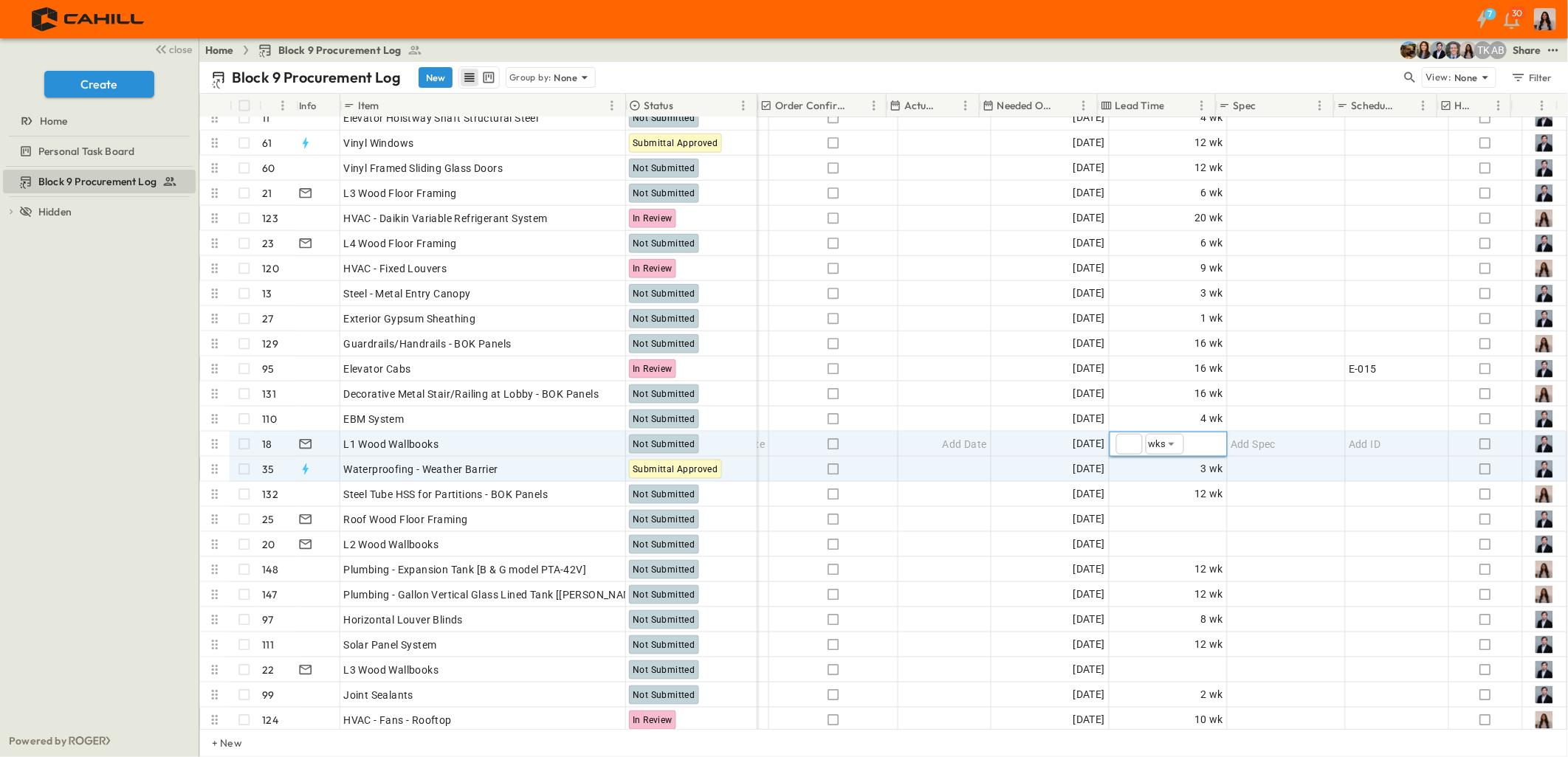
type input "*"
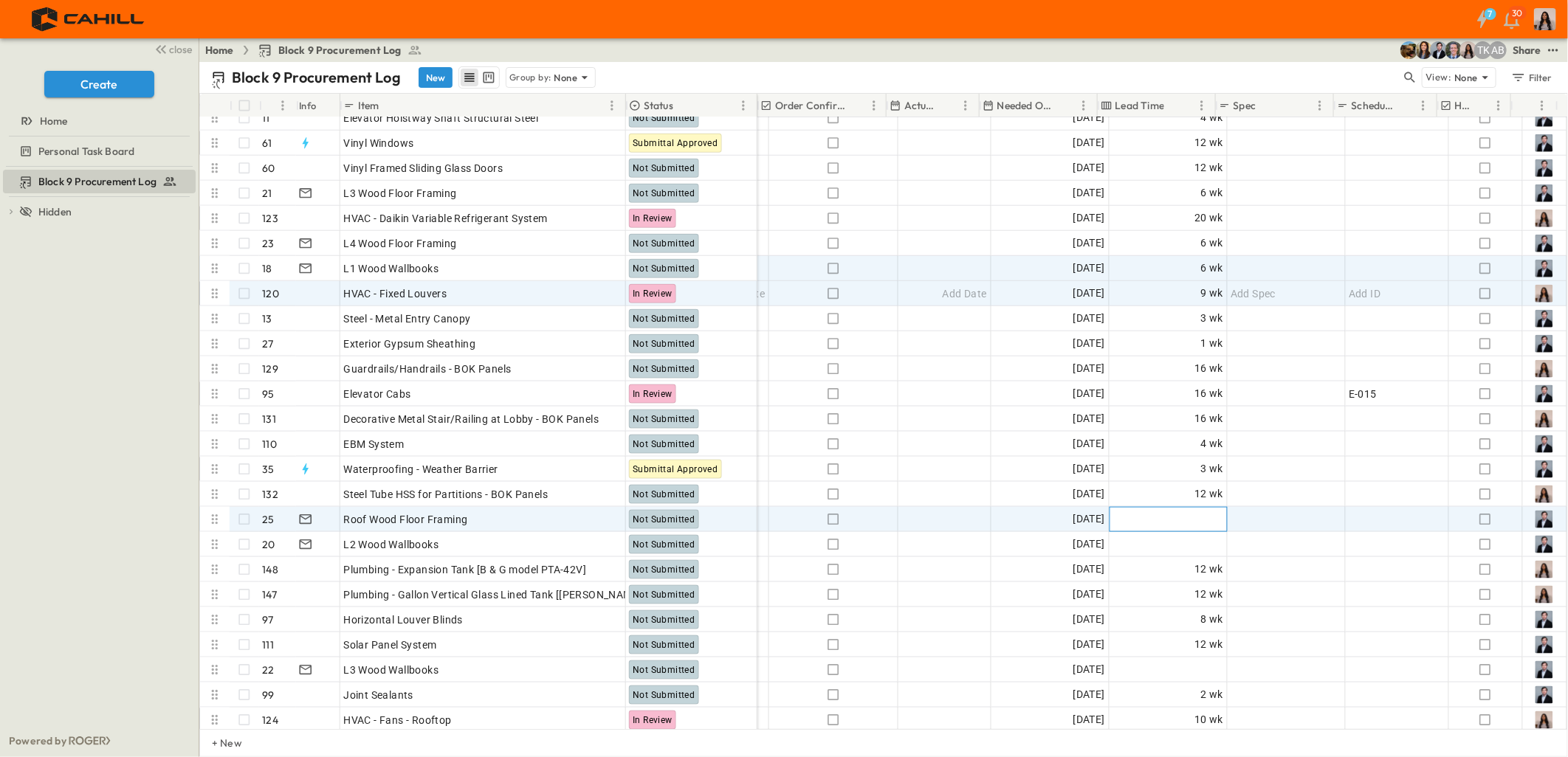
click at [1191, 516] on span "Add Duration" at bounding box center [1191, 520] width 64 height 15
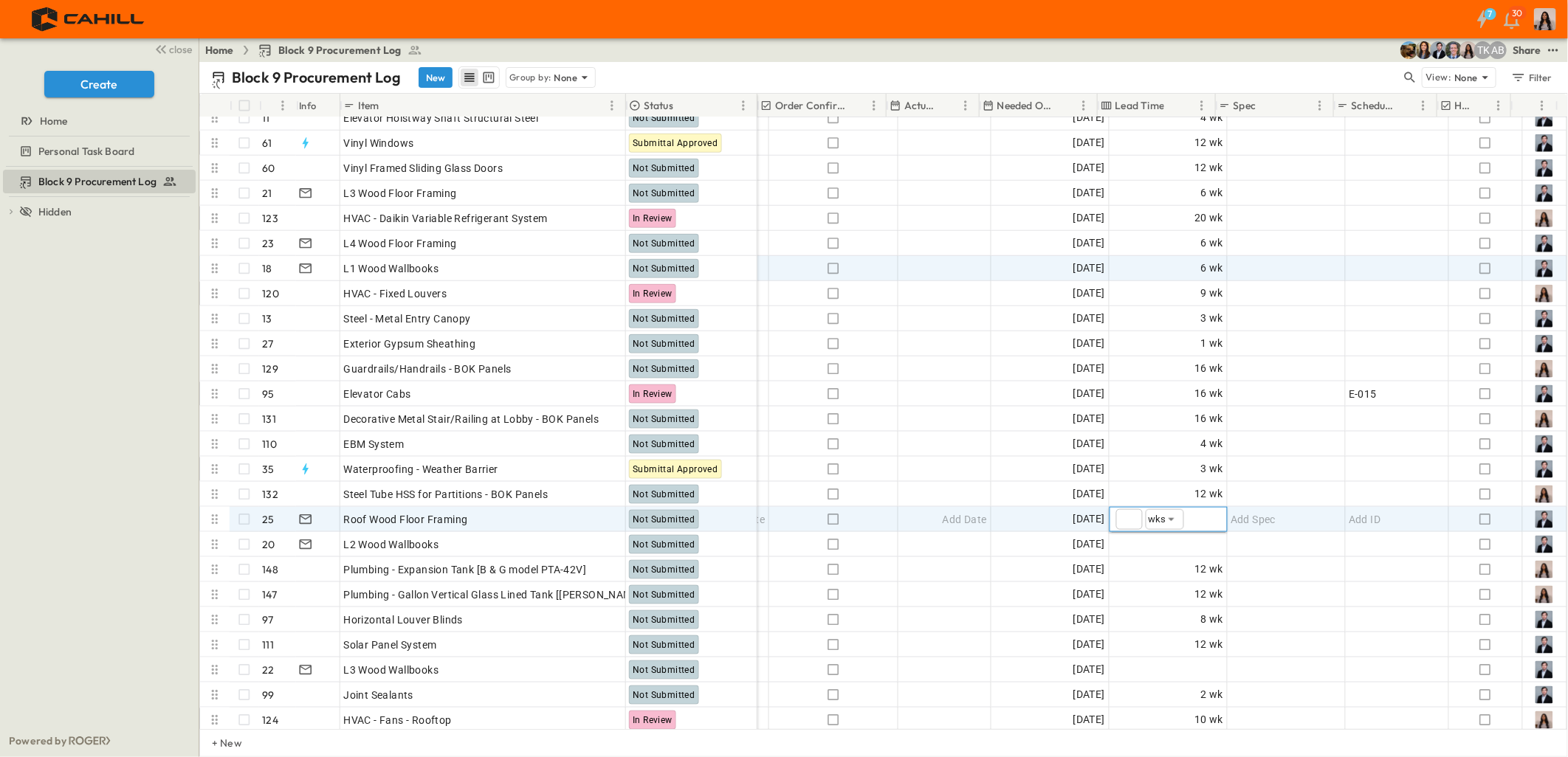
click at [1120, 518] on input "number" at bounding box center [1129, 519] width 26 height 21
type input "*"
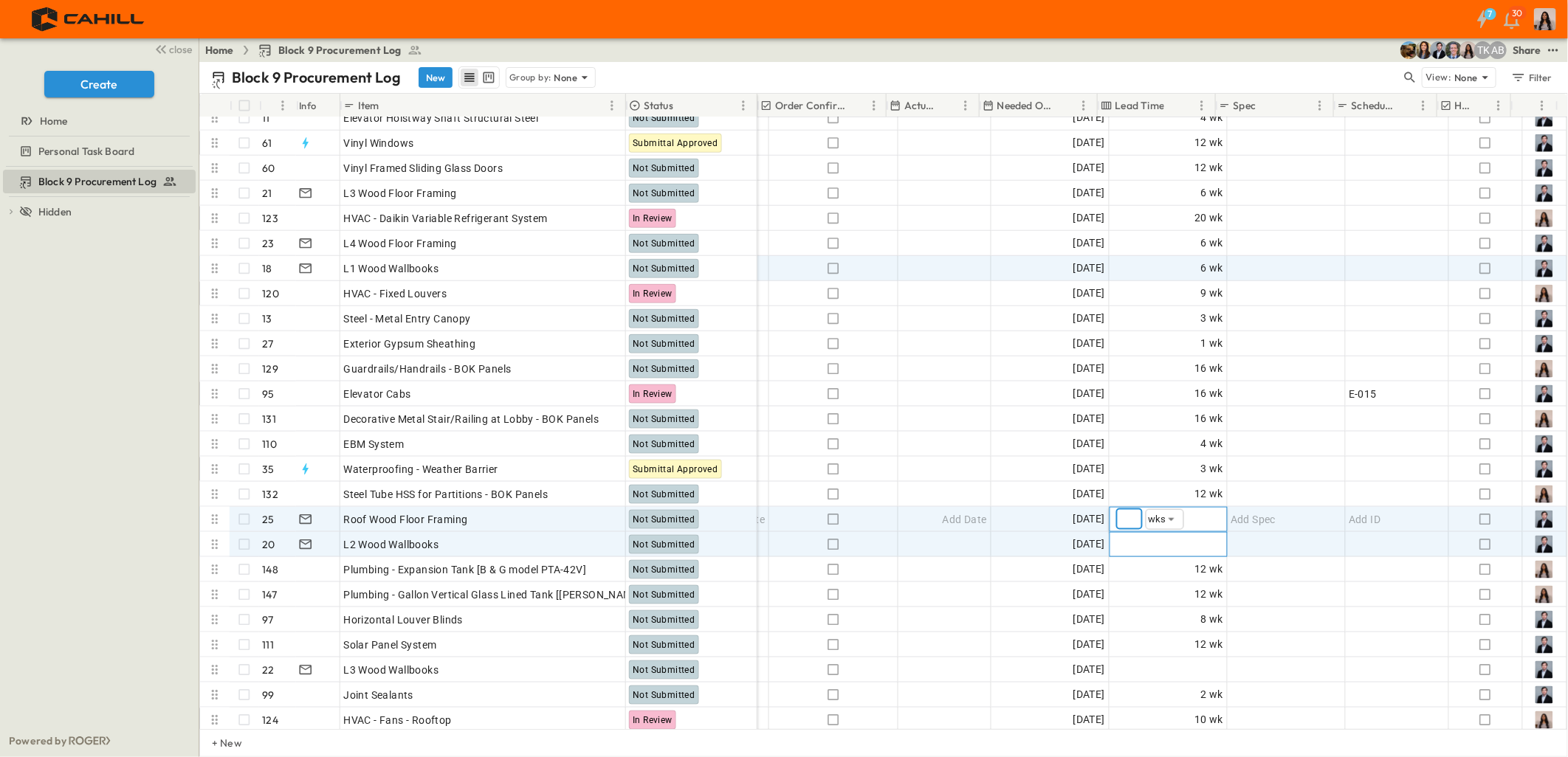
click at [1196, 544] on span "Add Duration" at bounding box center [1191, 544] width 64 height 15
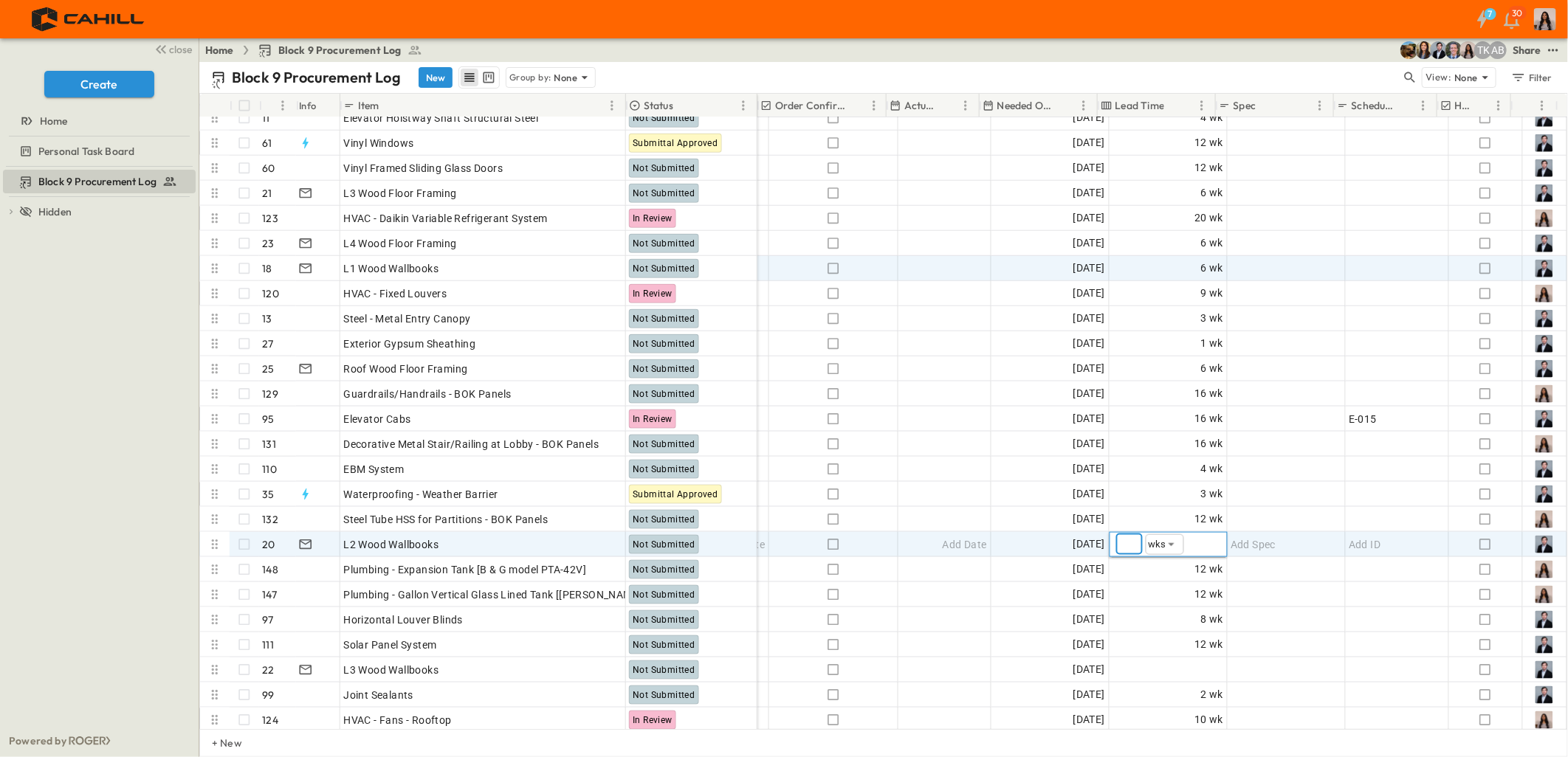
type input "*"
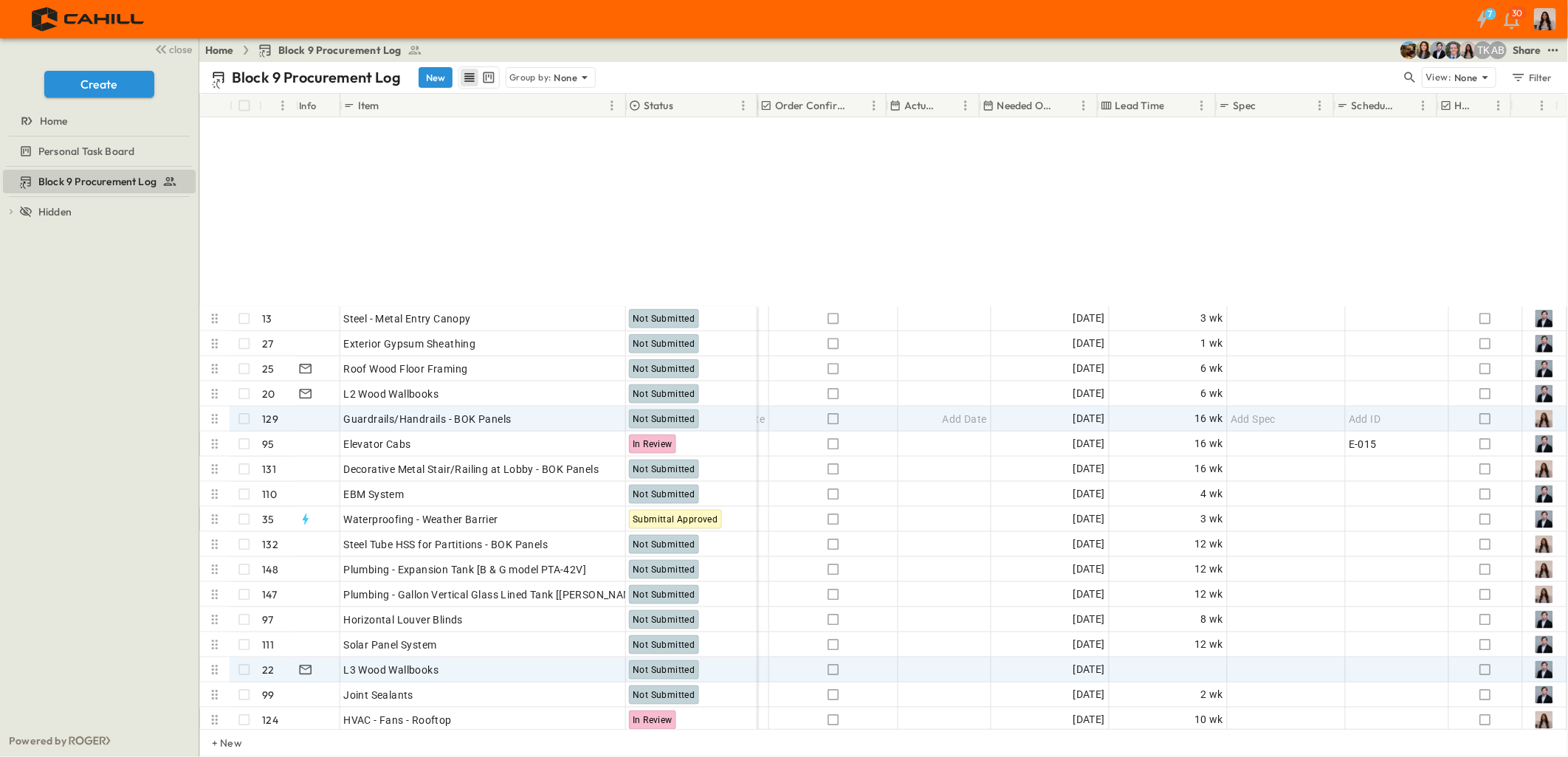
scroll to position [1311, 878]
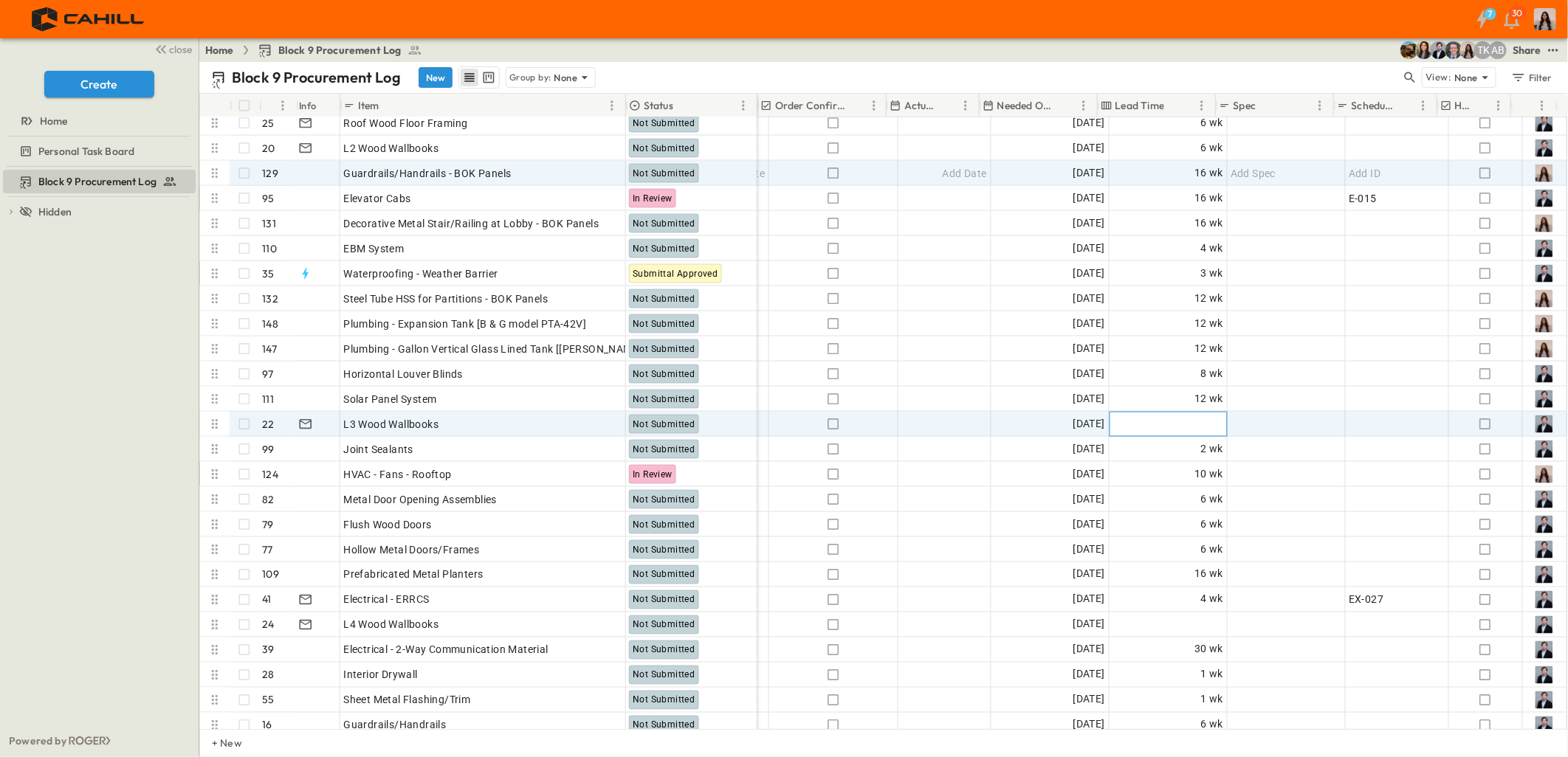
click at [1183, 418] on span "Add Duration" at bounding box center [1191, 424] width 64 height 15
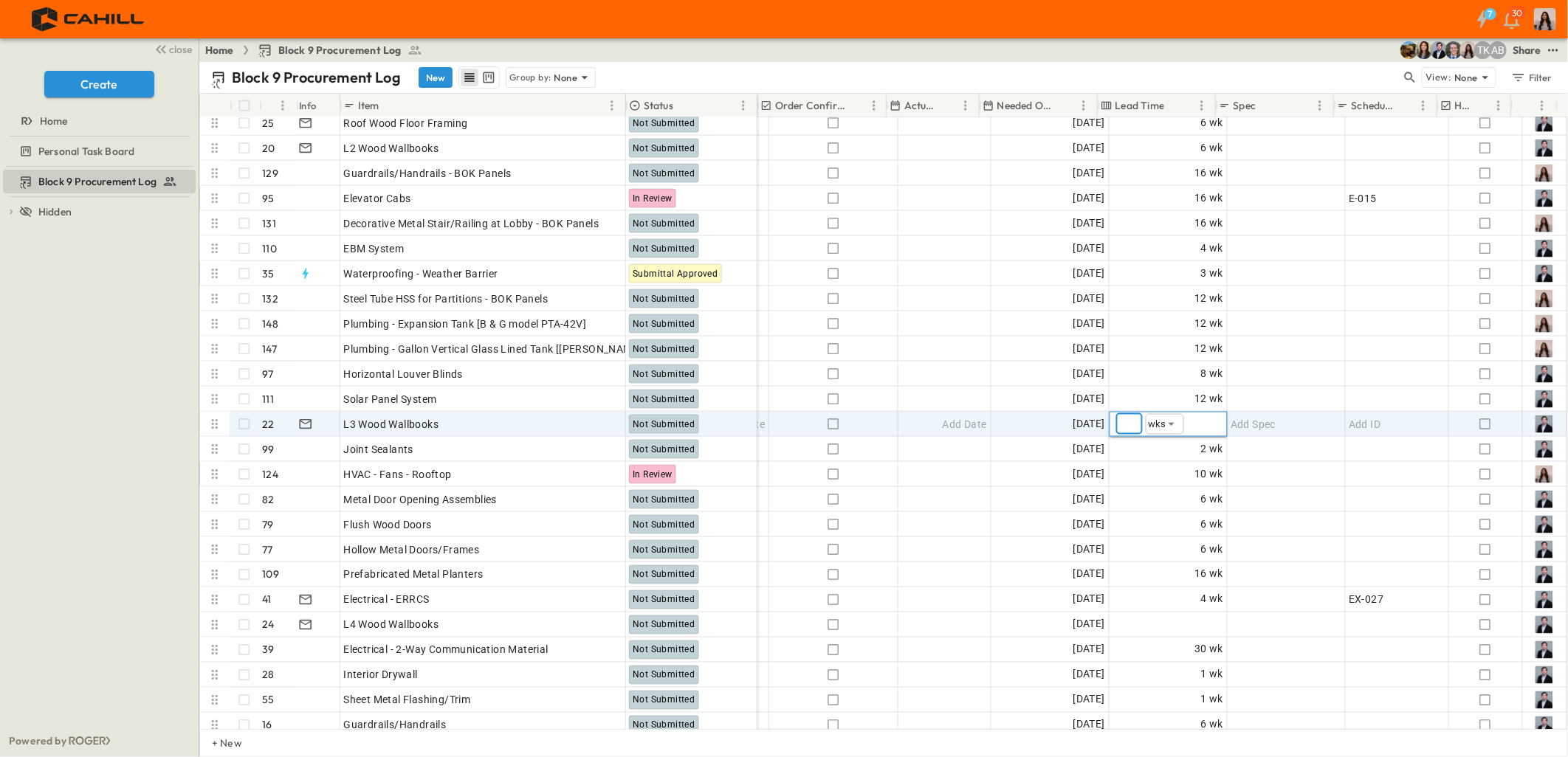
type input "*"
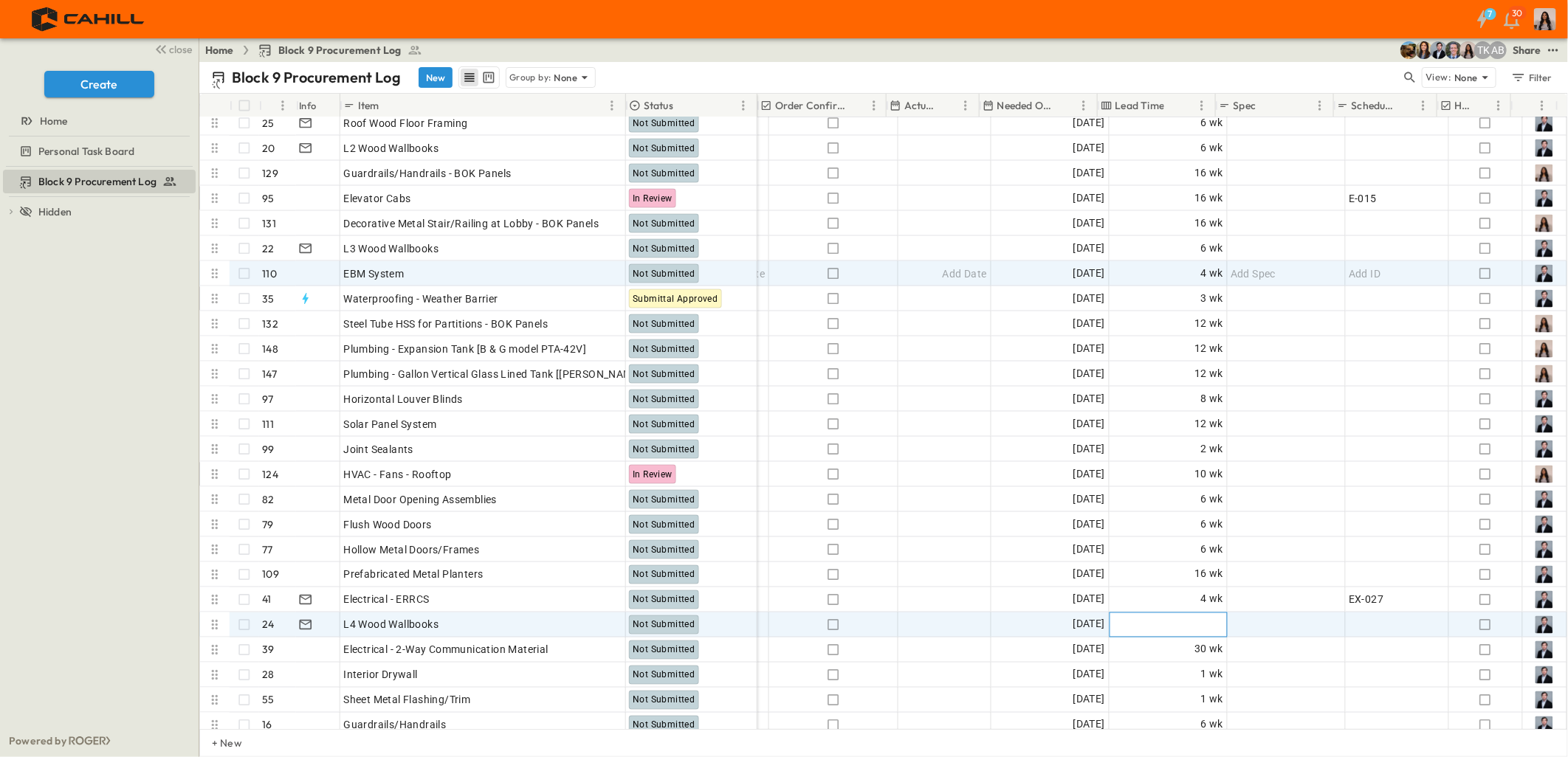
click at [1145, 623] on div "Add Duration" at bounding box center [1168, 625] width 117 height 24
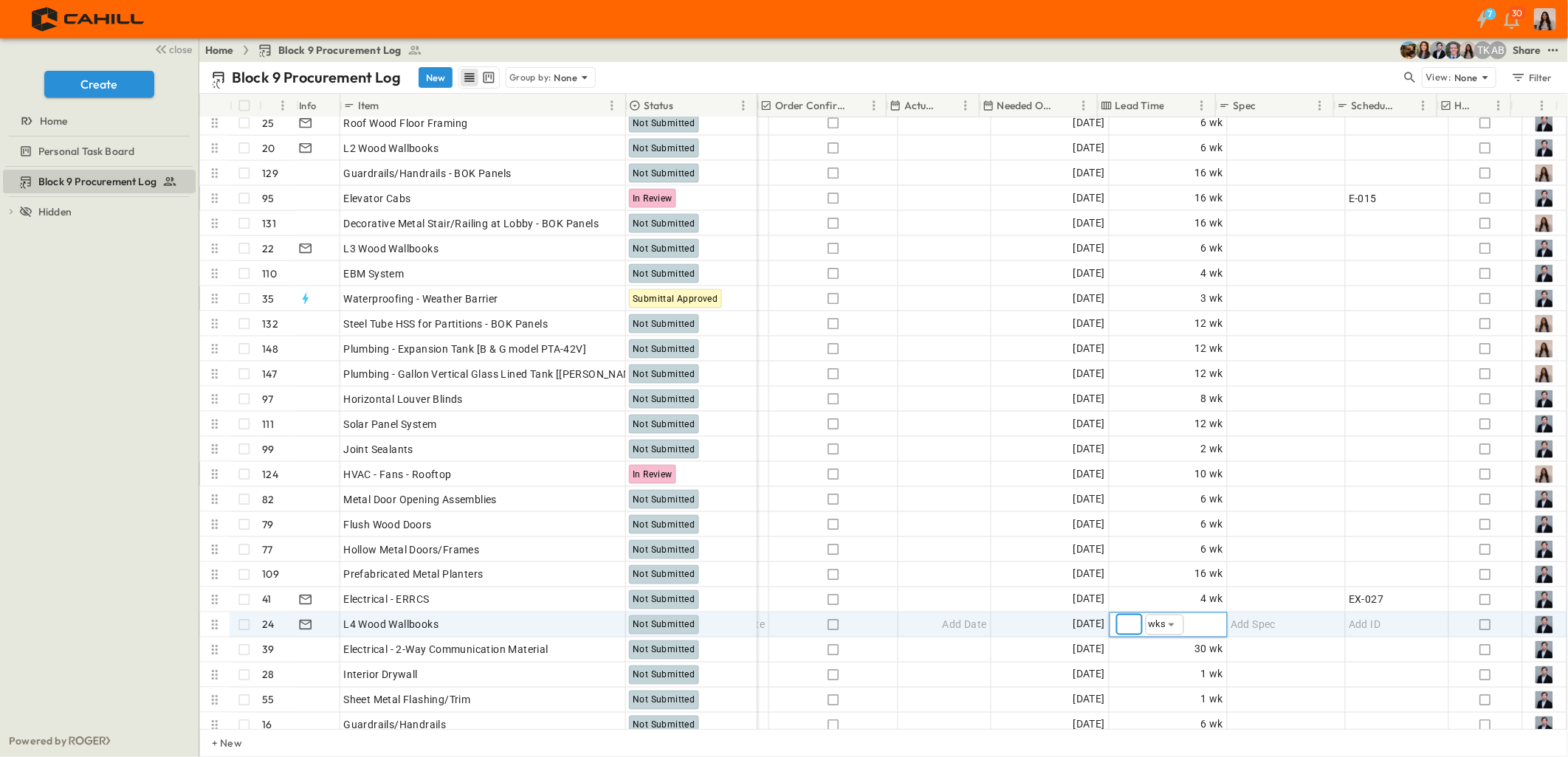
type input "*"
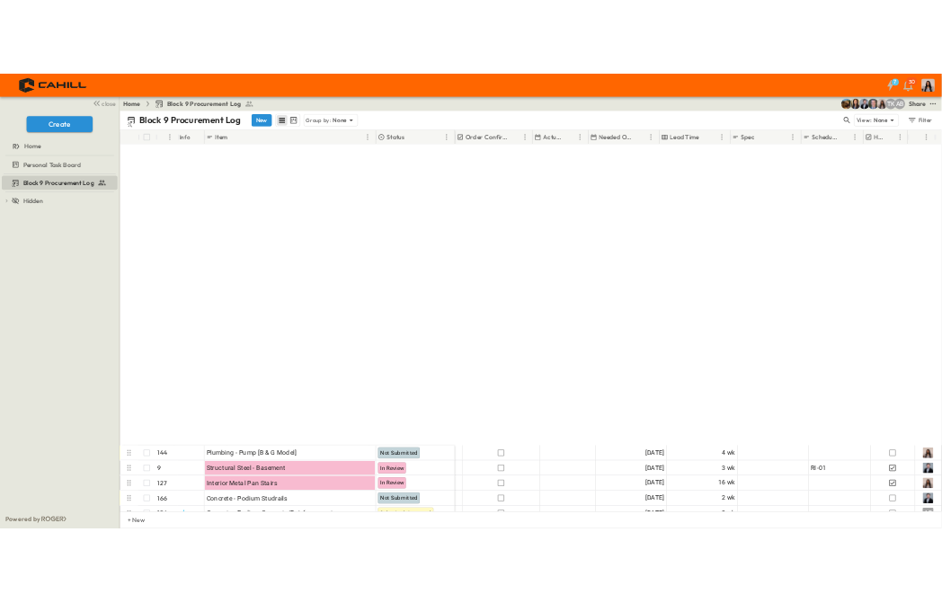
scroll to position [698, 1069]
